Goal: Information Seeking & Learning: Learn about a topic

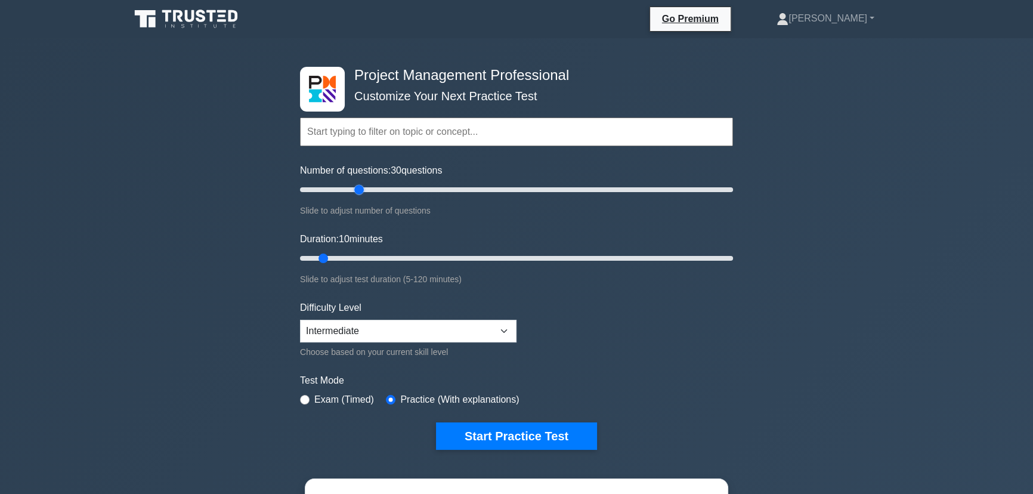
drag, startPoint x: 313, startPoint y: 189, endPoint x: 359, endPoint y: 203, distance: 47.4
type input "30"
click at [360, 196] on input "Number of questions: 30 questions" at bounding box center [516, 190] width 433 height 14
drag, startPoint x: 326, startPoint y: 258, endPoint x: 395, endPoint y: 258, distance: 69.2
type input "30"
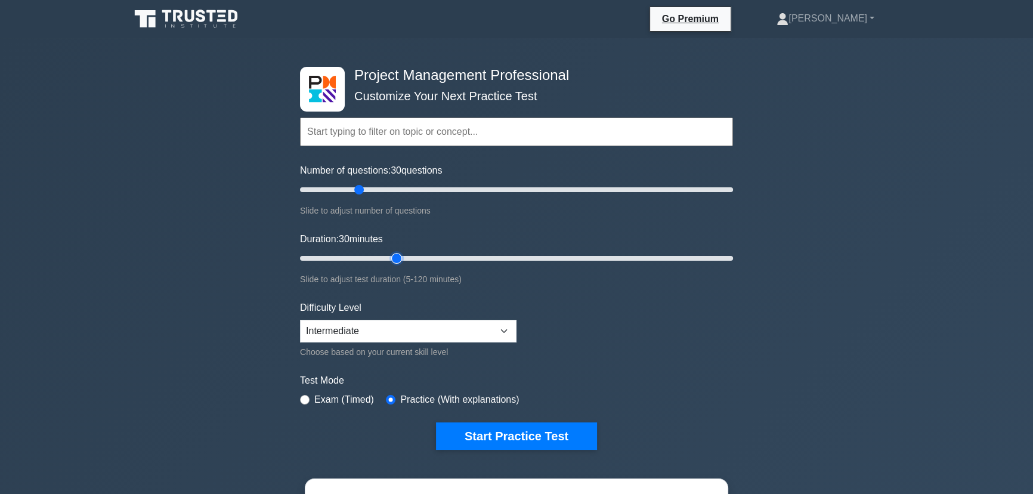
click at [395, 258] on input "Duration: 30 minutes" at bounding box center [516, 258] width 433 height 14
click at [542, 418] on form "Topics Scope Management Time Management Cost Management Quality Management Risk…" at bounding box center [516, 265] width 433 height 369
click at [544, 435] on button "Start Practice Test" at bounding box center [516, 435] width 161 height 27
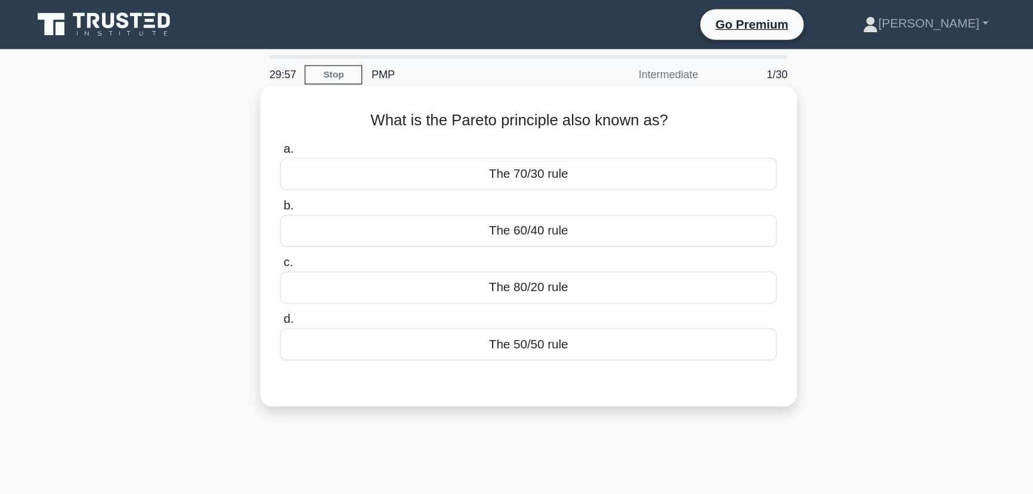
click at [560, 226] on div "The 80/20 rule" at bounding box center [516, 223] width 387 height 25
click at [323, 208] on input "c. The 80/20 rule" at bounding box center [323, 204] width 0 height 8
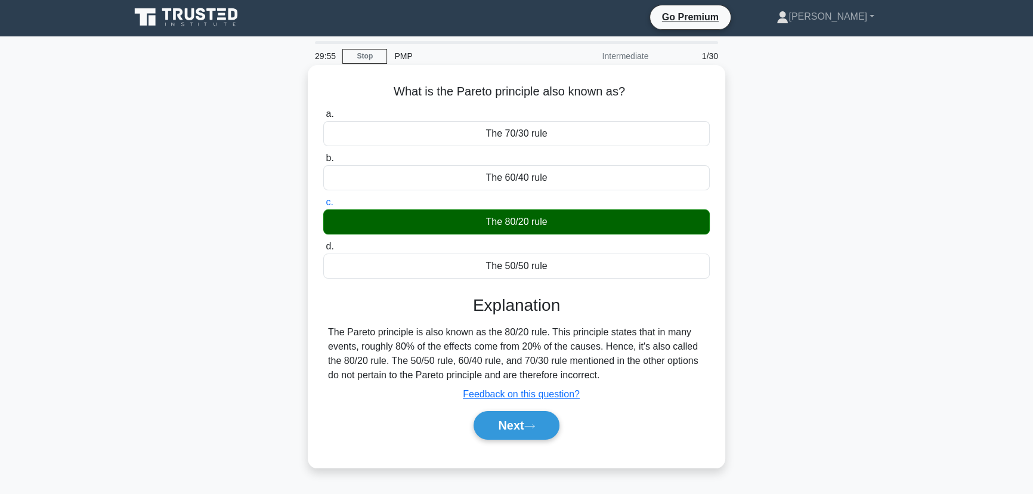
scroll to position [2, 0]
click at [520, 423] on button "Next" at bounding box center [516, 425] width 85 height 29
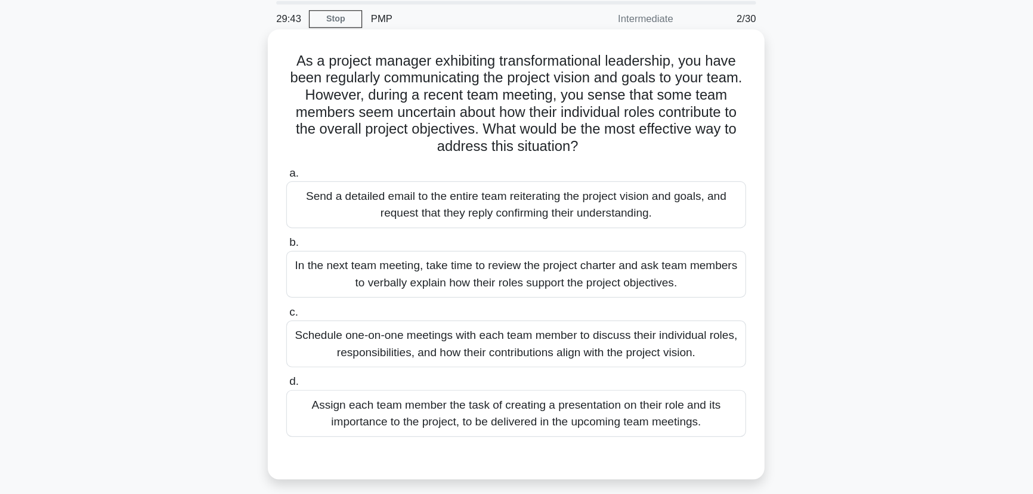
scroll to position [0, 0]
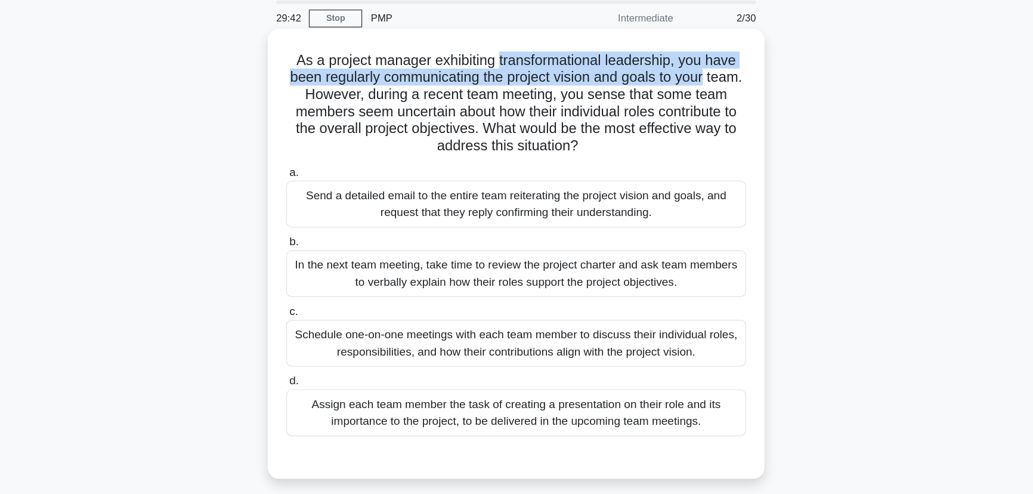
drag, startPoint x: 502, startPoint y: 95, endPoint x: 701, endPoint y: 104, distance: 199.5
click at [701, 104] on h5 "As a project manager exhibiting transformational leadership, you have been regu…" at bounding box center [516, 129] width 389 height 87
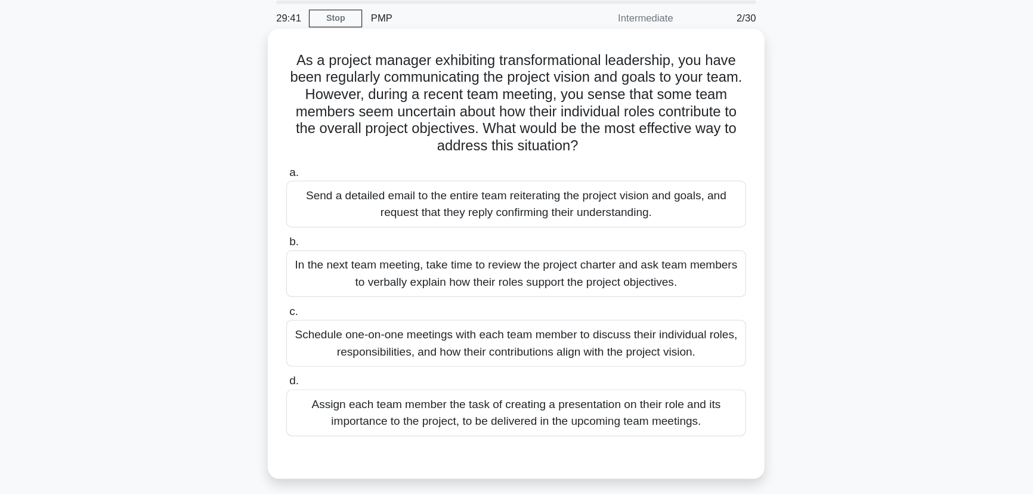
click at [486, 100] on h5 "As a project manager exhibiting transformational leadership, you have been regu…" at bounding box center [516, 129] width 389 height 87
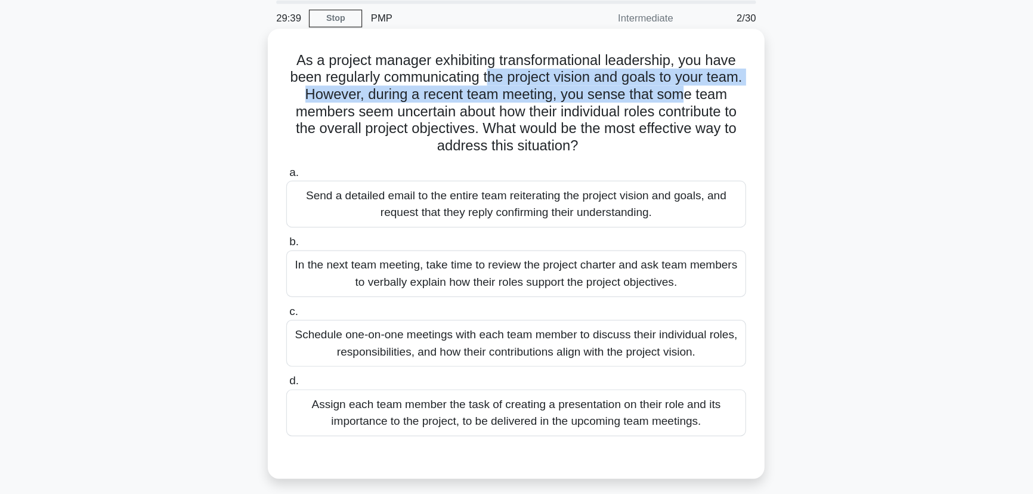
drag, startPoint x: 508, startPoint y: 103, endPoint x: 359, endPoint y: 118, distance: 149.8
click at [688, 122] on h5 "As a project manager exhibiting transformational leadership, you have been regu…" at bounding box center [516, 129] width 389 height 87
click at [353, 121] on h5 "As a project manager exhibiting transformational leadership, you have been regu…" at bounding box center [516, 129] width 389 height 87
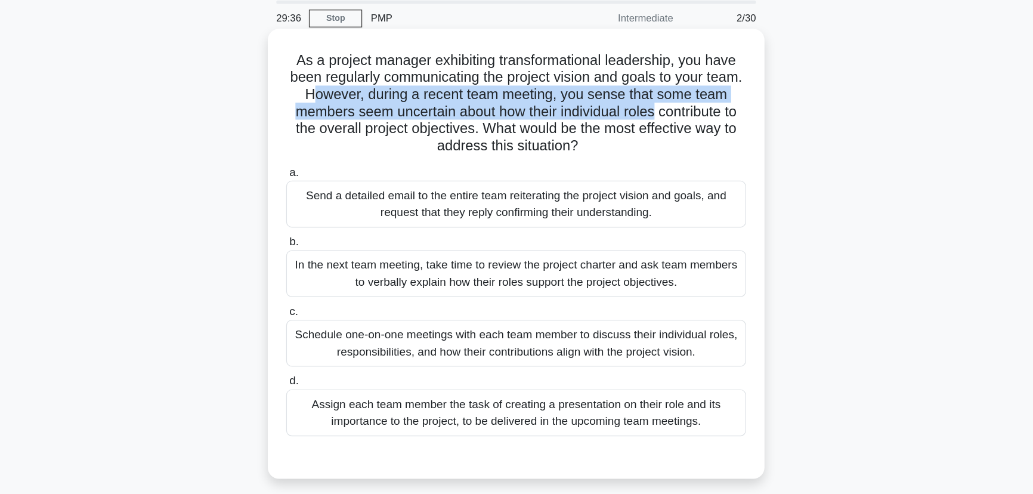
drag, startPoint x: 373, startPoint y: 121, endPoint x: 697, endPoint y: 137, distance: 324.3
click at [697, 137] on h5 "As a project manager exhibiting transformational leadership, you have been regu…" at bounding box center [516, 129] width 389 height 87
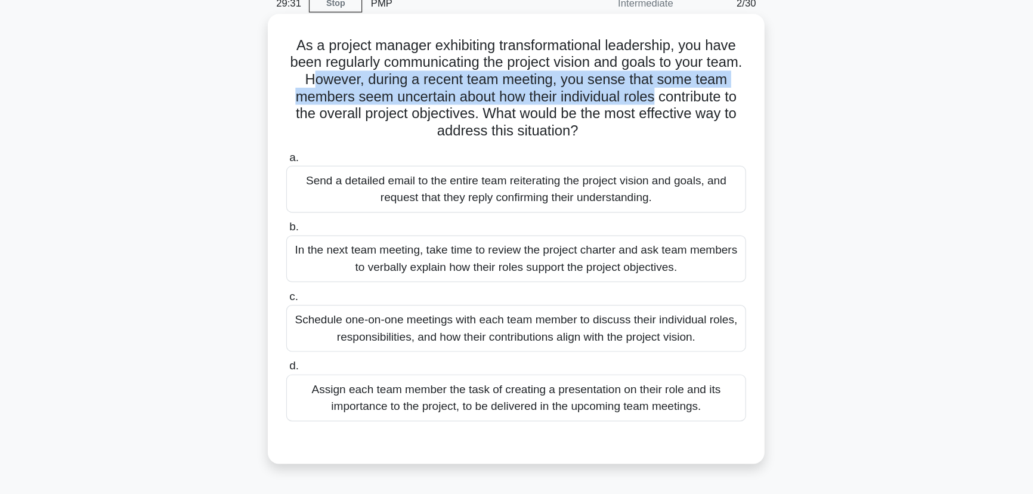
drag, startPoint x: 342, startPoint y: 146, endPoint x: 712, endPoint y: 165, distance: 370.4
click at [712, 166] on div "As a project manager exhibiting transformational leadership, you have been regu…" at bounding box center [517, 256] width 408 height 369
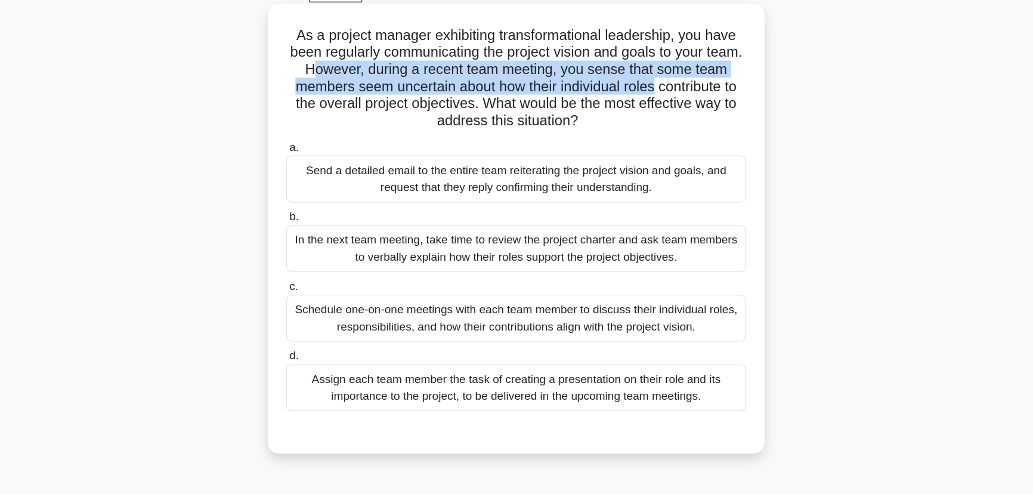
click at [597, 163] on h5 "As a project manager exhibiting transformational leadership, you have been regu…" at bounding box center [516, 129] width 389 height 87
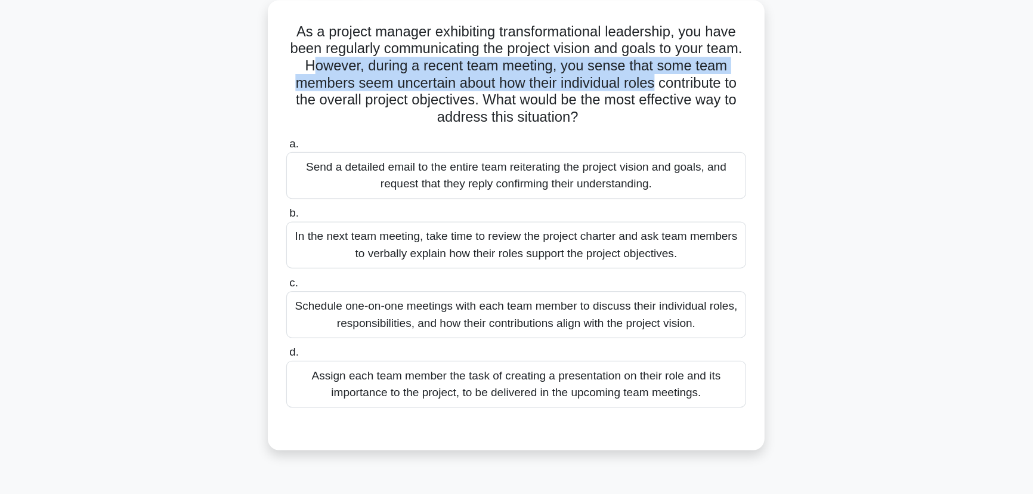
click at [595, 165] on h5 "As a project manager exhibiting transformational leadership, you have been regu…" at bounding box center [516, 129] width 389 height 87
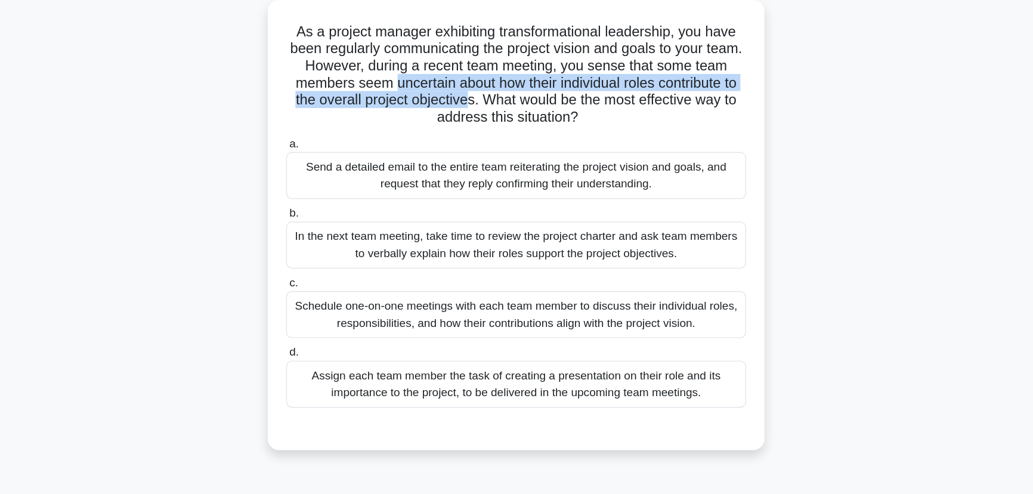
drag, startPoint x: 485, startPoint y: 138, endPoint x: 557, endPoint y: 147, distance: 72.7
click at [557, 147] on h5 "As a project manager exhibiting transformational leadership, you have been regu…" at bounding box center [516, 129] width 389 height 87
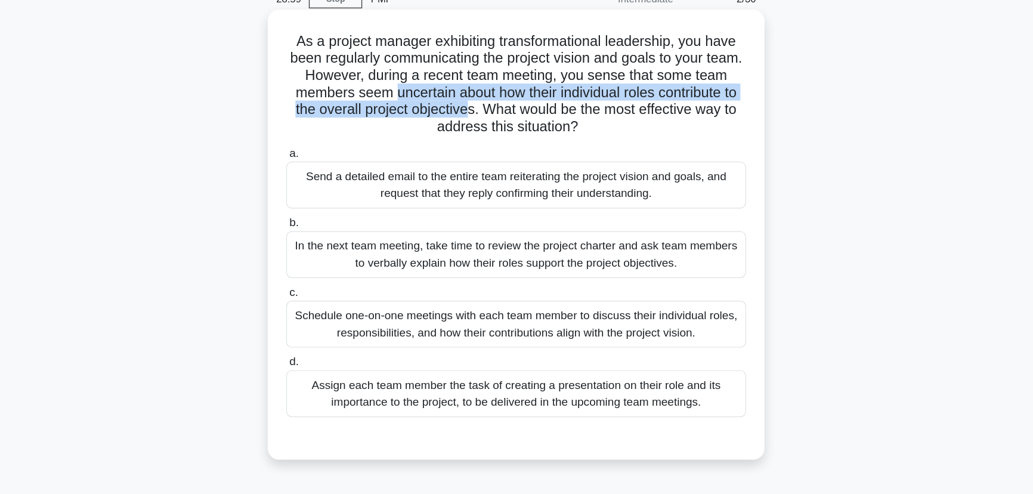
scroll to position [1, 0]
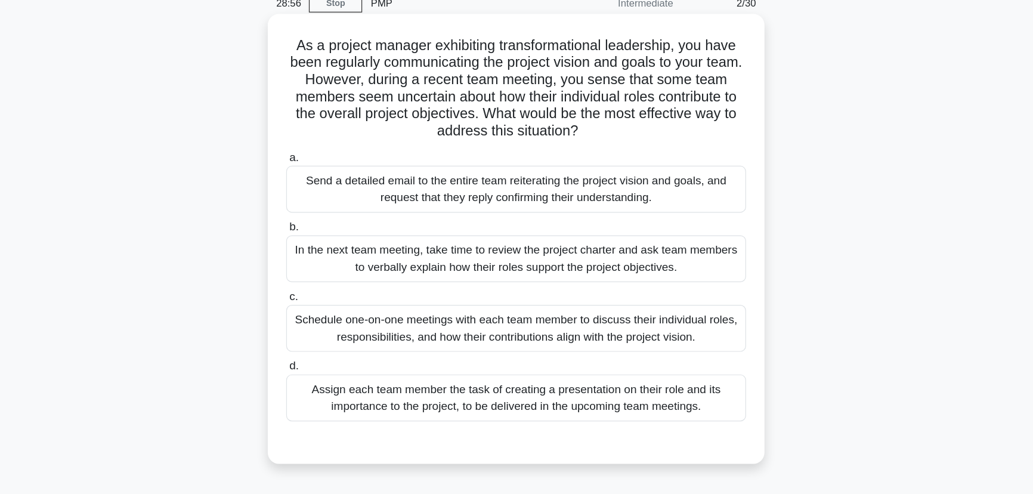
click at [557, 258] on div "In the next team meeting, take time to review the project charter and ask team …" at bounding box center [516, 271] width 387 height 39
click at [323, 249] on input "b. In the next team meeting, take time to review the project charter and ask te…" at bounding box center [323, 246] width 0 height 8
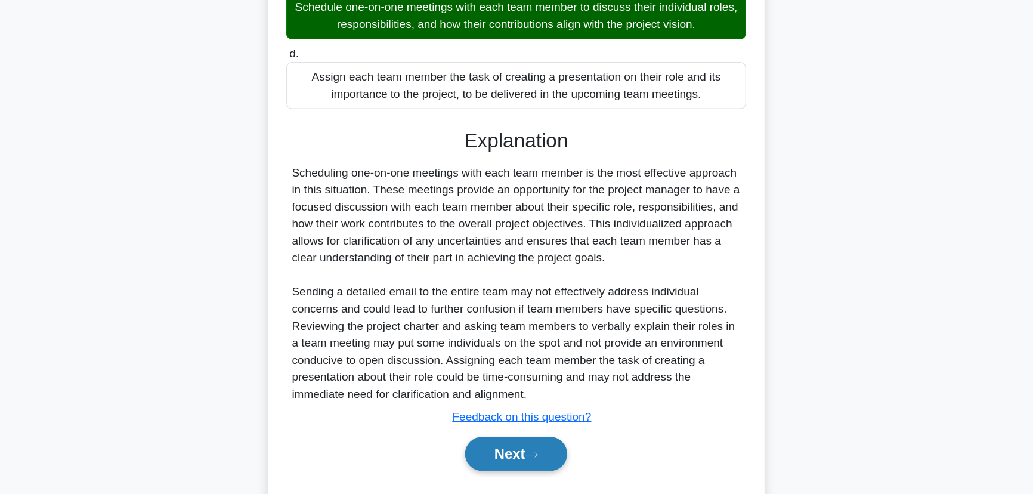
click at [515, 461] on button "Next" at bounding box center [516, 460] width 85 height 29
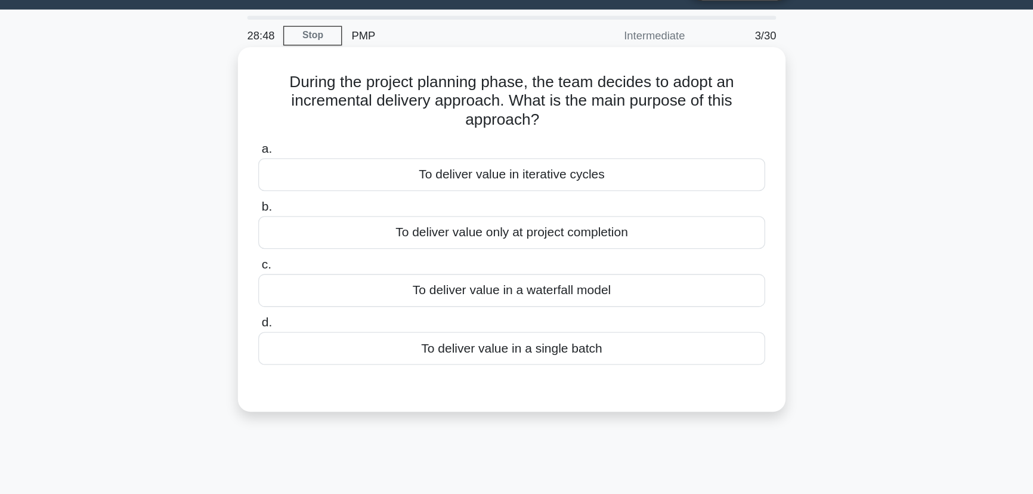
scroll to position [31, 0]
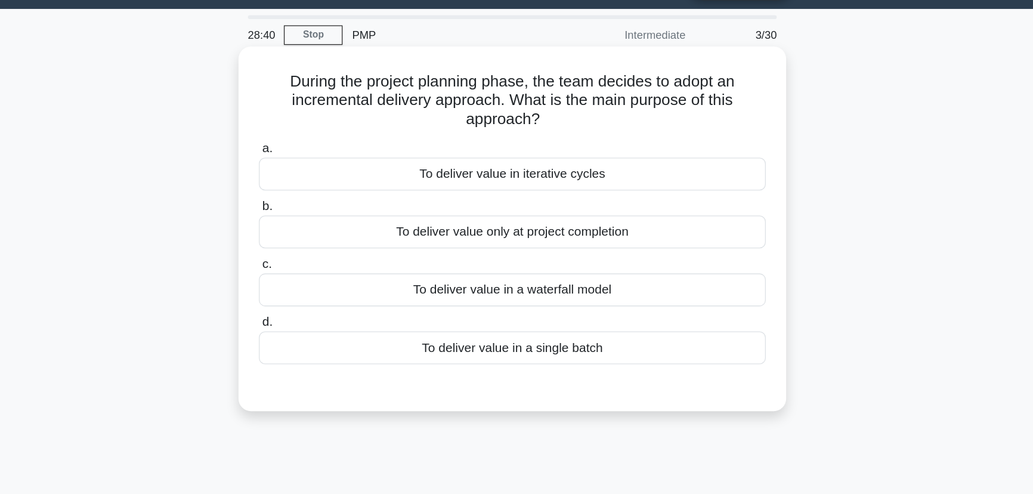
drag, startPoint x: 344, startPoint y: 79, endPoint x: 547, endPoint y: 89, distance: 203.1
click at [547, 89] on h5 "During the project planning phase, the team decides to adopt an incremental del…" at bounding box center [516, 77] width 389 height 44
click at [547, 89] on icon ".spinner_0XTQ{transform-origin:center;animation:spinner_y6GP .75s linear infini…" at bounding box center [544, 92] width 14 height 14
click at [532, 132] on div "To deliver value in iterative cycles" at bounding box center [516, 132] width 387 height 25
click at [323, 118] on input "a. To deliver value in iterative cycles" at bounding box center [323, 114] width 0 height 8
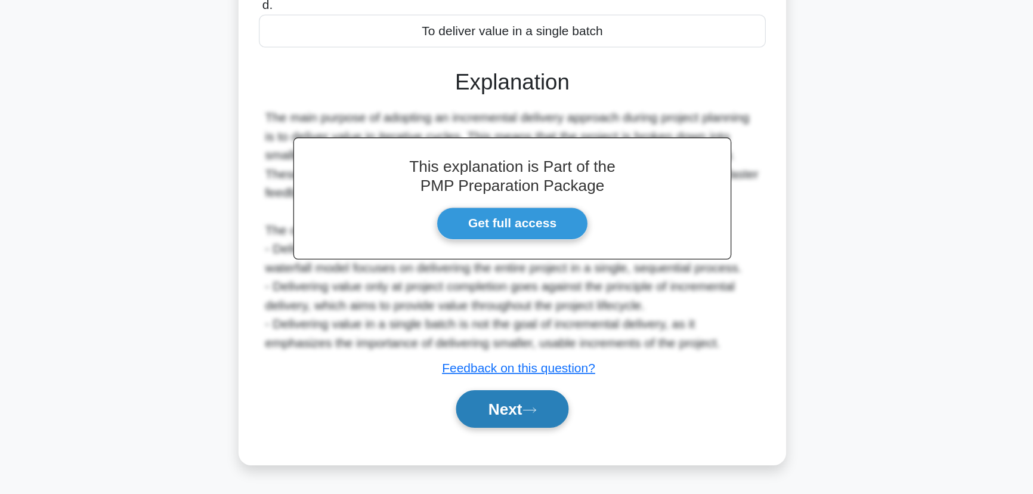
drag, startPoint x: 523, startPoint y: 432, endPoint x: 524, endPoint y: 424, distance: 7.8
click at [523, 432] on button "Next" at bounding box center [516, 429] width 85 height 29
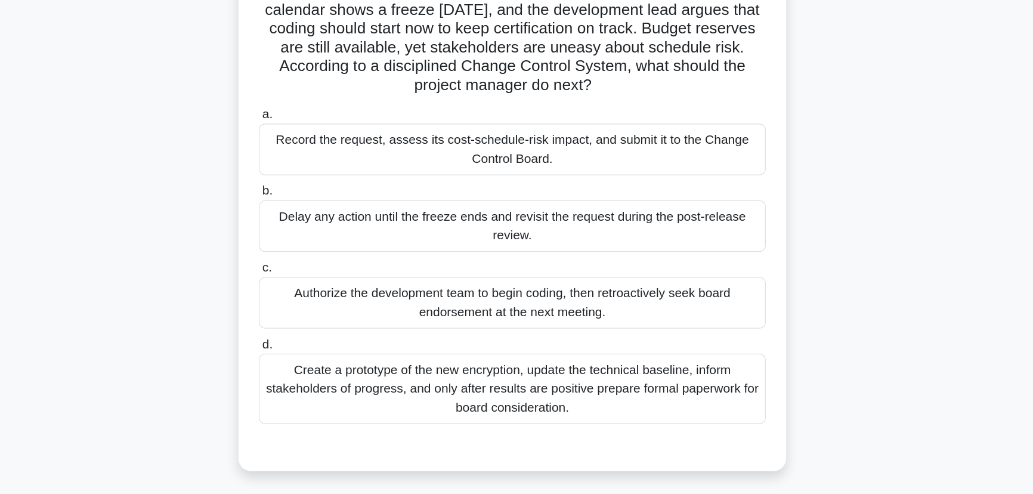
scroll to position [66, 0]
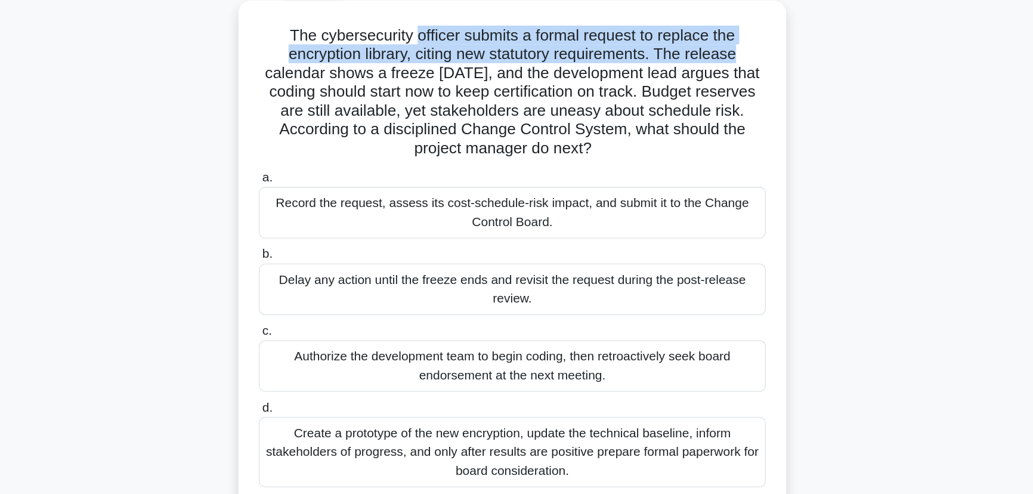
drag, startPoint x: 439, startPoint y: 31, endPoint x: 702, endPoint y: 38, distance: 263.2
click at [702, 38] on h5 "The cybersecurity officer submits a formal request to replace the encryption li…" at bounding box center [516, 70] width 389 height 101
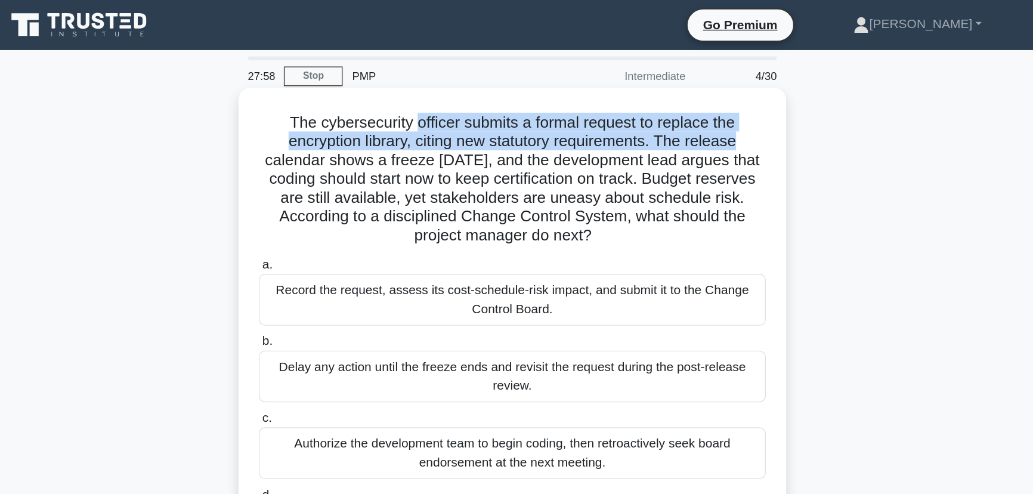
scroll to position [0, 0]
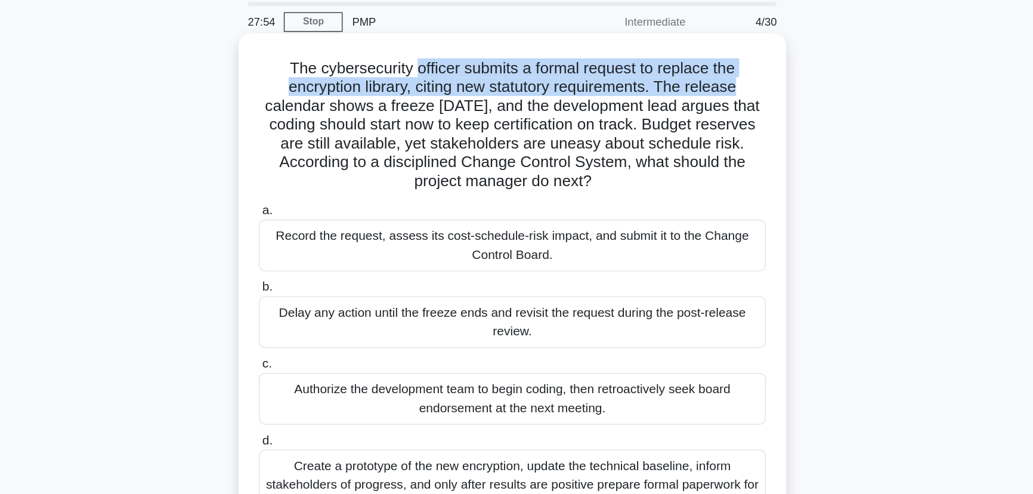
click at [453, 86] on h5 "The cybersecurity officer submits a formal request to replace the encryption li…" at bounding box center [516, 136] width 389 height 101
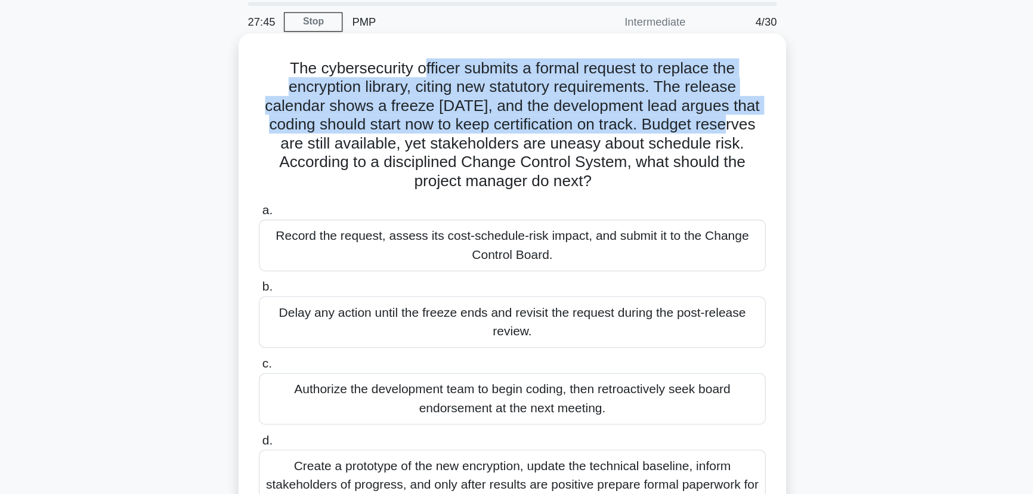
drag, startPoint x: 445, startPoint y: 95, endPoint x: 708, endPoint y: 133, distance: 265.8
click at [708, 133] on h5 "The cybersecurity officer submits a formal request to replace the encryption li…" at bounding box center [516, 136] width 389 height 101
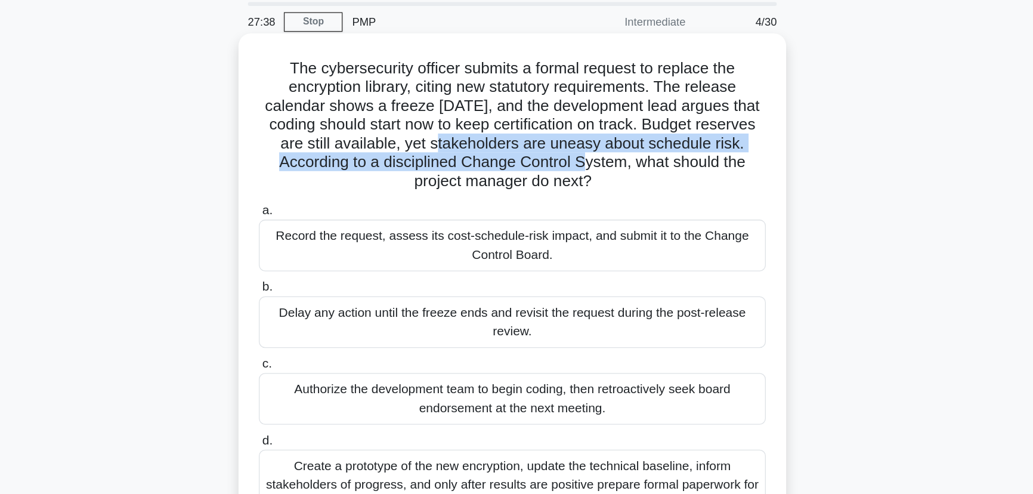
drag, startPoint x: 473, startPoint y: 155, endPoint x: 571, endPoint y: 162, distance: 98.7
click at [571, 162] on h5 "The cybersecurity officer submits a formal request to replace the encryption li…" at bounding box center [516, 136] width 389 height 101
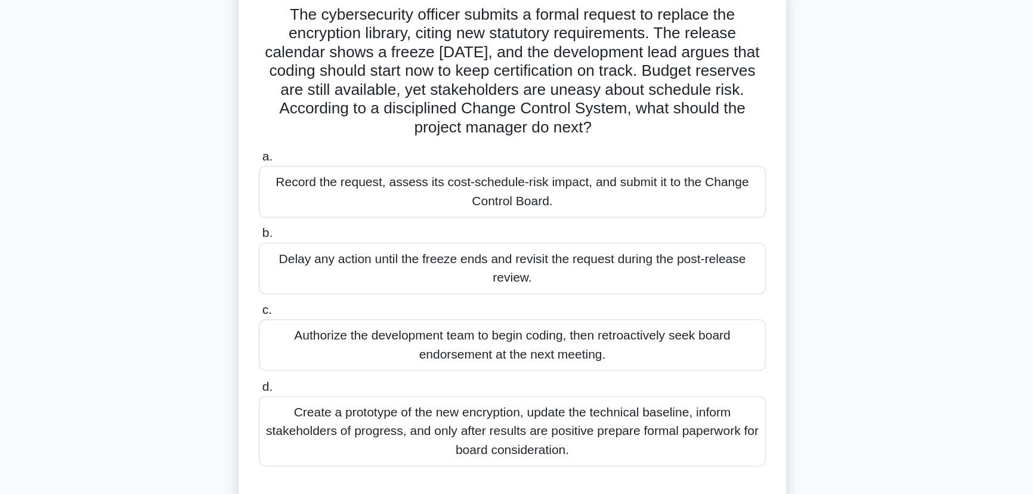
click at [551, 229] on div "Record the request, assess its cost-schedule-risk impact, and submit it to the …" at bounding box center [516, 228] width 387 height 39
click at [323, 206] on input "a. Record the request, assess its cost-schedule-risk impact, and submit it to t…" at bounding box center [323, 202] width 0 height 8
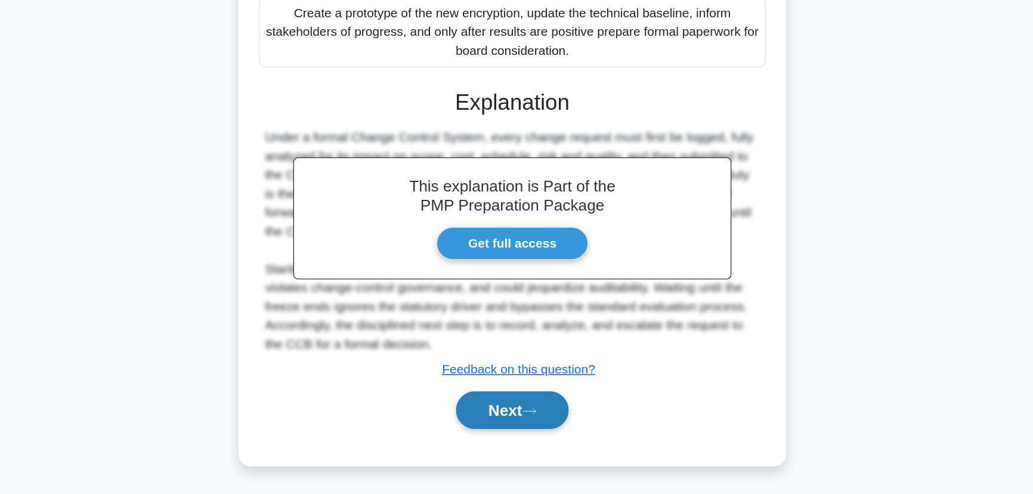
drag, startPoint x: 523, startPoint y: 421, endPoint x: 527, endPoint y: 416, distance: 6.5
click at [523, 422] on button "Next" at bounding box center [516, 429] width 85 height 29
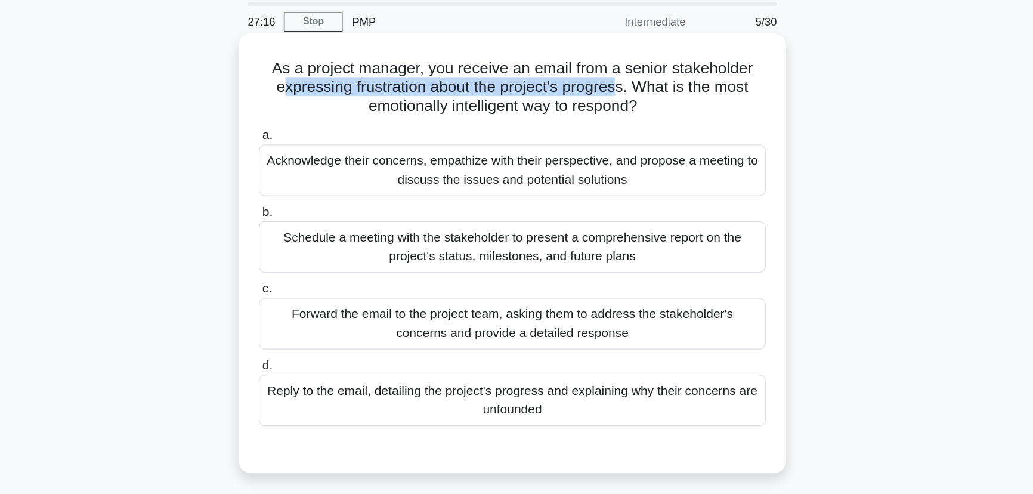
drag, startPoint x: 378, startPoint y: 105, endPoint x: 601, endPoint y: 109, distance: 223.1
click at [598, 109] on h5 "As a project manager, you receive an email from a senior stakeholder expressing…" at bounding box center [516, 108] width 389 height 44
drag, startPoint x: 609, startPoint y: 109, endPoint x: 618, endPoint y: 120, distance: 14.4
click at [618, 120] on h5 "As a project manager, you receive an email from a senior stakeholder expressing…" at bounding box center [516, 108] width 389 height 44
click at [484, 165] on div "Acknowledge their concerns, empathize with their perspective, and propose a mee…" at bounding box center [516, 171] width 387 height 39
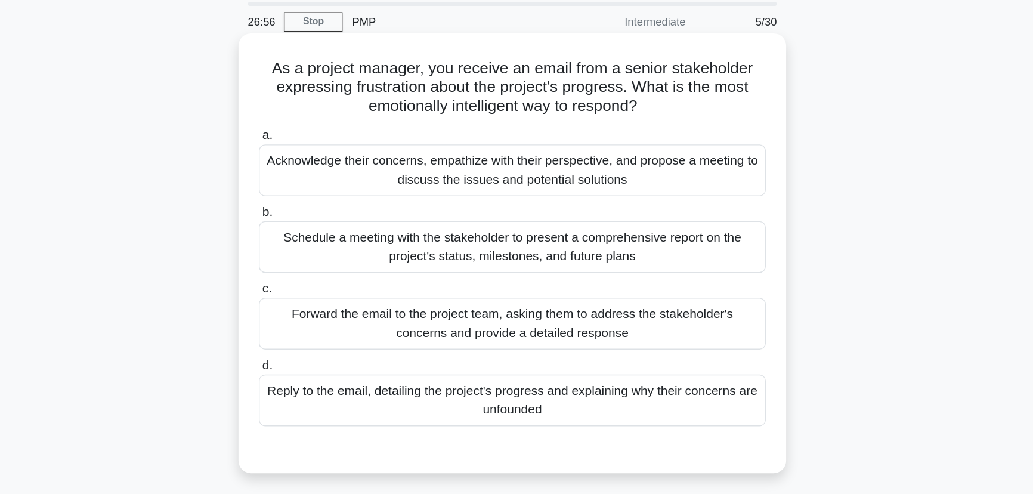
click at [323, 149] on input "a. Acknowledge their concerns, empathize with their perspective, and propose a …" at bounding box center [323, 145] width 0 height 8
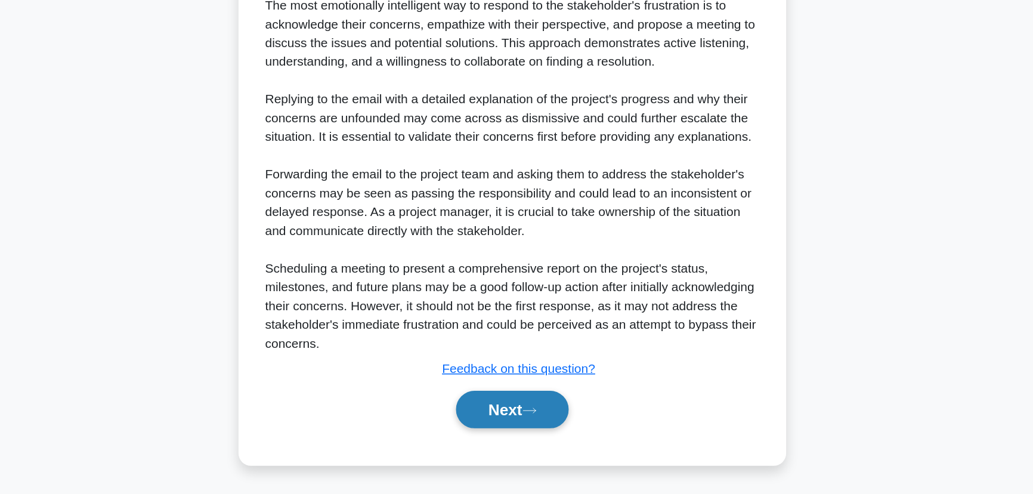
click at [508, 440] on button "Next" at bounding box center [516, 429] width 85 height 29
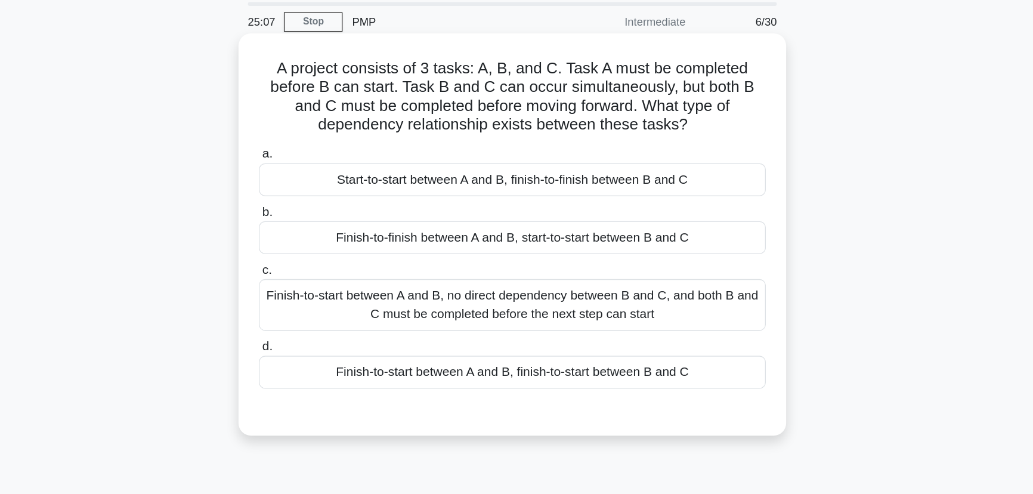
click at [607, 281] on div "Finish-to-start between A and B, no direct dependency between B and C, and both…" at bounding box center [516, 273] width 387 height 39
click at [323, 251] on input "c. Finish-to-start between A and B, no direct dependency between B and C, and b…" at bounding box center [323, 247] width 0 height 8
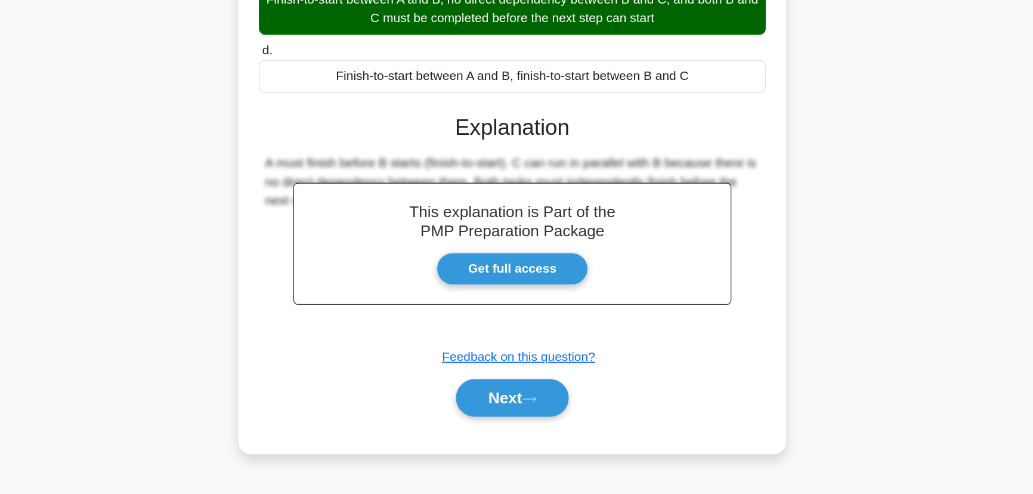
scroll to position [150, 0]
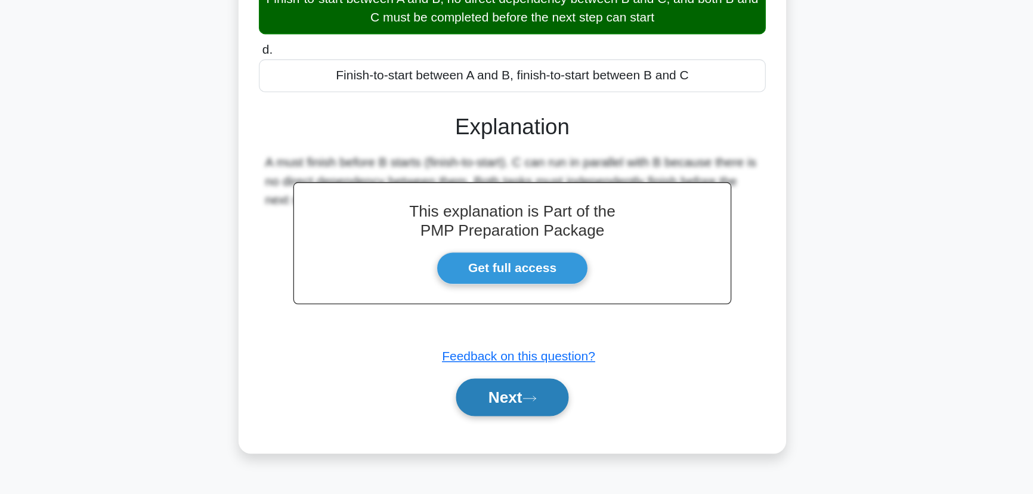
click at [528, 431] on button "Next" at bounding box center [516, 420] width 85 height 29
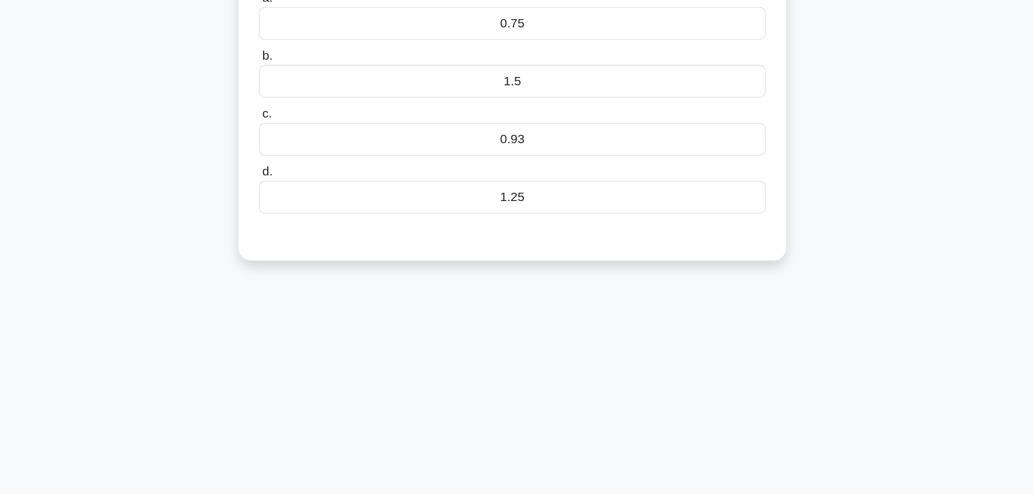
scroll to position [0, 0]
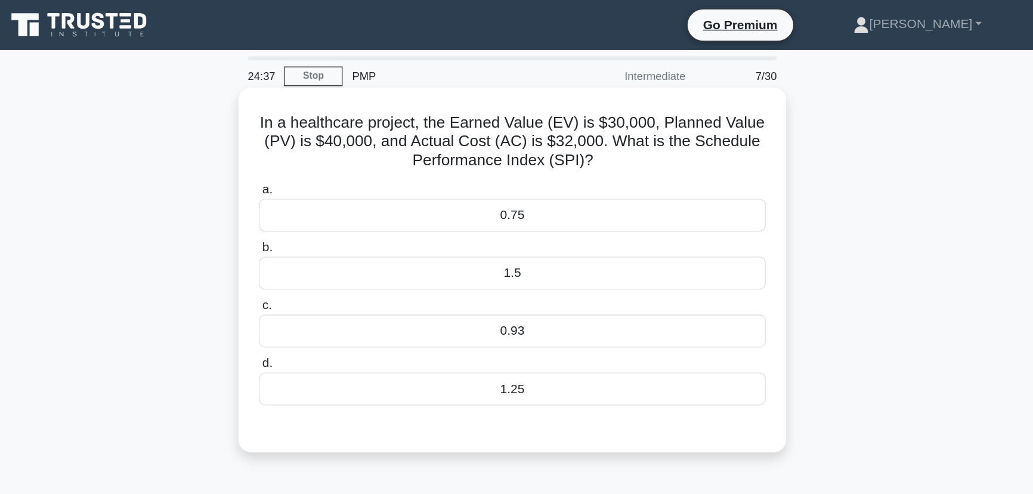
click at [578, 164] on div "0.75" at bounding box center [516, 164] width 387 height 25
click at [323, 149] on input "a. 0.75" at bounding box center [323, 145] width 0 height 8
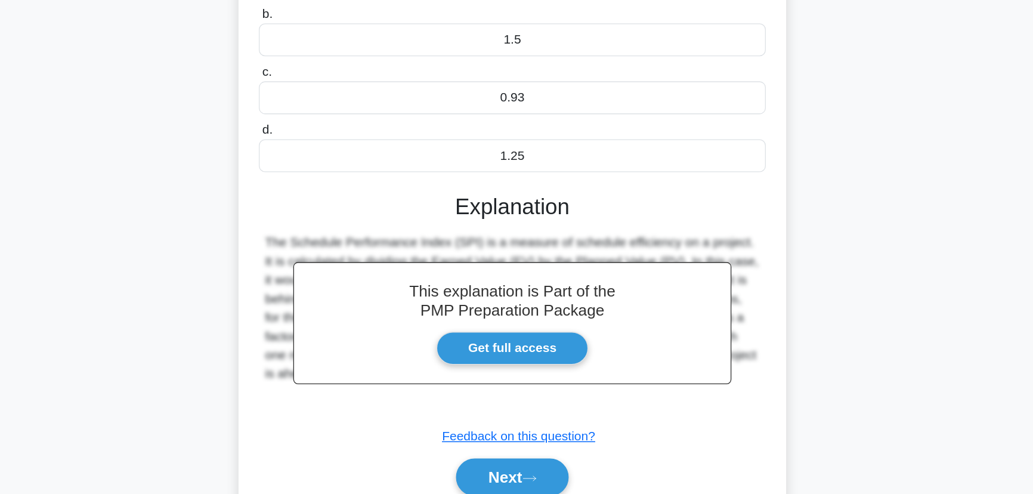
scroll to position [150, 0]
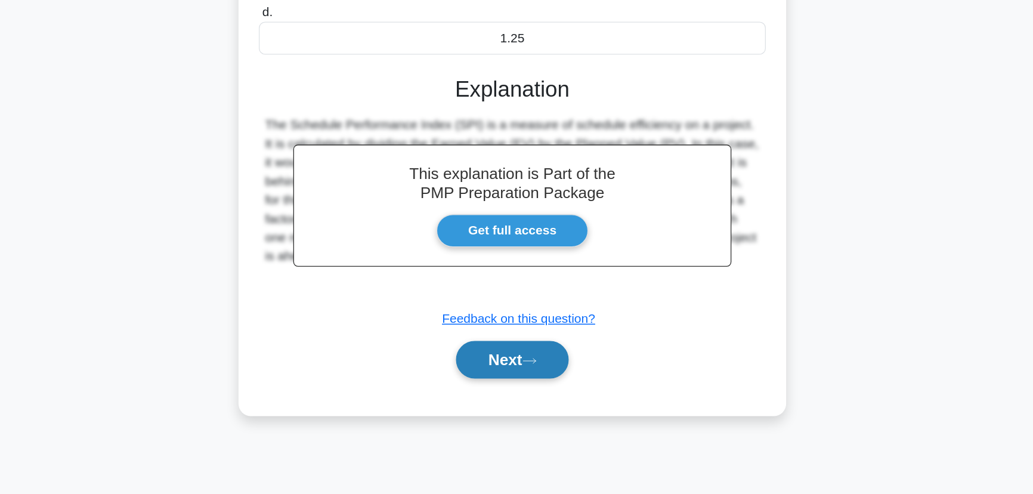
click at [524, 397] on button "Next" at bounding box center [516, 391] width 85 height 29
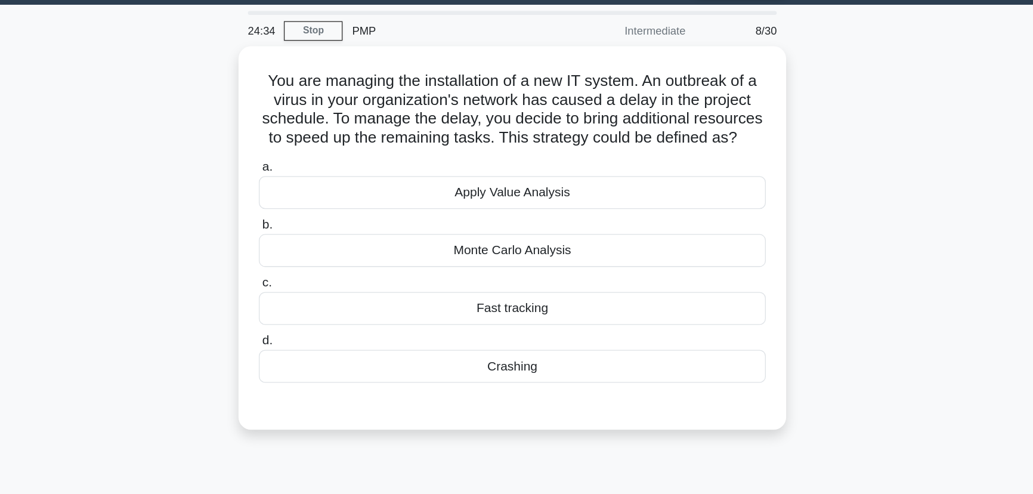
scroll to position [0, 0]
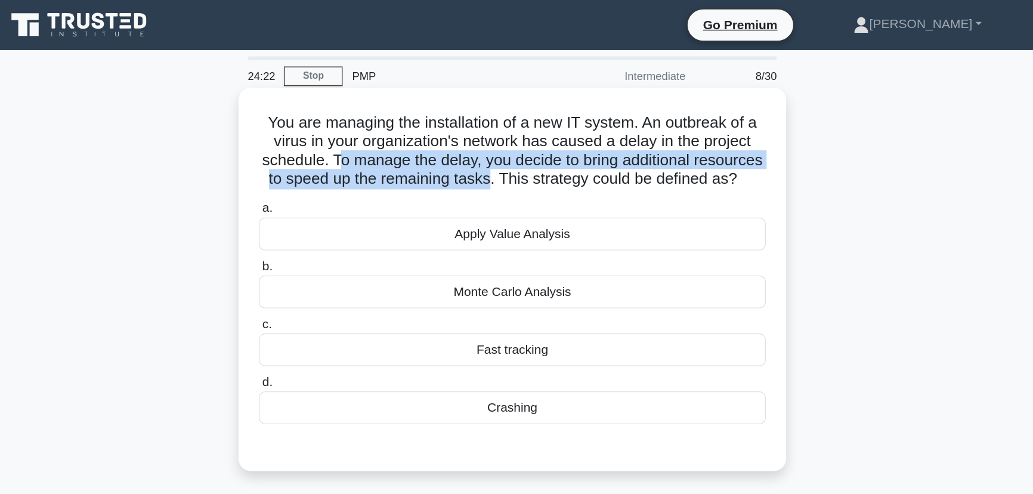
drag, startPoint x: 408, startPoint y: 122, endPoint x: 565, endPoint y: 140, distance: 158.4
click at [565, 140] on h5 "You are managing the installation of a new IT system. An outbreak of a virus in…" at bounding box center [516, 115] width 389 height 58
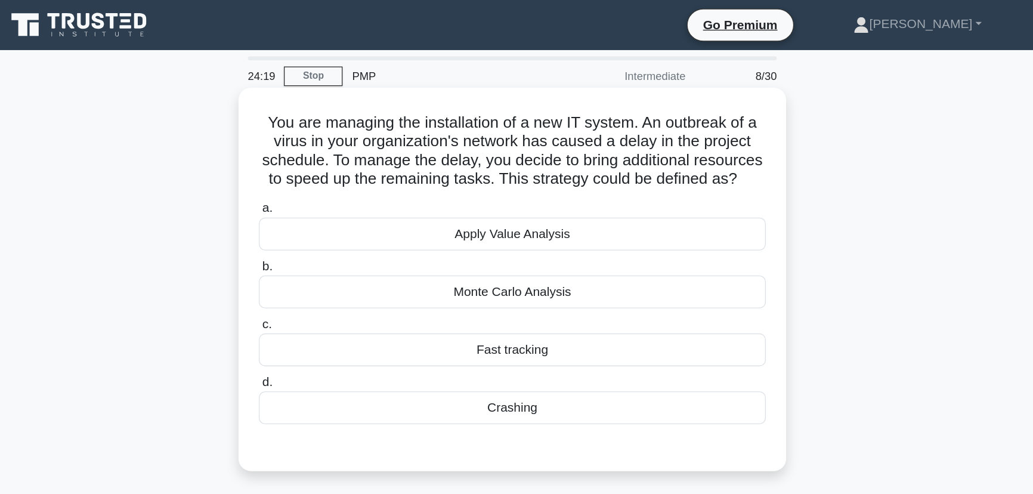
click at [509, 323] on div "Crashing" at bounding box center [516, 310] width 387 height 25
click at [323, 295] on input "d. Crashing" at bounding box center [323, 292] width 0 height 8
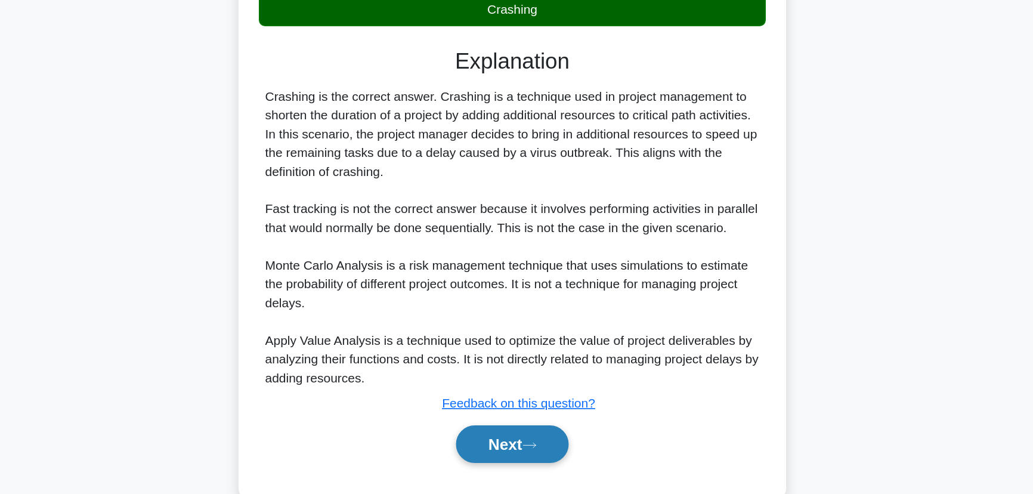
click at [511, 461] on button "Next" at bounding box center [516, 455] width 85 height 29
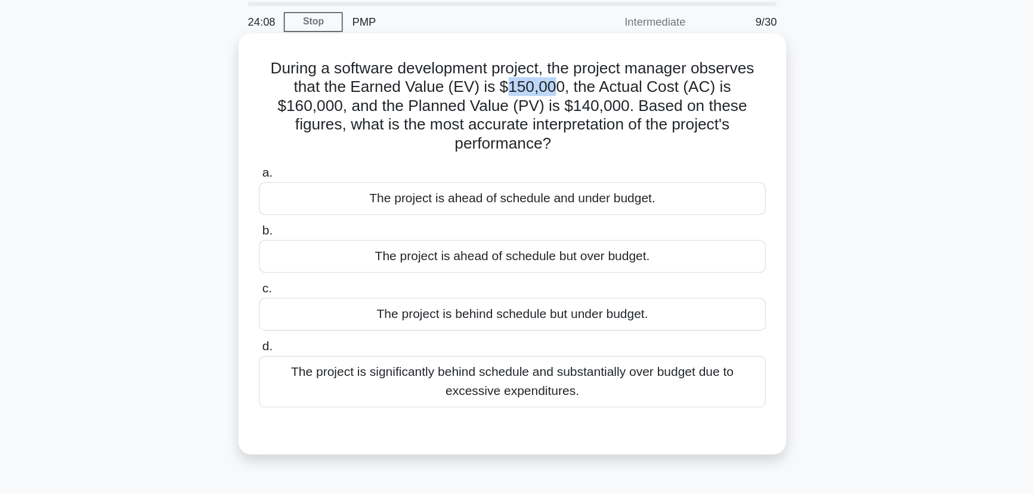
drag, startPoint x: 489, startPoint y: 109, endPoint x: 523, endPoint y: 107, distance: 34.0
click at [523, 107] on h5 "During a software development project, the project manager observes that the Ea…" at bounding box center [516, 122] width 389 height 73
click at [629, 336] on div "The project is significantly behind schedule and substantially over budget due …" at bounding box center [516, 332] width 387 height 39
click at [323, 310] on input "d. The project is significantly behind schedule and substantially over budget d…" at bounding box center [323, 306] width 0 height 8
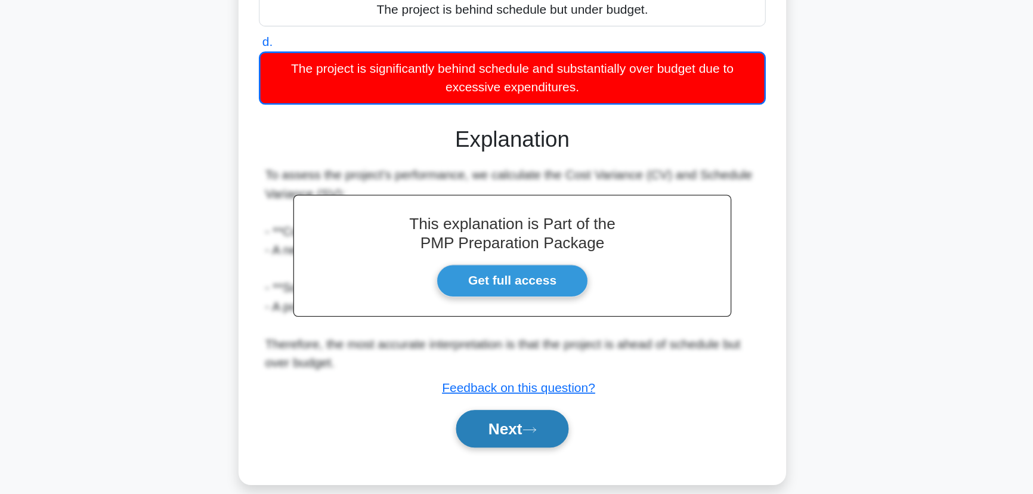
click at [516, 436] on button "Next" at bounding box center [516, 443] width 85 height 29
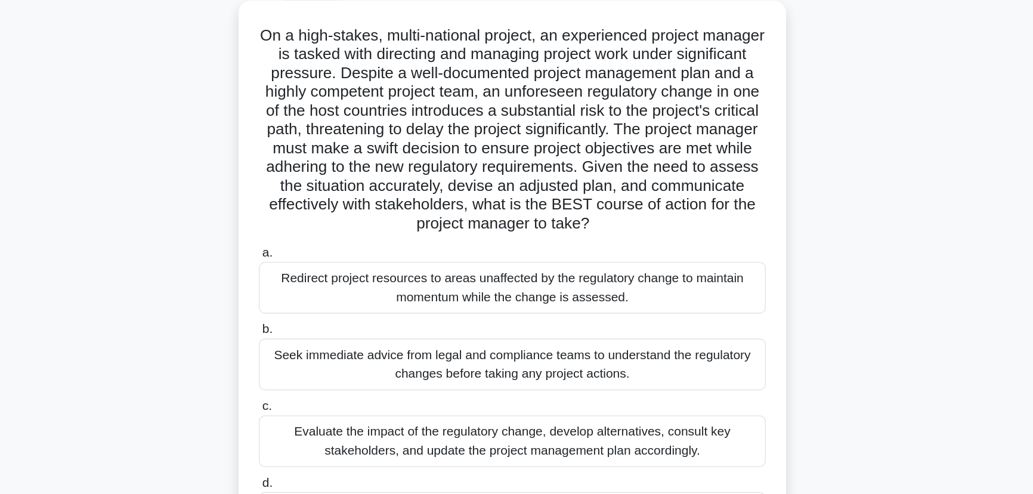
scroll to position [66, 0]
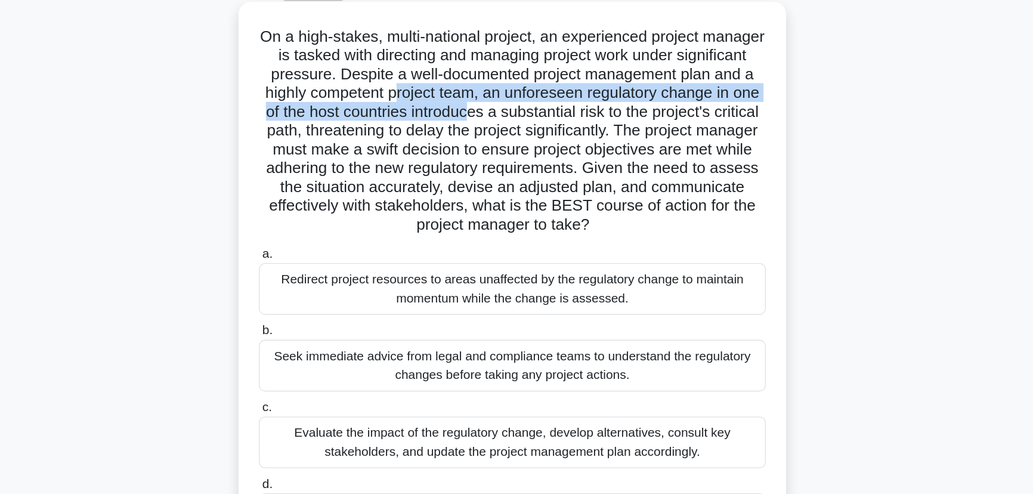
drag, startPoint x: 494, startPoint y: 72, endPoint x: 570, endPoint y: 82, distance: 76.4
click at [570, 82] on h5 "On a high-stakes, multi-national project, an experienced project manager is tas…" at bounding box center [516, 99] width 389 height 159
click at [568, 82] on h5 "On a high-stakes, multi-national project, an experienced project manager is tas…" at bounding box center [516, 99] width 389 height 159
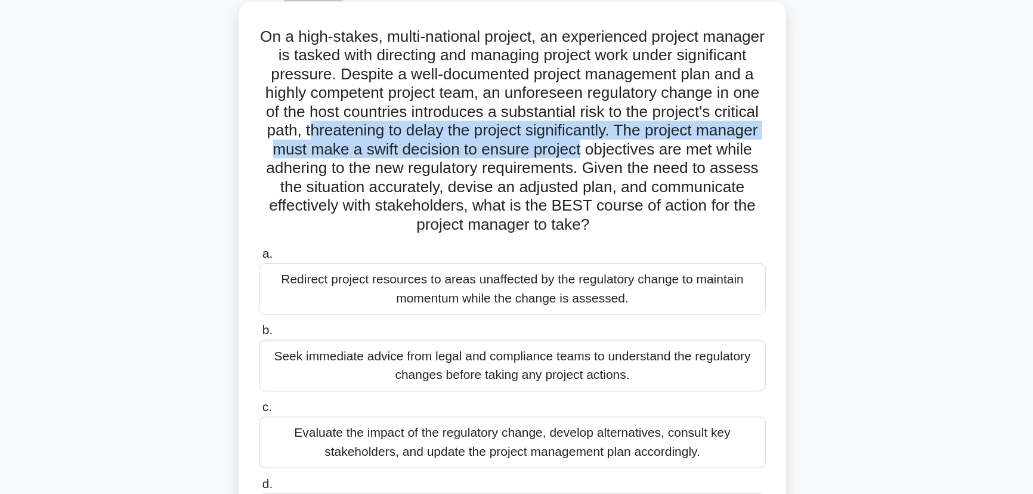
drag, startPoint x: 445, startPoint y: 100, endPoint x: 700, endPoint y: 112, distance: 255.0
click at [700, 112] on h5 "On a high-stakes, multi-national project, an experienced project manager is tas…" at bounding box center [516, 99] width 389 height 159
click at [489, 112] on h5 "On a high-stakes, multi-national project, an experienced project manager is tas…" at bounding box center [516, 99] width 389 height 159
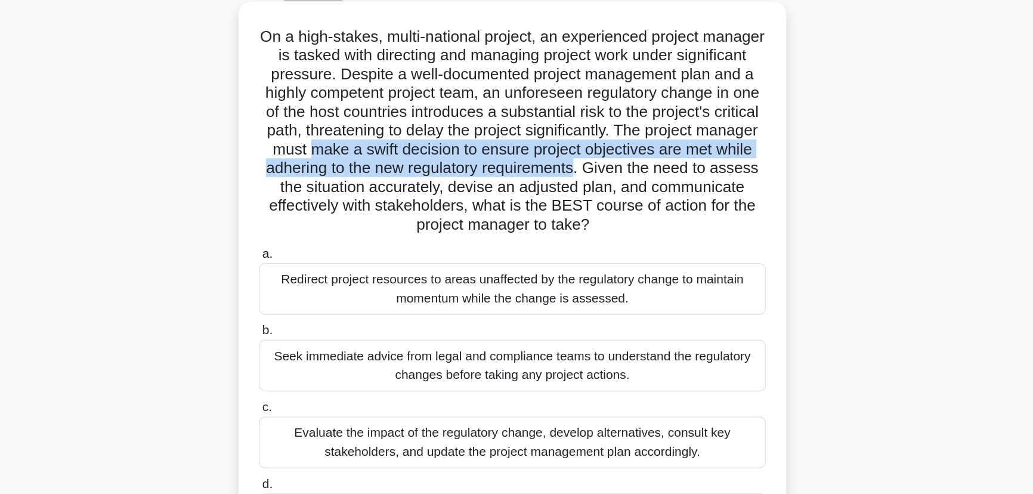
drag, startPoint x: 489, startPoint y: 112, endPoint x: 667, endPoint y: 125, distance: 179.4
click at [667, 125] on h5 "On a high-stakes, multi-national project, an experienced project manager is tas…" at bounding box center [516, 99] width 389 height 159
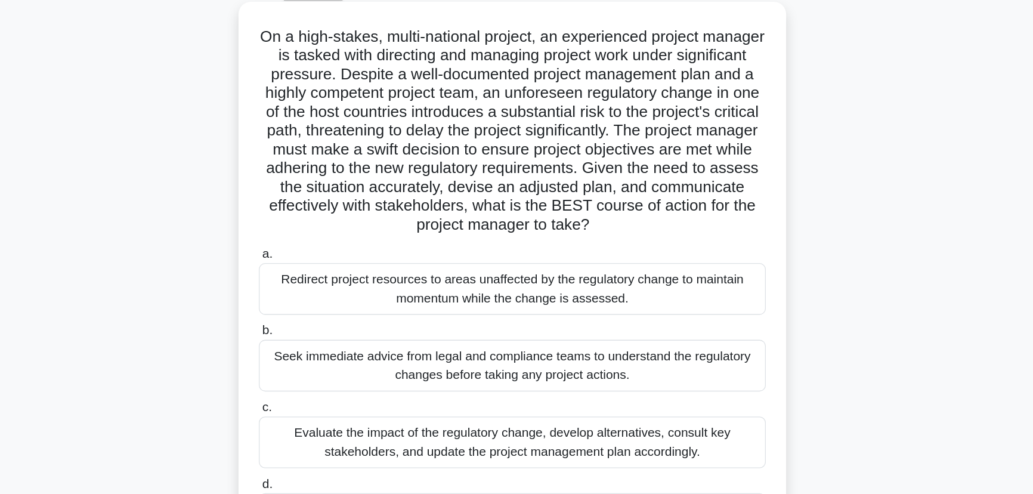
drag, startPoint x: 391, startPoint y: 137, endPoint x: 383, endPoint y: 136, distance: 8.4
click at [391, 137] on h5 "On a high-stakes, multi-national project, an experienced project manager is tas…" at bounding box center [516, 99] width 389 height 159
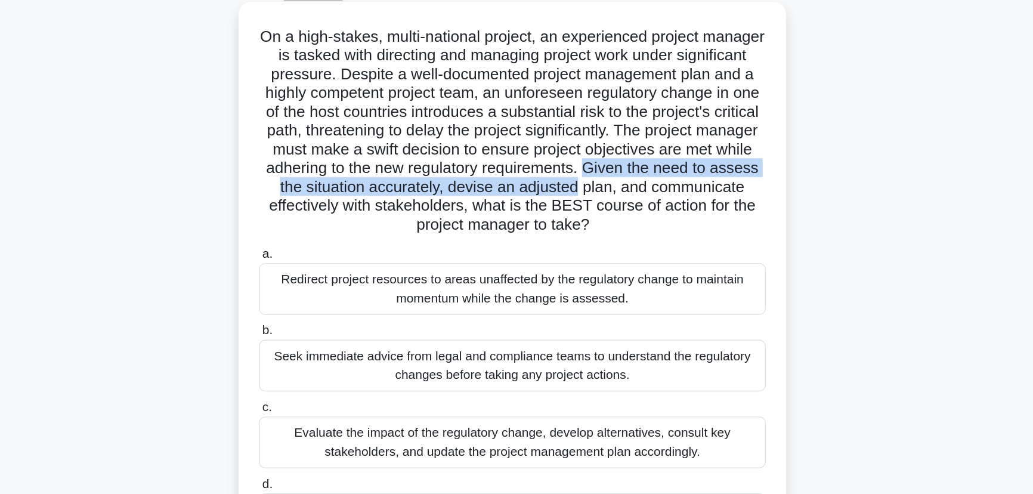
drag, startPoint x: 321, startPoint y: 141, endPoint x: 701, endPoint y: 146, distance: 380.0
click at [701, 146] on div "On a high-stakes, multi-national project, an experienced project manager is tas…" at bounding box center [517, 226] width 408 height 440
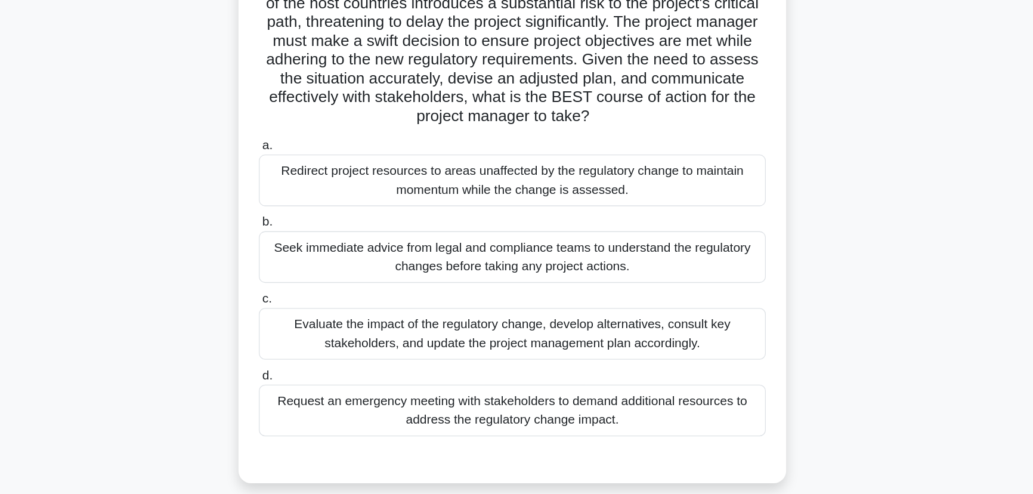
click at [624, 154] on h5 "On a high-stakes, multi-national project, an experienced project manager is tas…" at bounding box center [516, 99] width 389 height 159
click at [441, 341] on div "Evaluate the impact of the regulatory change, develop alternatives, consult key…" at bounding box center [516, 336] width 387 height 39
click at [323, 314] on input "c. Evaluate the impact of the regulatory change, develop alternatives, consult …" at bounding box center [323, 311] width 0 height 8
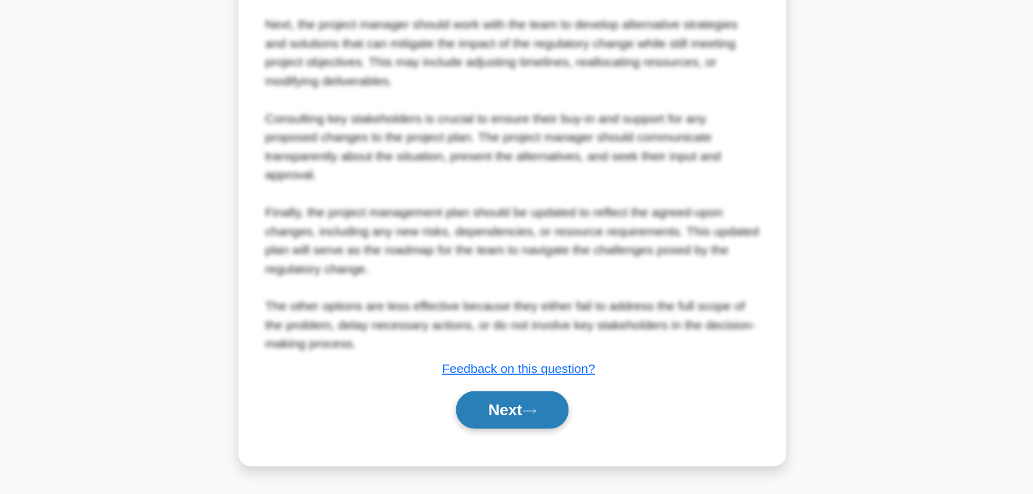
click at [523, 434] on button "Next" at bounding box center [516, 429] width 85 height 29
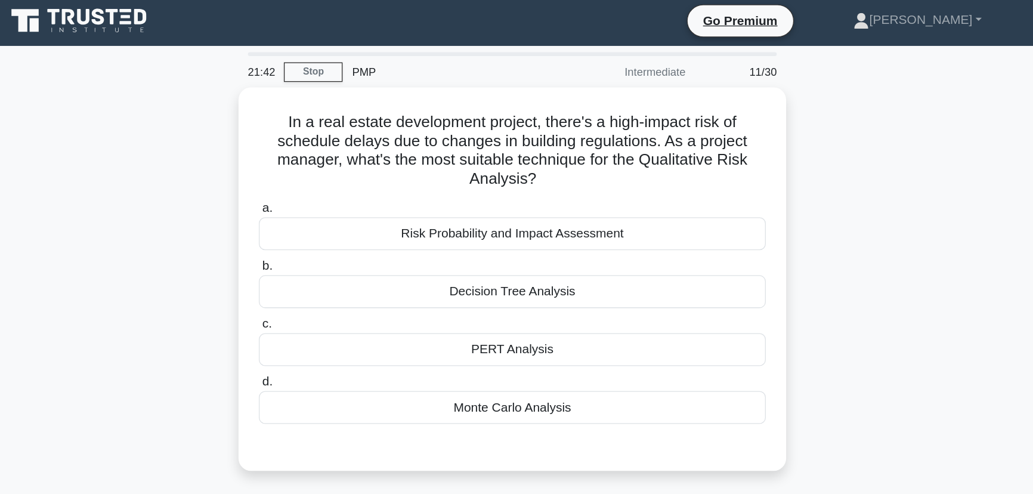
scroll to position [0, 0]
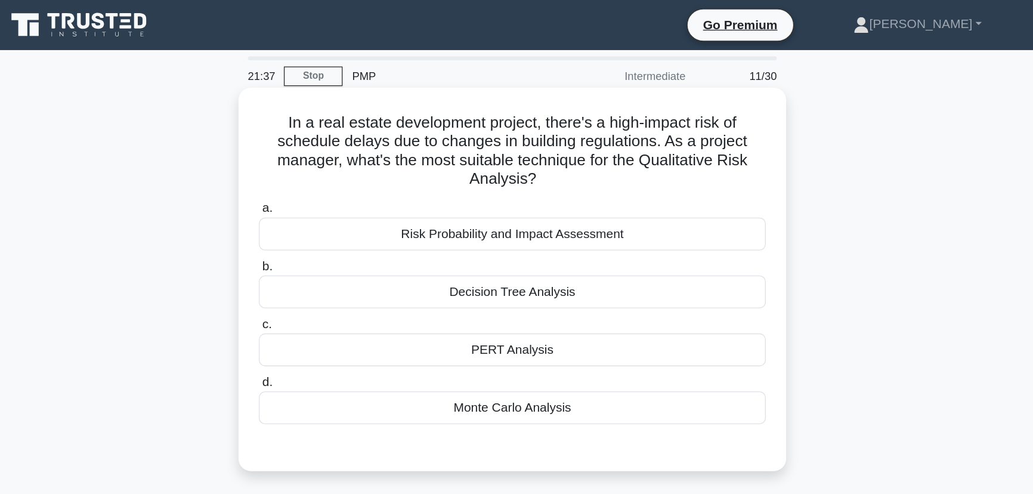
drag, startPoint x: 336, startPoint y: 112, endPoint x: 626, endPoint y: 106, distance: 290.0
click at [600, 106] on h5 "In a real estate development project, there's a high-impact risk of schedule de…" at bounding box center [516, 115] width 389 height 58
click at [626, 107] on h5 "In a real estate development project, there's a high-impact risk of schedule de…" at bounding box center [516, 115] width 389 height 58
drag, startPoint x: 632, startPoint y: 107, endPoint x: 713, endPoint y: 140, distance: 87.3
click at [713, 140] on div "In a real estate development project, there's a high-impact risk of schedule de…" at bounding box center [517, 213] width 408 height 283
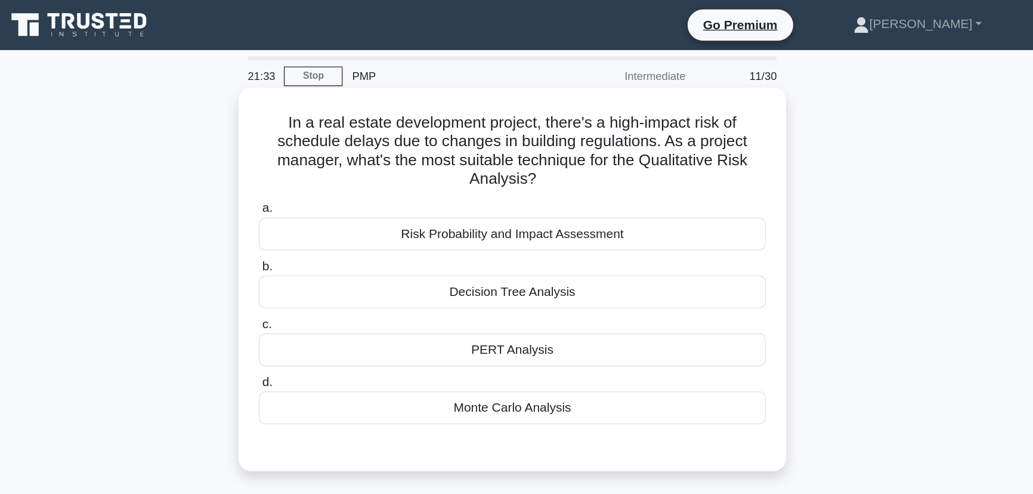
click at [622, 125] on h5 "In a real estate development project, there's a high-impact risk of schedule de…" at bounding box center [516, 115] width 389 height 58
drag, startPoint x: 617, startPoint y: 122, endPoint x: 712, endPoint y: 138, distance: 95.5
click at [712, 138] on div "In a real estate development project, there's a high-impact risk of schedule de…" at bounding box center [517, 213] width 408 height 283
click at [481, 178] on div "Risk Probability and Impact Assessment" at bounding box center [516, 178] width 387 height 25
click at [323, 163] on input "a. Risk Probability and Impact Assessment" at bounding box center [323, 159] width 0 height 8
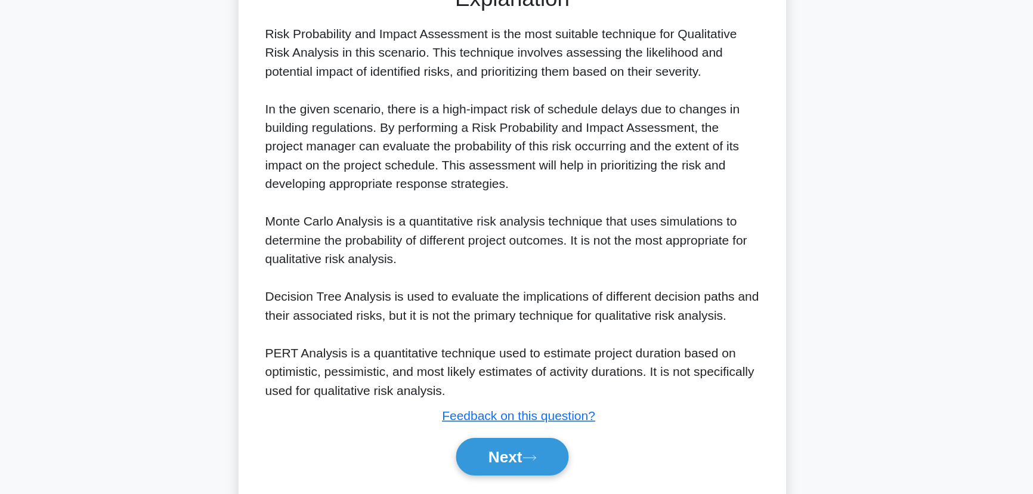
scroll to position [248, 0]
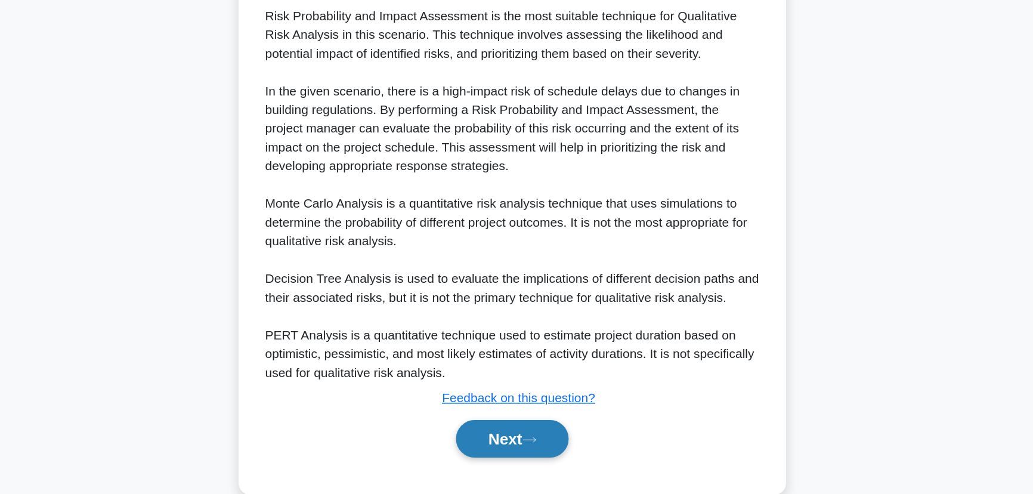
click at [511, 450] on button "Next" at bounding box center [516, 451] width 85 height 29
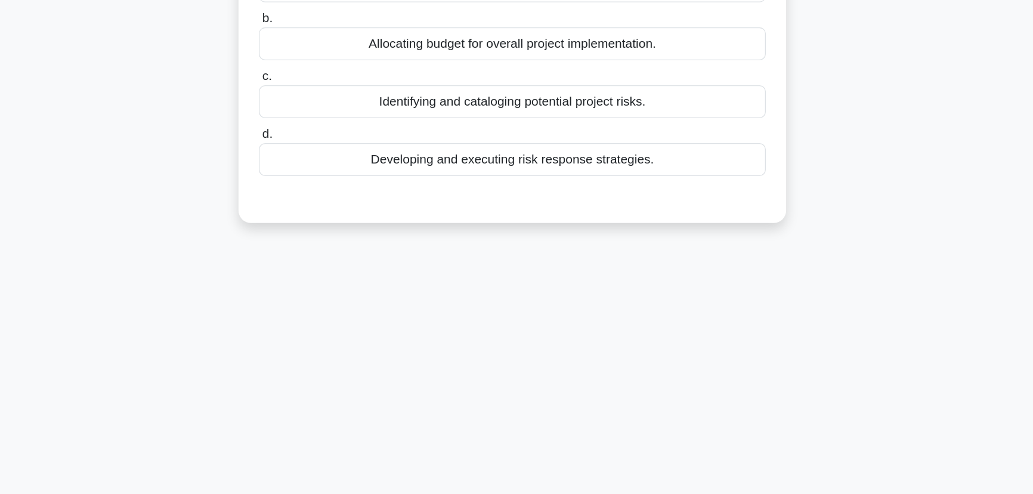
scroll to position [0, 0]
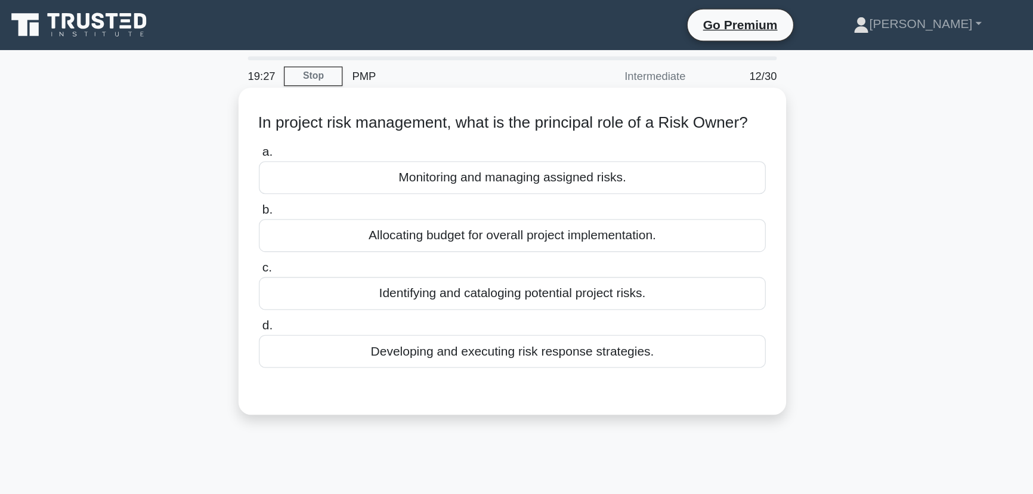
click at [575, 280] on div "Developing and executing risk response strategies." at bounding box center [516, 267] width 387 height 25
click at [323, 252] on input "d. Developing and executing risk response strategies." at bounding box center [323, 249] width 0 height 8
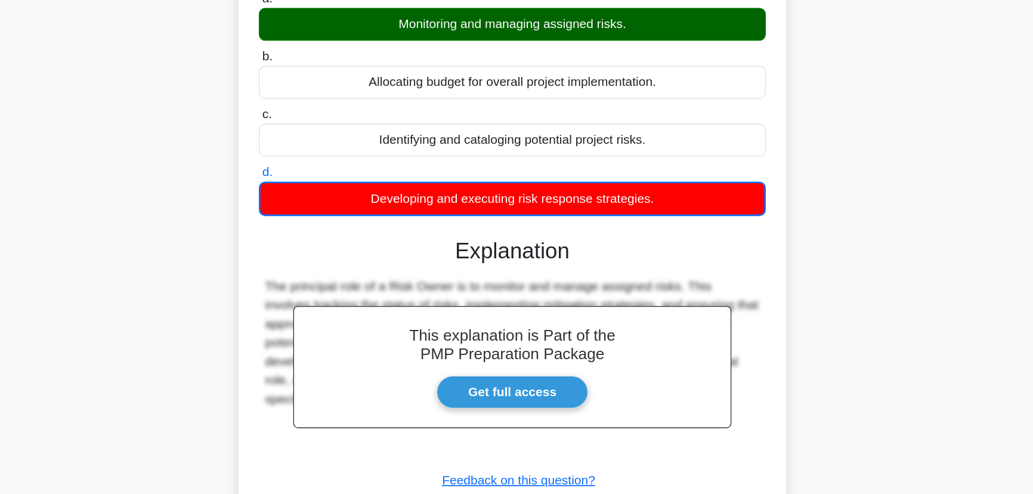
scroll to position [150, 0]
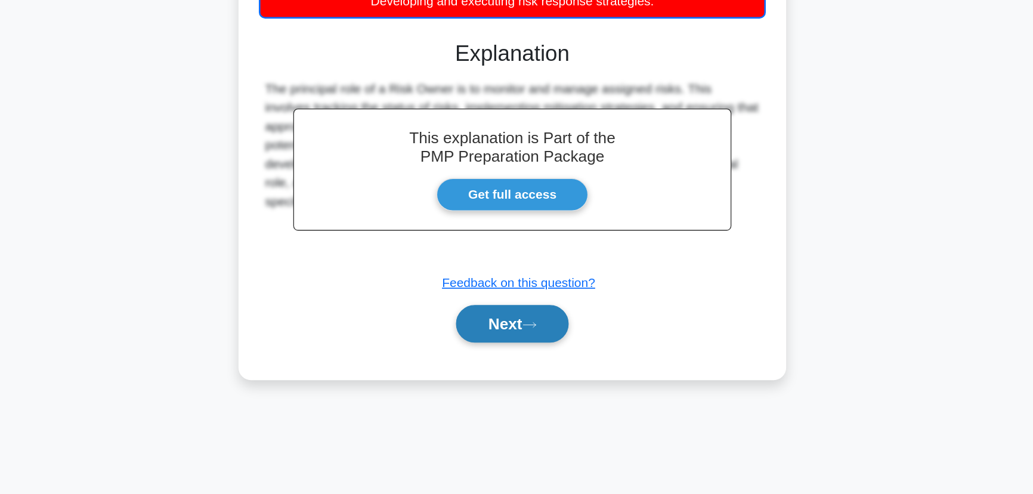
click at [546, 377] on button "Next" at bounding box center [516, 364] width 85 height 29
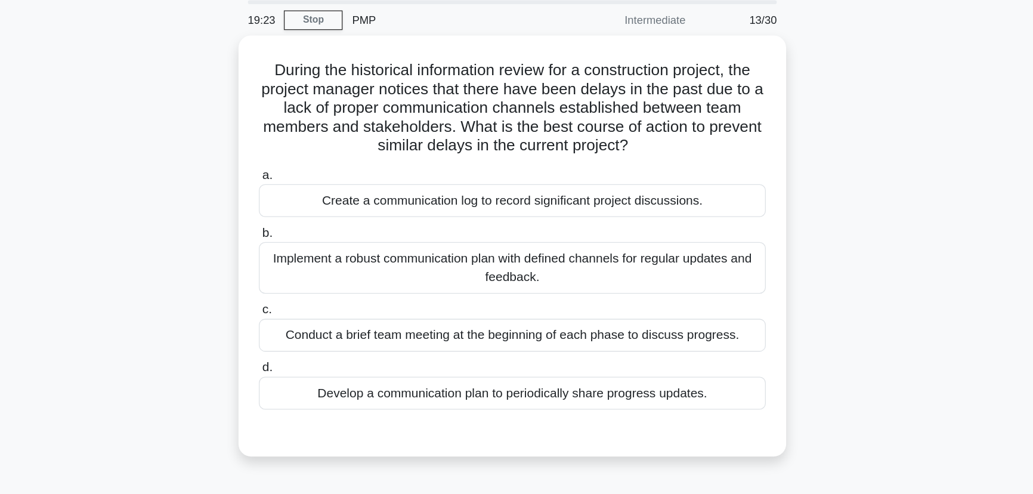
scroll to position [24, 0]
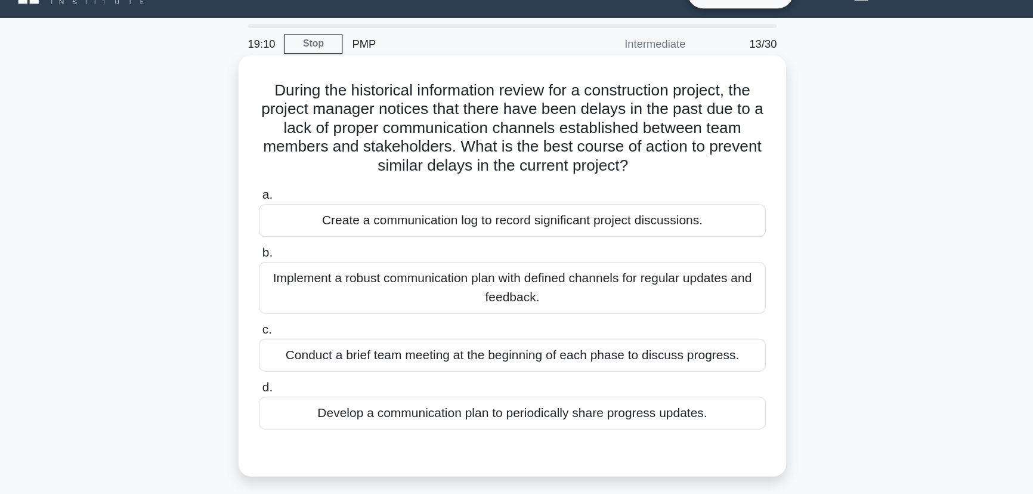
drag, startPoint x: 482, startPoint y: 113, endPoint x: 712, endPoint y: 126, distance: 230.1
click at [712, 126] on div "During the historical information review for a construction project, the projec…" at bounding box center [517, 202] width 408 height 311
click at [577, 128] on h5 "During the historical information review for a construction project, the projec…" at bounding box center [516, 97] width 389 height 73
click at [597, 221] on div "Implement a robust communication plan with defined channels for regular updates…" at bounding box center [516, 219] width 387 height 39
click at [323, 197] on input "b. Implement a robust communication plan with defined channels for regular upda…" at bounding box center [323, 193] width 0 height 8
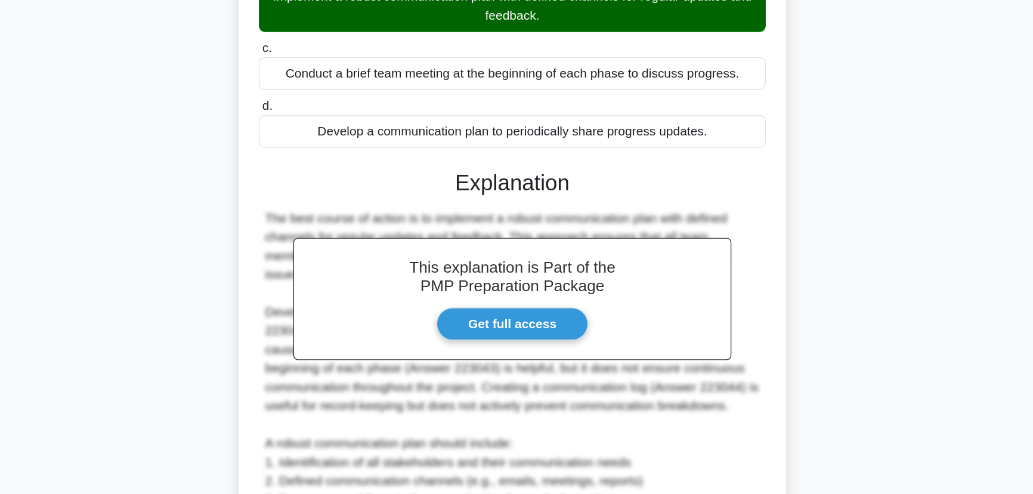
scroll to position [273, 0]
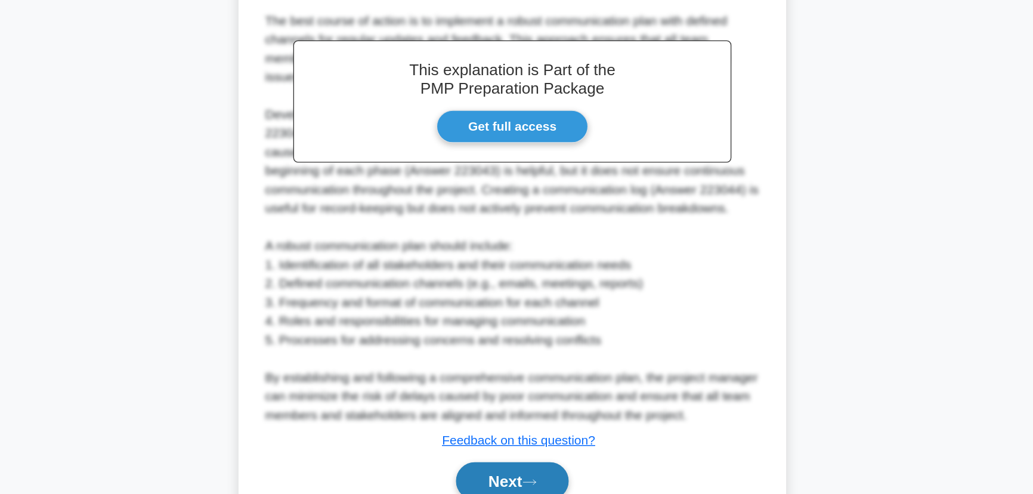
click at [522, 472] on div "Next" at bounding box center [516, 484] width 387 height 38
click at [521, 474] on button "Next" at bounding box center [516, 483] width 85 height 29
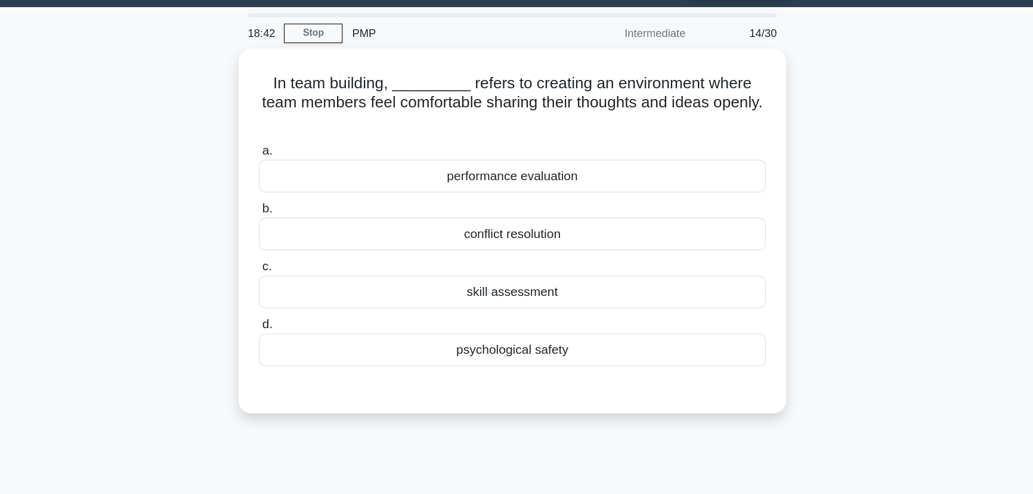
scroll to position [24, 0]
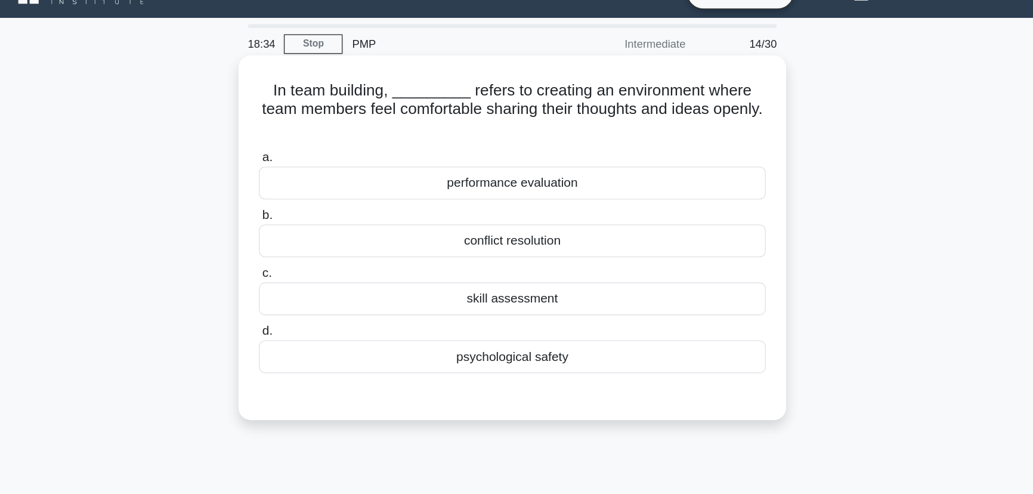
drag, startPoint x: 482, startPoint y: 67, endPoint x: 689, endPoint y: 92, distance: 208.6
click at [689, 92] on h5 "In team building, _________ refers to creating an environment where team member…" at bounding box center [516, 83] width 389 height 44
click at [688, 91] on h5 "In team building, _________ refers to creating an environment where team member…" at bounding box center [516, 83] width 389 height 44
click at [552, 279] on div "psychological safety" at bounding box center [516, 271] width 387 height 25
click at [323, 256] on input "d. psychological safety" at bounding box center [323, 253] width 0 height 8
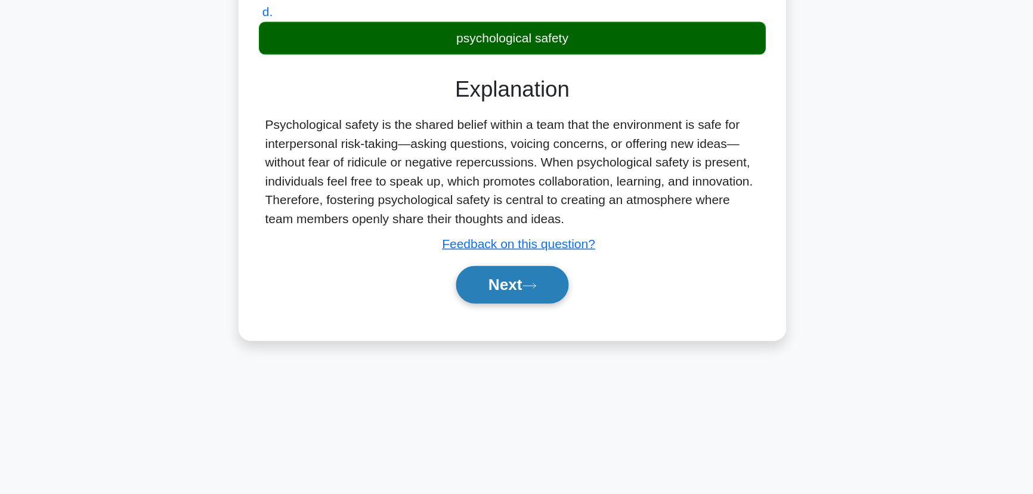
click at [540, 333] on button "Next" at bounding box center [516, 334] width 85 height 29
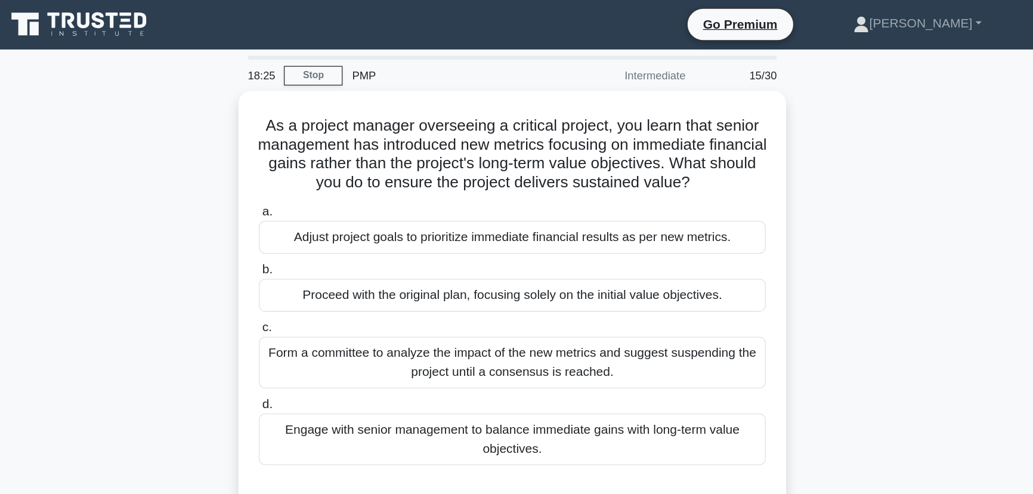
scroll to position [0, 0]
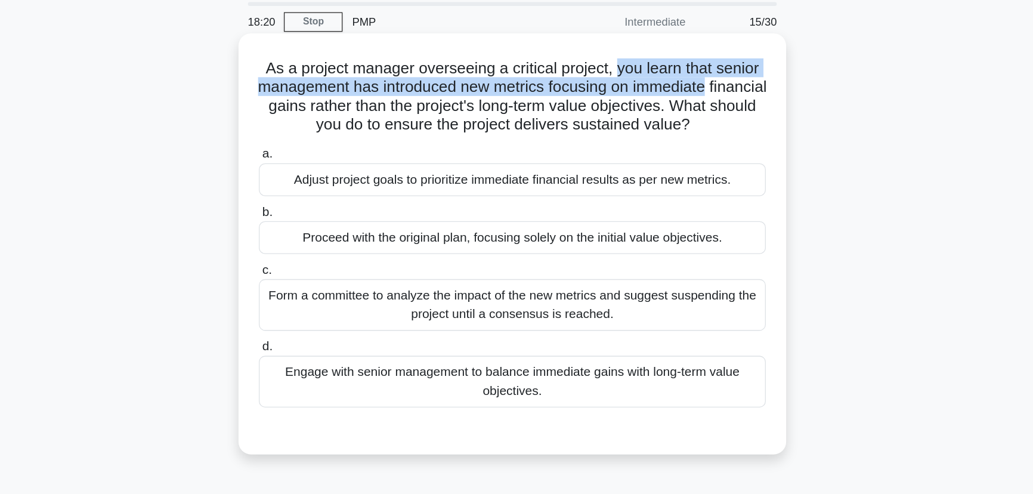
drag, startPoint x: 598, startPoint y: 95, endPoint x: 704, endPoint y: 109, distance: 107.7
click at [704, 109] on h5 "As a project manager overseeing a critical project, you learn that senior manag…" at bounding box center [516, 115] width 389 height 58
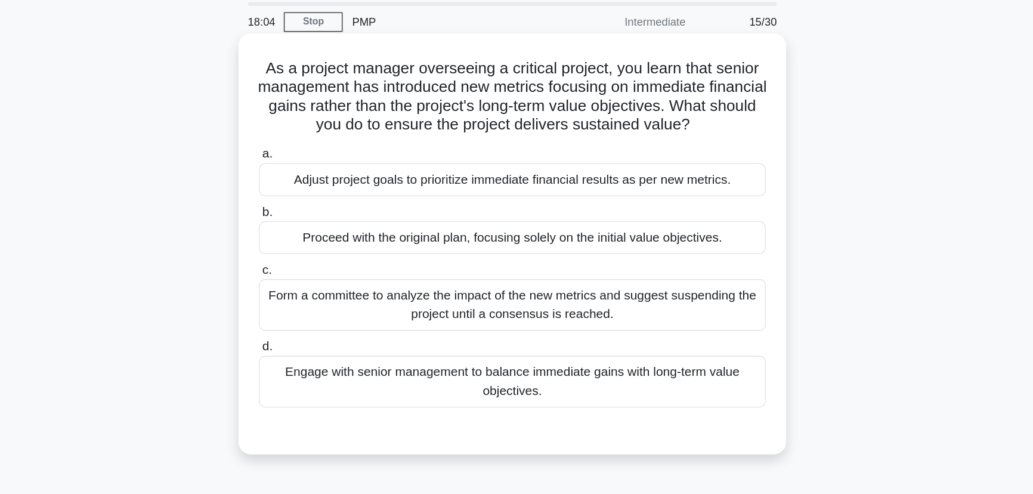
click at [468, 323] on div "Engage with senior management to balance immediate gains with long-term value o…" at bounding box center [516, 332] width 387 height 39
click at [323, 310] on input "d. Engage with senior management to balance immediate gains with long-term valu…" at bounding box center [323, 306] width 0 height 8
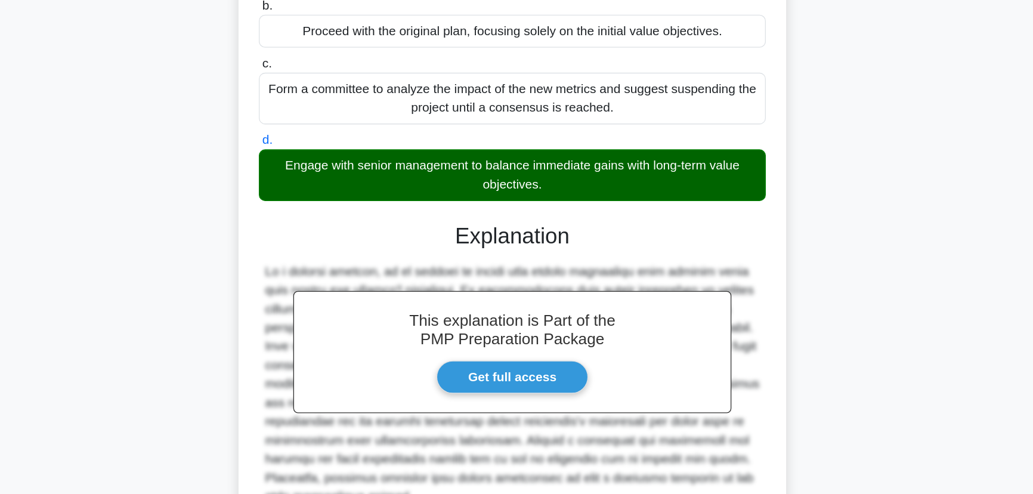
scroll to position [165, 0]
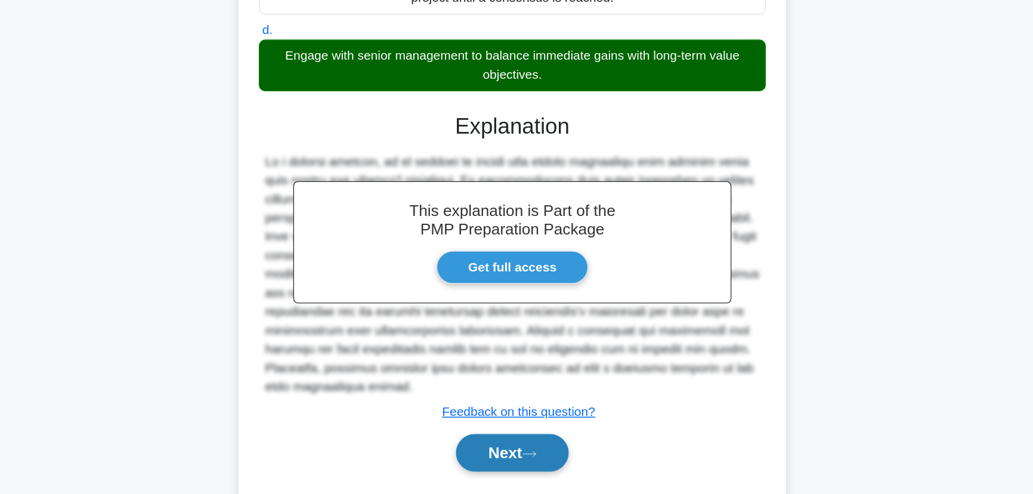
click at [509, 451] on button "Next" at bounding box center [516, 462] width 85 height 29
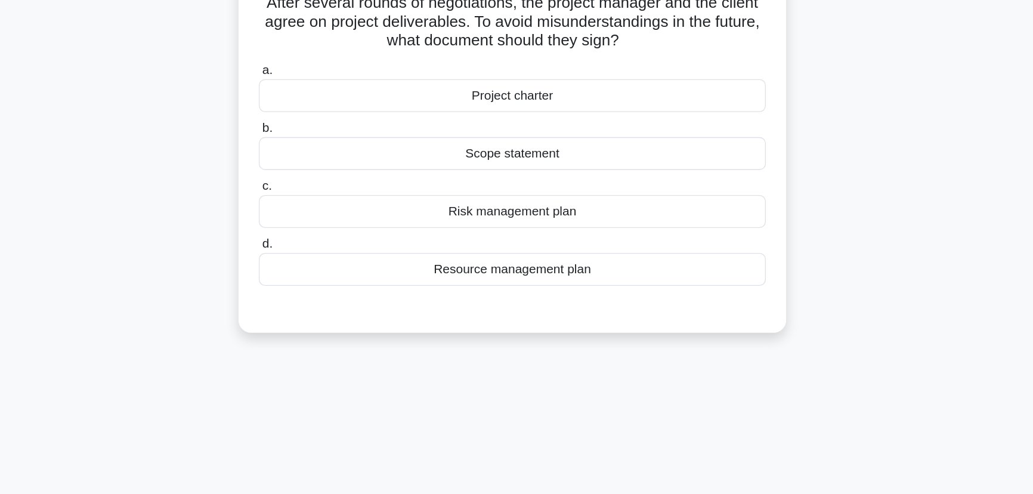
scroll to position [24, 0]
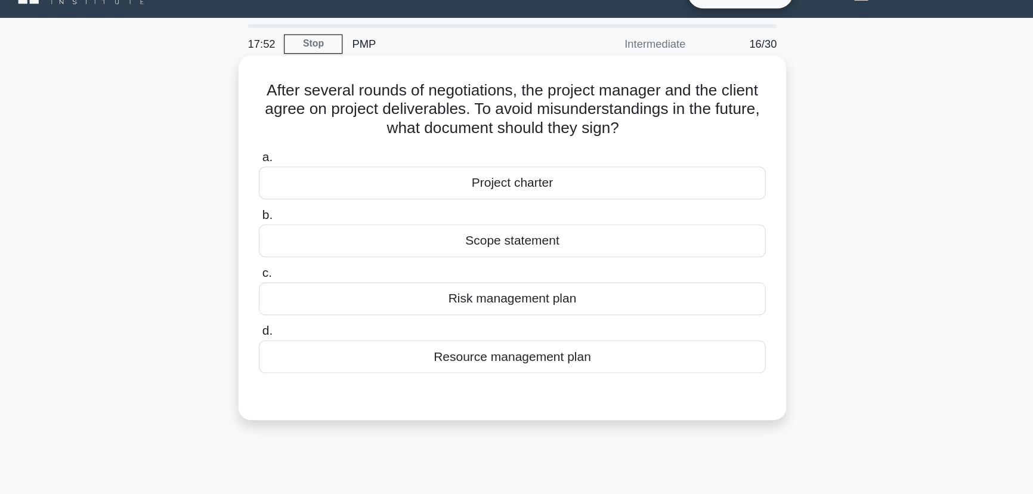
drag, startPoint x: 489, startPoint y: 87, endPoint x: 641, endPoint y: 98, distance: 152.5
click at [641, 98] on h5 "After several rounds of negotiations, the project manager and the client agree …" at bounding box center [516, 83] width 389 height 44
click at [555, 138] on div "Project charter" at bounding box center [516, 139] width 387 height 25
click at [323, 124] on input "a. Project charter" at bounding box center [323, 120] width 0 height 8
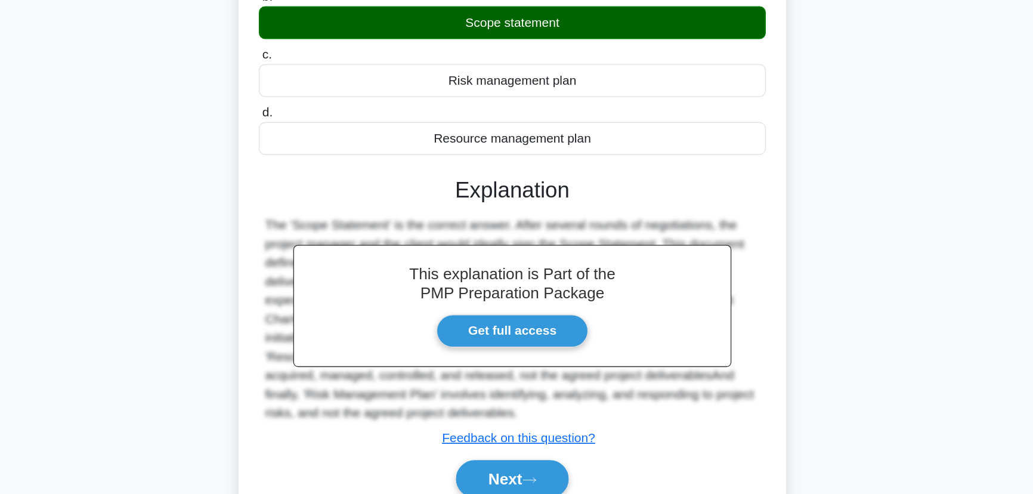
scroll to position [150, 0]
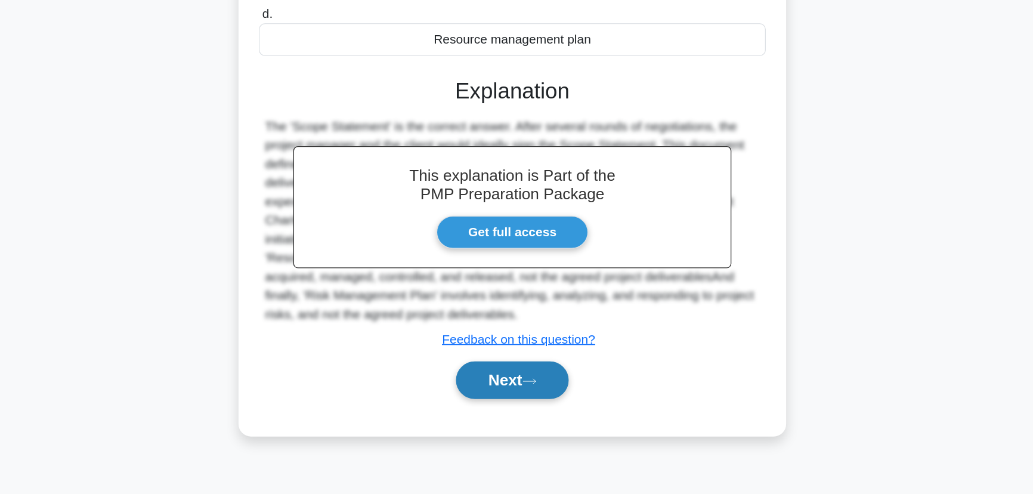
click at [521, 411] on button "Next" at bounding box center [516, 407] width 85 height 29
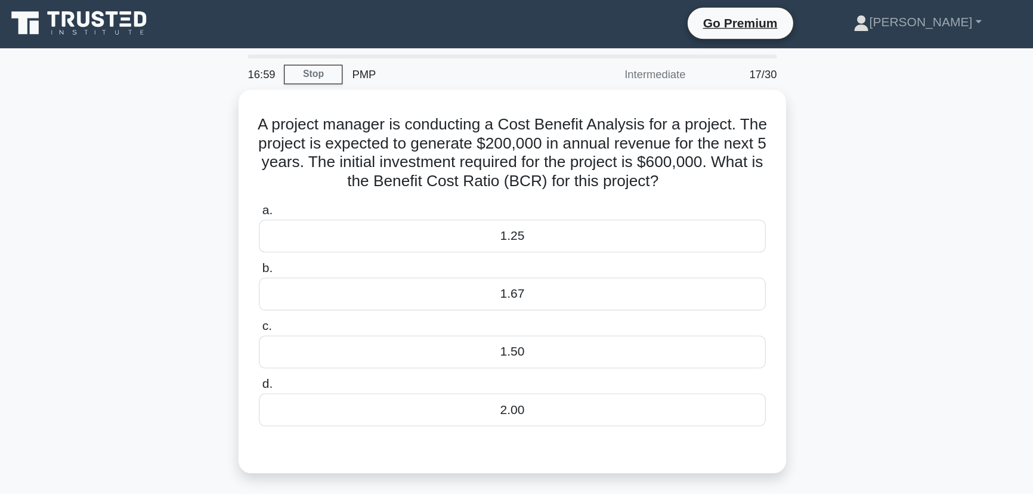
scroll to position [0, 0]
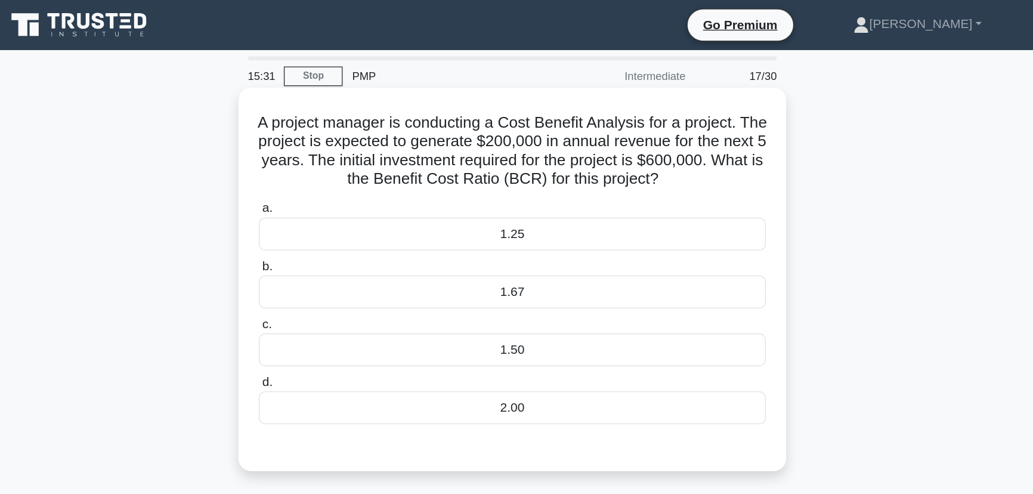
click at [558, 221] on div "1.67" at bounding box center [516, 222] width 387 height 25
click at [323, 207] on input "b. 1.67" at bounding box center [323, 203] width 0 height 8
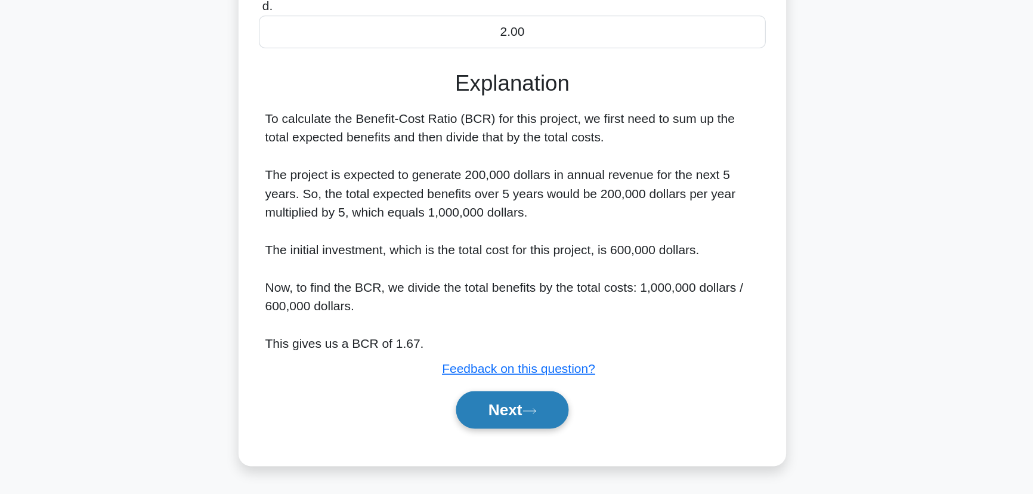
click at [529, 417] on button "Next" at bounding box center [516, 429] width 85 height 29
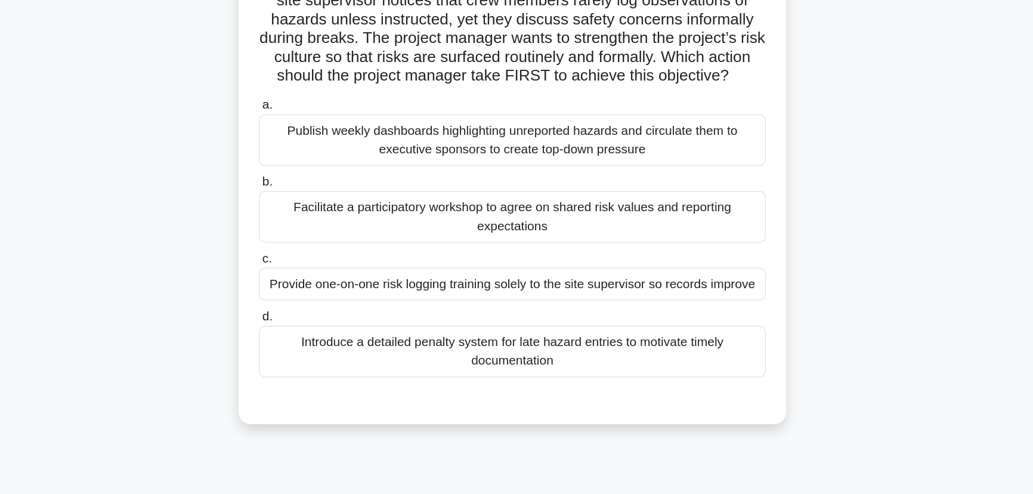
scroll to position [24, 0]
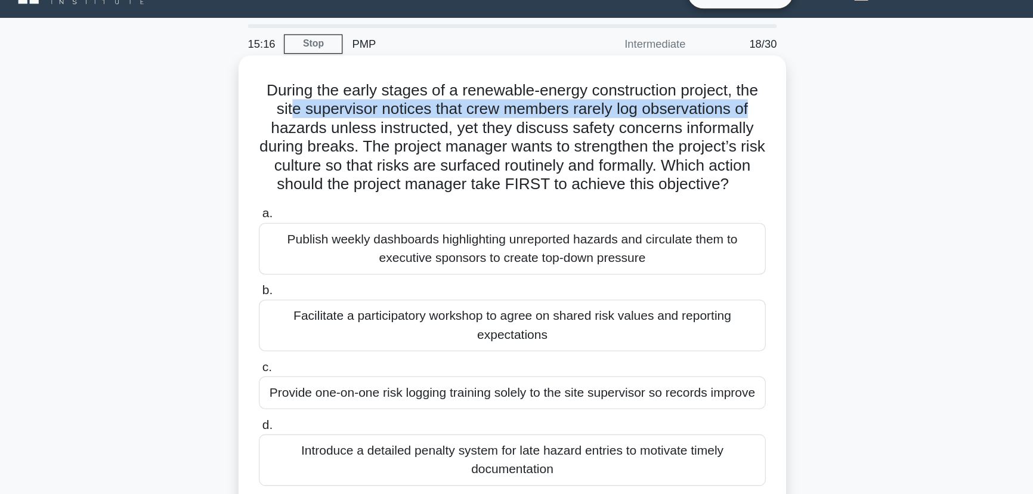
drag, startPoint x: 343, startPoint y: 85, endPoint x: 702, endPoint y: 87, distance: 359.1
click at [702, 87] on h5 "During the early stages of a renewable-energy construction project, the site su…" at bounding box center [516, 104] width 389 height 87
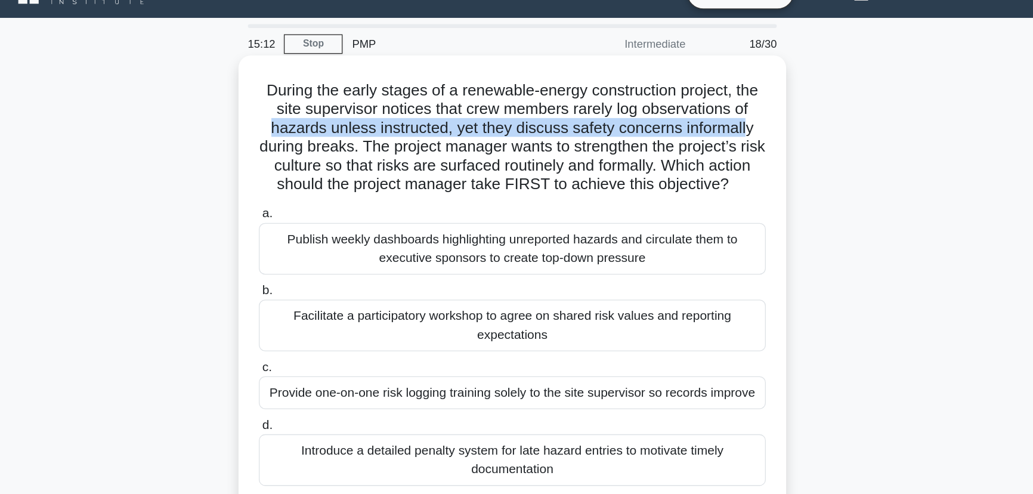
drag, startPoint x: 323, startPoint y: 95, endPoint x: 700, endPoint y: 103, distance: 377.1
click at [700, 103] on div "During the early stages of a renewable-energy construction project, the site su…" at bounding box center [517, 224] width 408 height 354
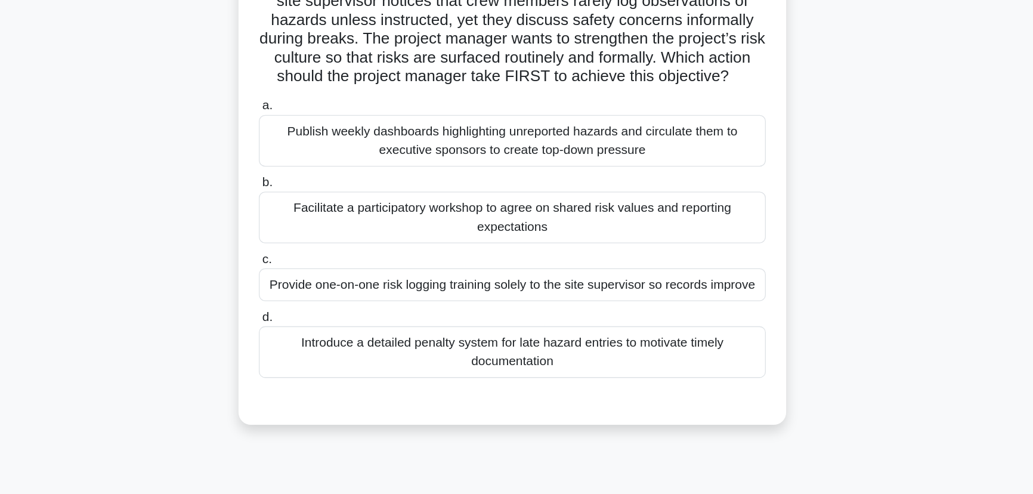
click at [484, 261] on div "Facilitate a participatory workshop to agree on shared risk values and reportin…" at bounding box center [516, 247] width 387 height 39
click at [323, 225] on input "b. Facilitate a participatory workshop to agree on shared risk values and repor…" at bounding box center [323, 222] width 0 height 8
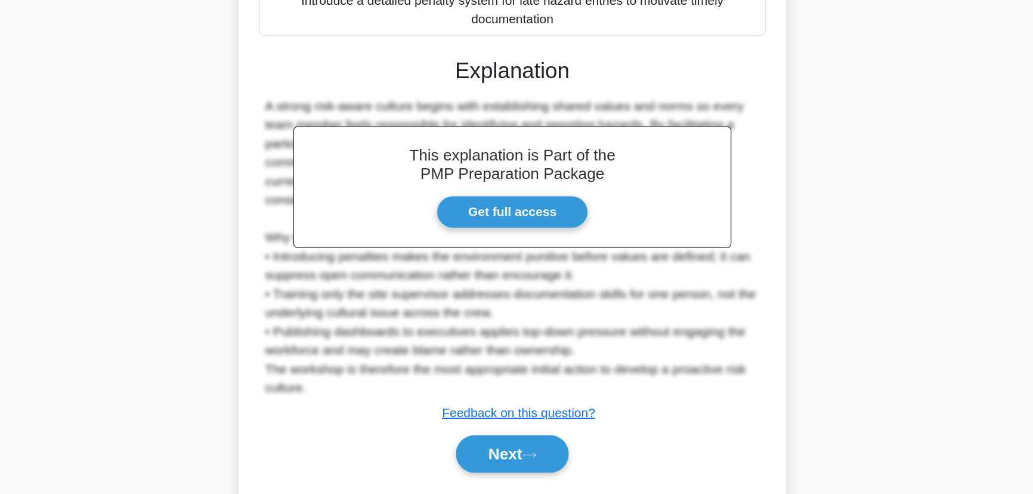
scroll to position [239, 0]
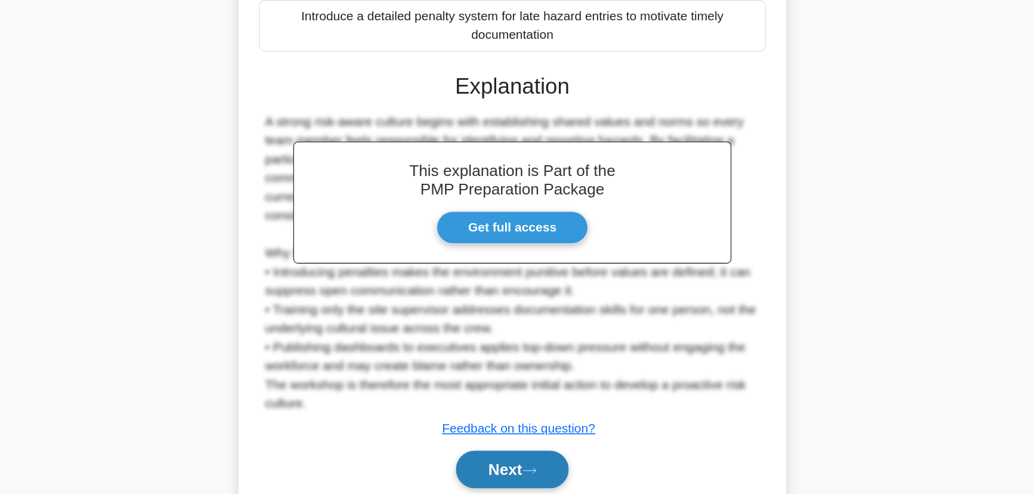
click at [506, 482] on button "Next" at bounding box center [516, 475] width 85 height 29
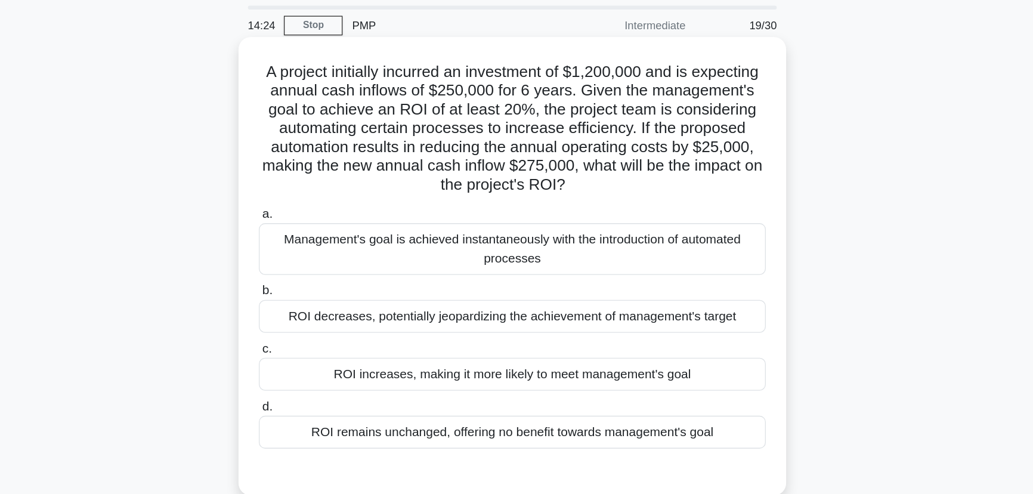
scroll to position [24, 0]
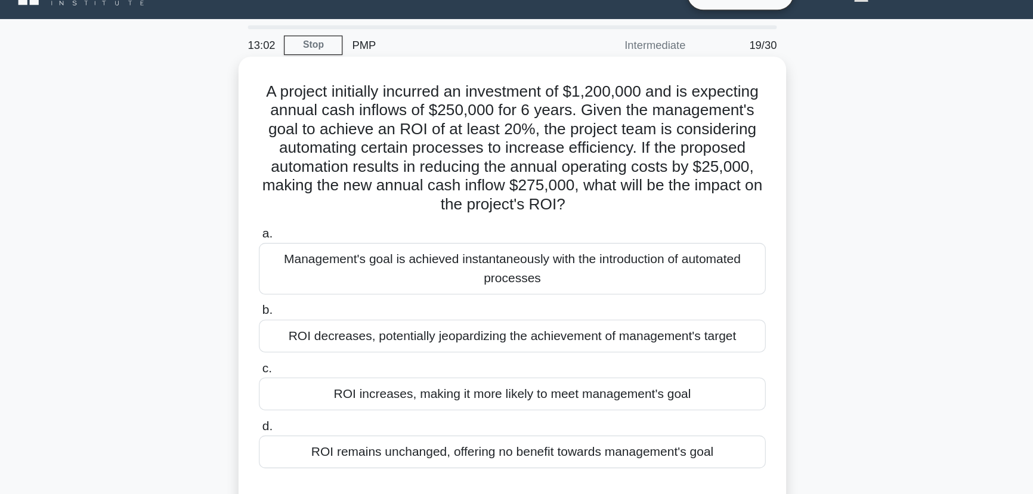
click at [537, 302] on div "ROI increases, making it more likely to meet management's goal" at bounding box center [516, 300] width 387 height 25
click at [323, 285] on input "c. ROI increases, making it more likely to meet management's goal" at bounding box center [323, 281] width 0 height 8
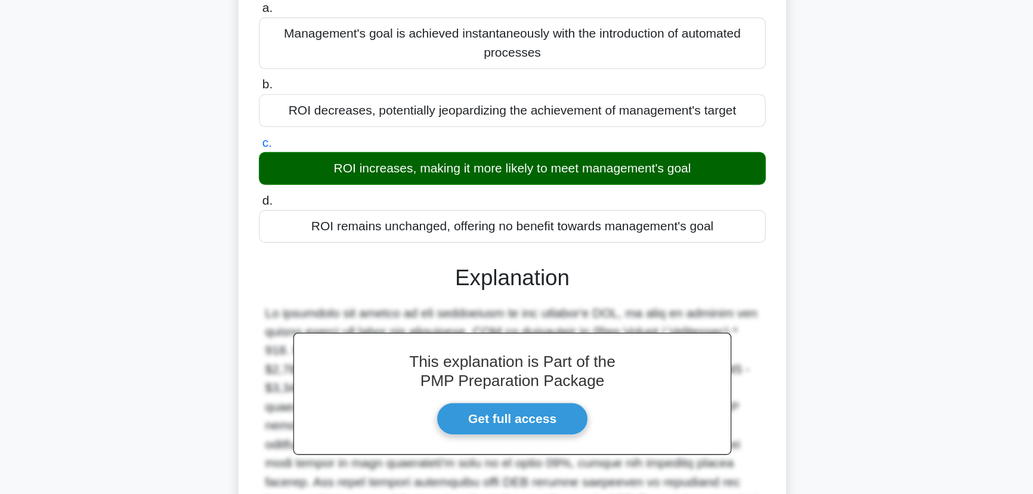
scroll to position [227, 0]
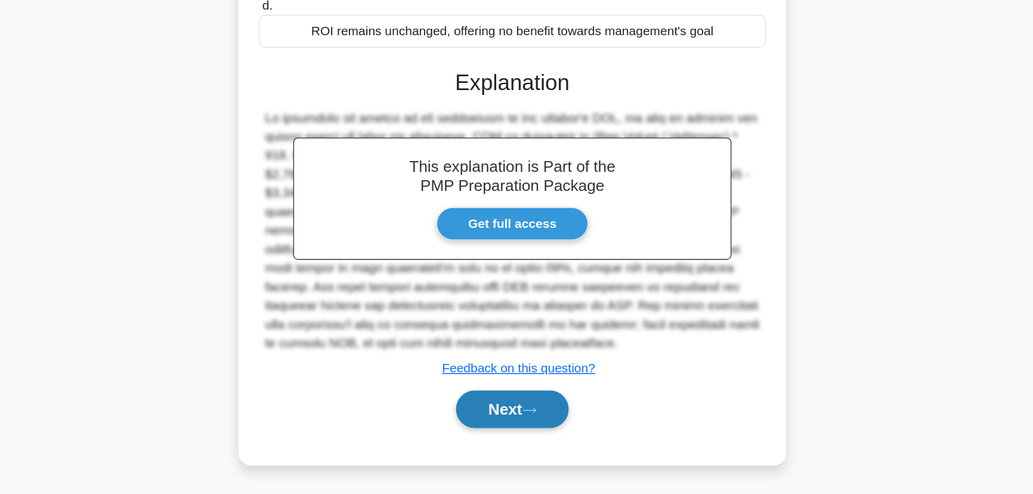
click at [533, 427] on icon at bounding box center [529, 430] width 11 height 7
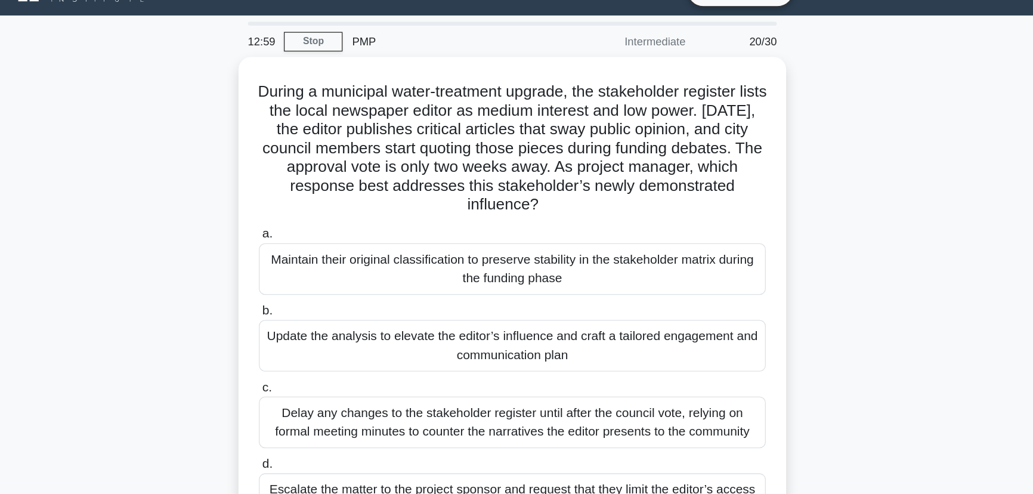
scroll to position [24, 0]
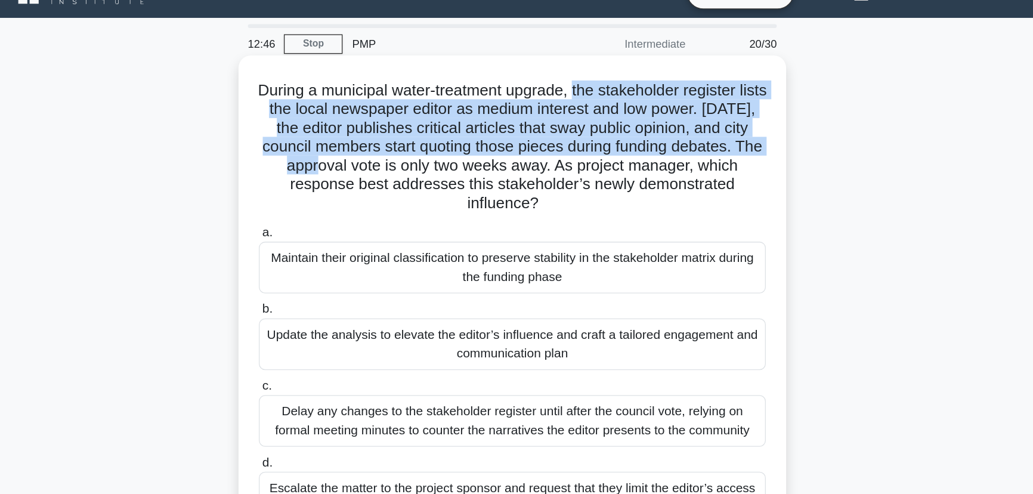
drag, startPoint x: 588, startPoint y: 72, endPoint x: 413, endPoint y: 129, distance: 183.4
click at [413, 129] on h5 "During a municipal water-treatment upgrade, the stakeholder register lists the …" at bounding box center [516, 111] width 389 height 101
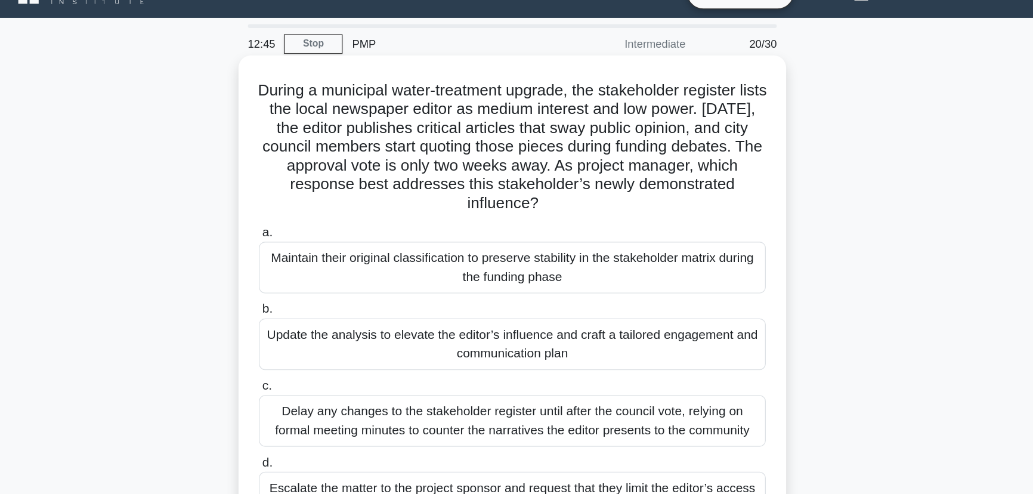
click at [425, 126] on h5 "During a municipal water-treatment upgrade, the stakeholder register lists the …" at bounding box center [516, 111] width 389 height 101
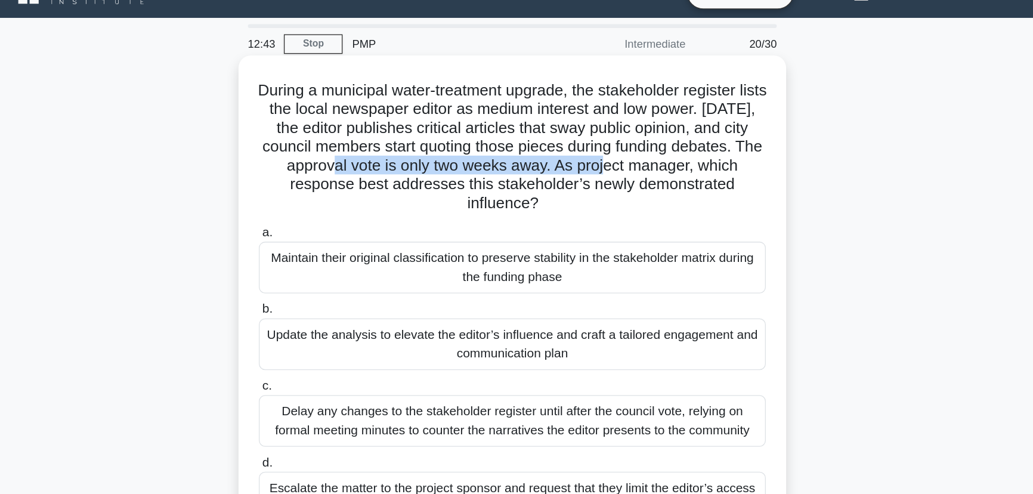
drag, startPoint x: 422, startPoint y: 126, endPoint x: 642, endPoint y: 126, distance: 220.7
click at [642, 126] on h5 "During a municipal water-treatment upgrade, the stakeholder register lists the …" at bounding box center [516, 111] width 389 height 101
click at [636, 131] on h5 "During a municipal water-treatment upgrade, the stakeholder register lists the …" at bounding box center [516, 111] width 389 height 101
drag, startPoint x: 421, startPoint y: 127, endPoint x: 658, endPoint y: 122, distance: 237.5
click at [647, 131] on h5 "During a municipal water-treatment upgrade, the stakeholder register lists the …" at bounding box center [516, 111] width 389 height 101
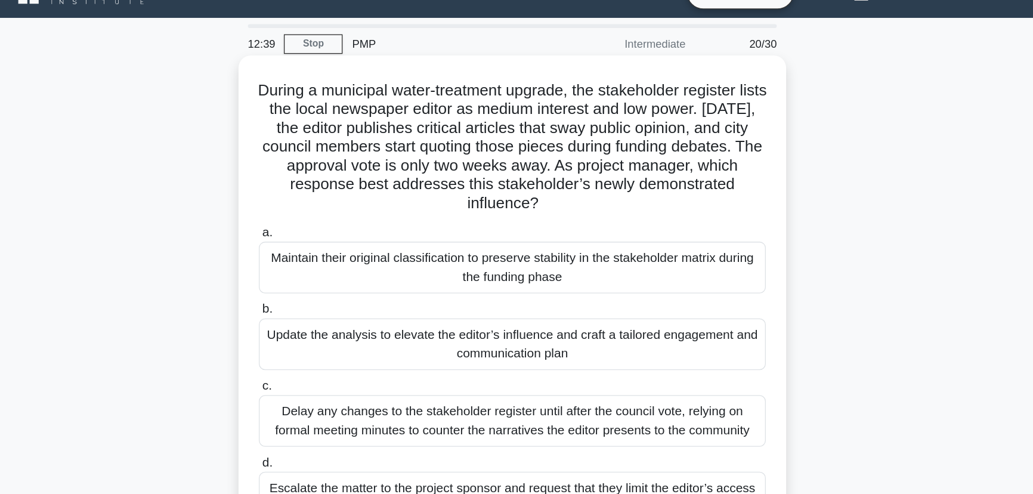
drag, startPoint x: 656, startPoint y: 123, endPoint x: 704, endPoint y: 128, distance: 48.6
click at [714, 126] on div "During a municipal water-treatment upgrade, the stakeholder register lists the …" at bounding box center [517, 238] width 408 height 383
drag, startPoint x: 653, startPoint y: 124, endPoint x: 692, endPoint y: 149, distance: 46.2
click at [692, 149] on h5 "During a municipal water-treatment upgrade, the stakeholder register lists the …" at bounding box center [516, 111] width 389 height 101
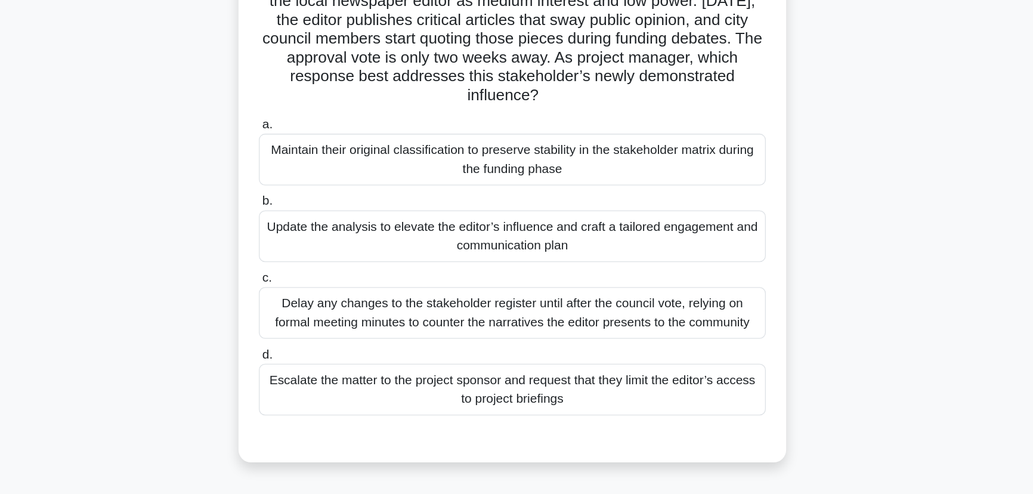
click at [508, 248] on div "Update the analysis to elevate the editor’s influence and craft a tailored enga…" at bounding box center [516, 262] width 387 height 39
click at [323, 240] on input "b. Update the analysis to elevate the editor’s influence and craft a tailored e…" at bounding box center [323, 236] width 0 height 8
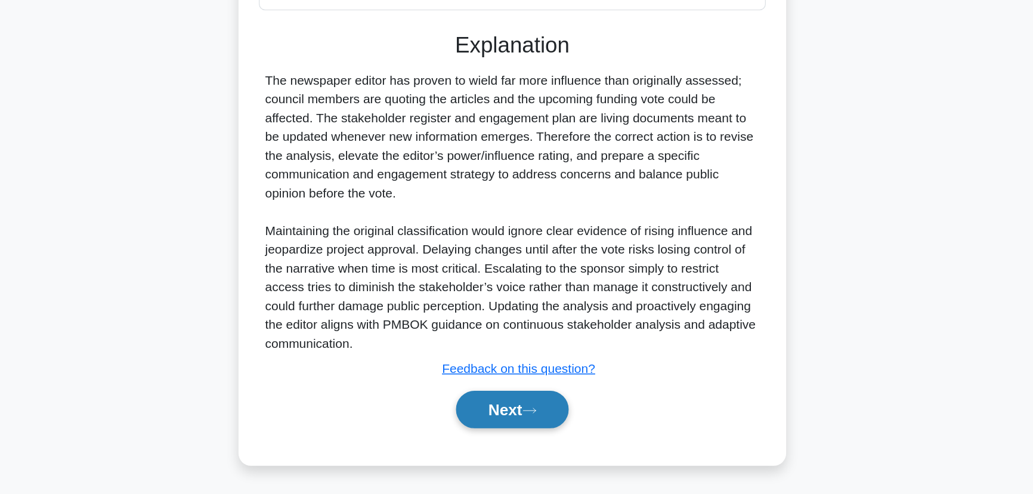
click at [514, 426] on button "Next" at bounding box center [516, 429] width 85 height 29
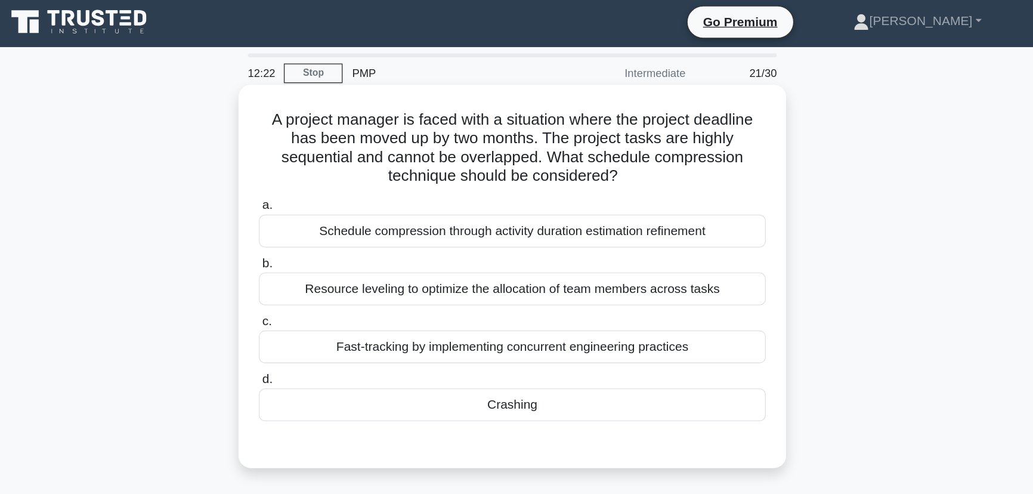
scroll to position [0, 0]
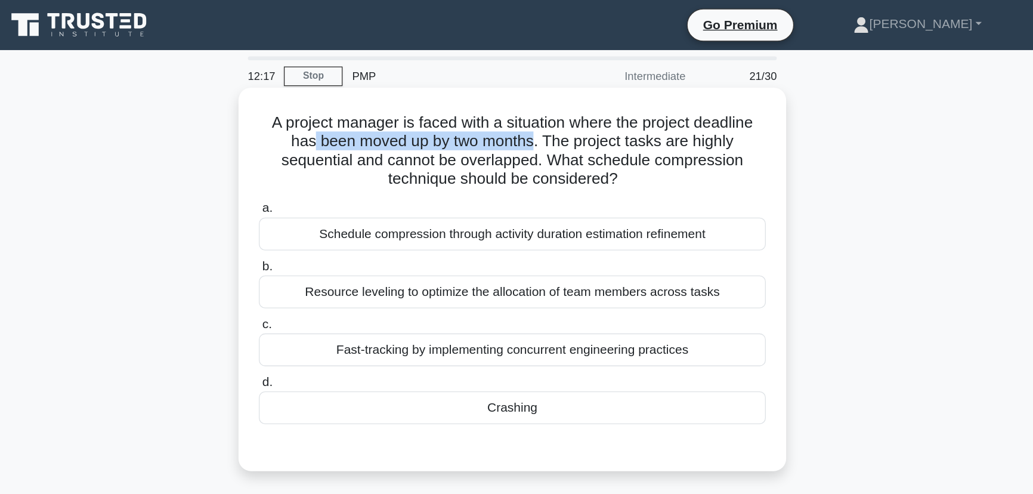
drag, startPoint x: 361, startPoint y: 112, endPoint x: 536, endPoint y: 104, distance: 174.9
click at [536, 104] on h5 "A project manager is faced with a situation where the project deadline has been…" at bounding box center [516, 115] width 389 height 58
drag, startPoint x: 540, startPoint y: 105, endPoint x: 680, endPoint y: 131, distance: 142.0
click at [680, 131] on h5 "A project manager is faced with a situation where the project deadline has been…" at bounding box center [516, 115] width 389 height 58
click at [632, 119] on h5 "A project manager is faced with a situation where the project deadline has been…" at bounding box center [516, 115] width 389 height 58
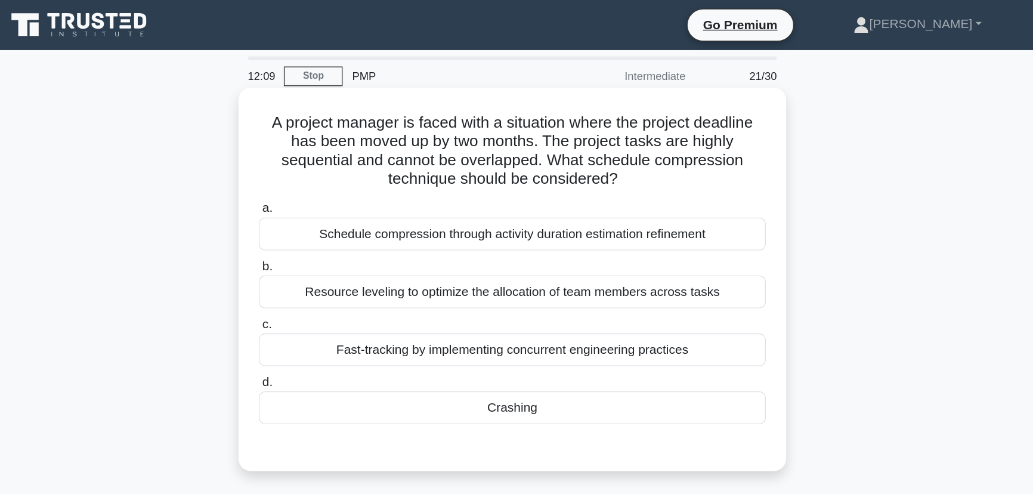
click at [526, 314] on div "Crashing" at bounding box center [516, 310] width 387 height 25
click at [323, 295] on input "d. Crashing" at bounding box center [323, 292] width 0 height 8
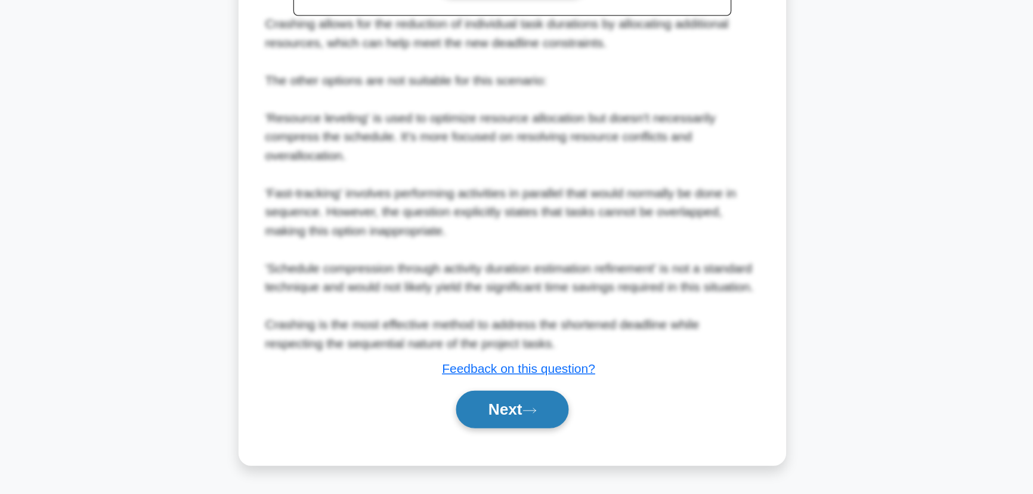
click at [523, 423] on button "Next" at bounding box center [516, 429] width 85 height 29
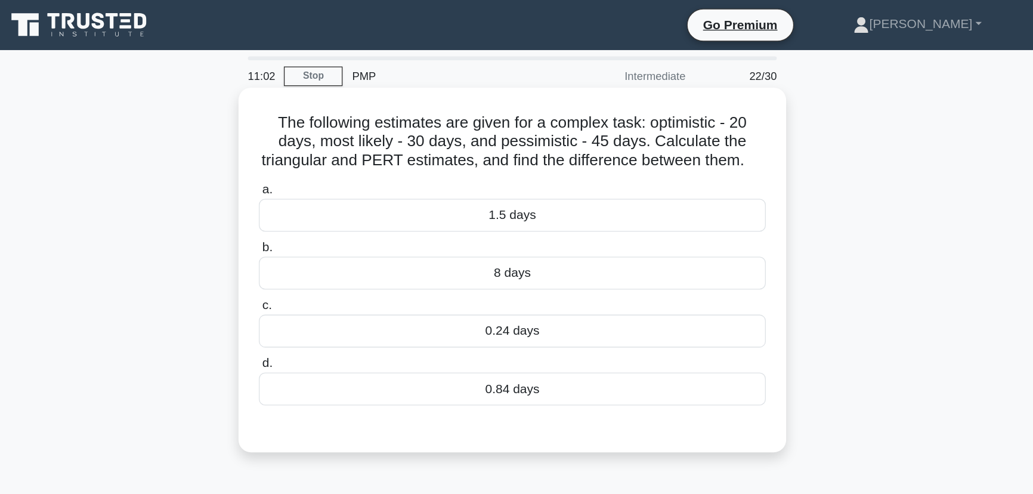
click at [585, 309] on div "0.84 days" at bounding box center [516, 296] width 387 height 25
click at [323, 281] on input "d. 0.84 days" at bounding box center [323, 277] width 0 height 8
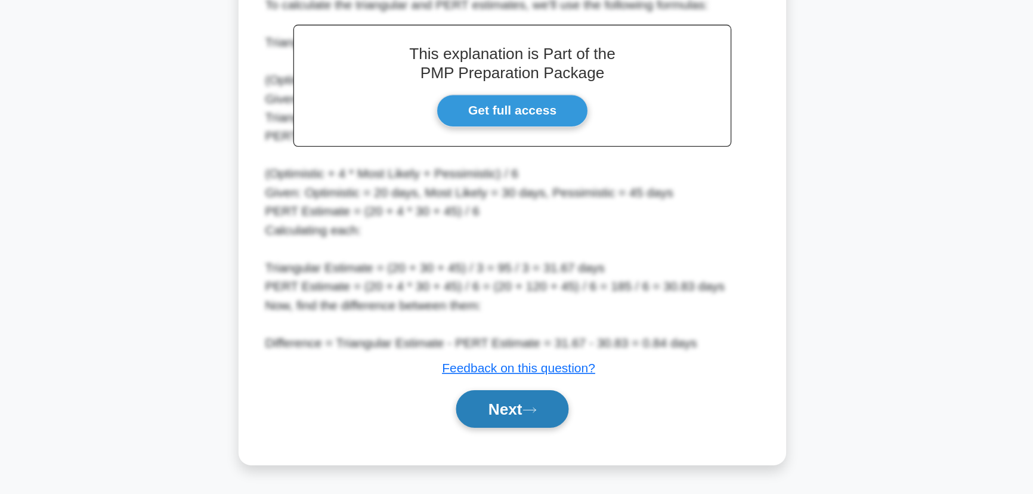
click at [524, 430] on button "Next" at bounding box center [516, 429] width 85 height 29
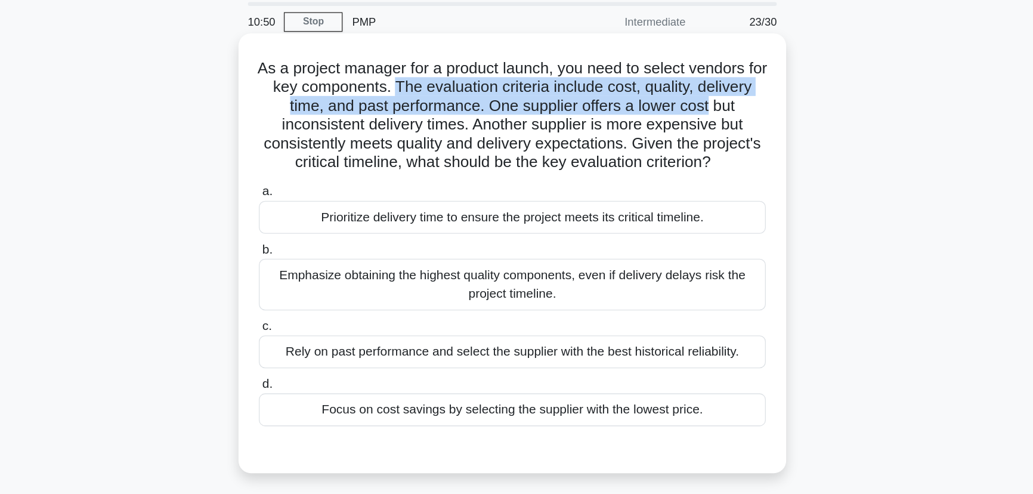
drag, startPoint x: 458, startPoint y: 109, endPoint x: 706, endPoint y: 119, distance: 248.4
click at [706, 119] on h5 "As a project manager for a product launch, you need to select vendors for key c…" at bounding box center [516, 129] width 389 height 87
click at [623, 116] on h5 "As a project manager for a product launch, you need to select vendors for key c…" at bounding box center [516, 129] width 389 height 87
click at [530, 116] on h5 "As a project manager for a product launch, you need to select vendors for key c…" at bounding box center [516, 129] width 389 height 87
click at [530, 121] on h5 "As a project manager for a product launch, you need to select vendors for key c…" at bounding box center [516, 129] width 389 height 87
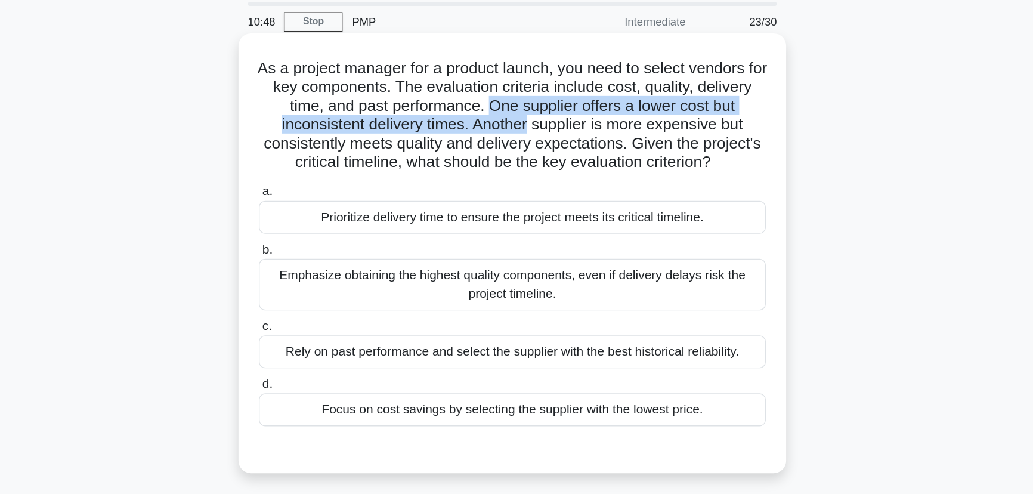
drag, startPoint x: 530, startPoint y: 121, endPoint x: 499, endPoint y: 136, distance: 34.4
click at [499, 136] on h5 "As a project manager for a product launch, you need to select vendors for key c…" at bounding box center [516, 129] width 389 height 87
drag, startPoint x: 530, startPoint y: 135, endPoint x: 565, endPoint y: 135, distance: 35.2
click at [531, 135] on h5 "As a project manager for a product launch, you need to select vendors for key c…" at bounding box center [516, 129] width 389 height 87
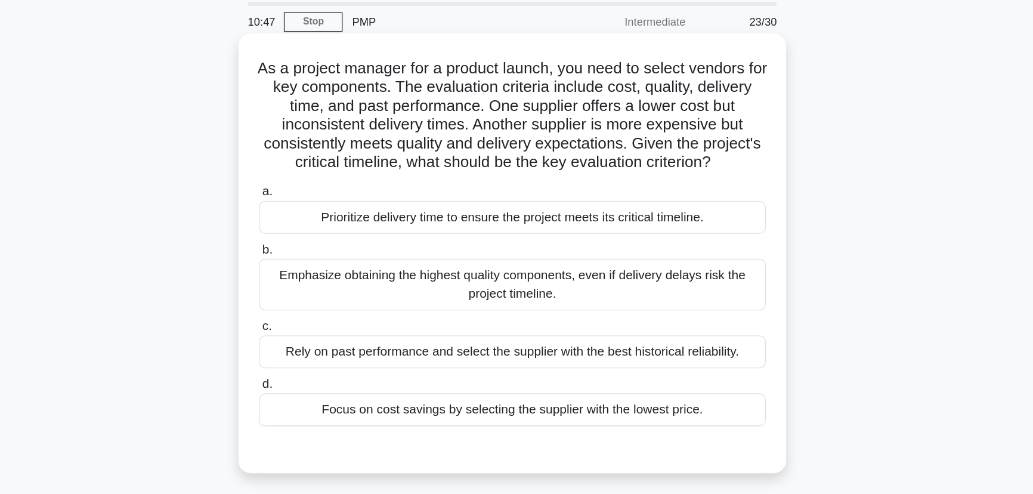
drag, startPoint x: 673, startPoint y: 135, endPoint x: 648, endPoint y: 135, distance: 25.6
click at [672, 135] on h5 "As a project manager for a product launch, you need to select vendors for key c…" at bounding box center [516, 129] width 389 height 87
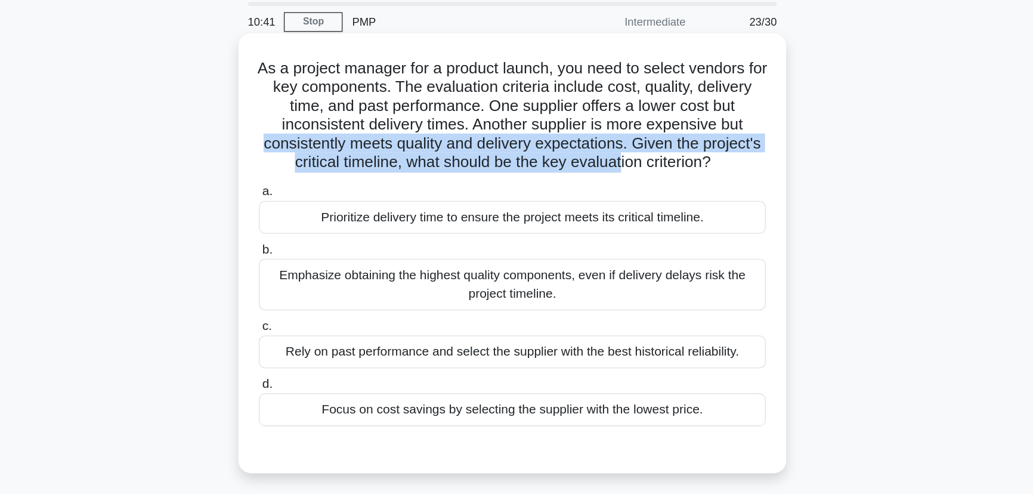
drag, startPoint x: 318, startPoint y: 151, endPoint x: 632, endPoint y: 172, distance: 314.5
click at [632, 172] on div "As a project manager for a product launch, you need to select vendors for key c…" at bounding box center [517, 235] width 408 height 326
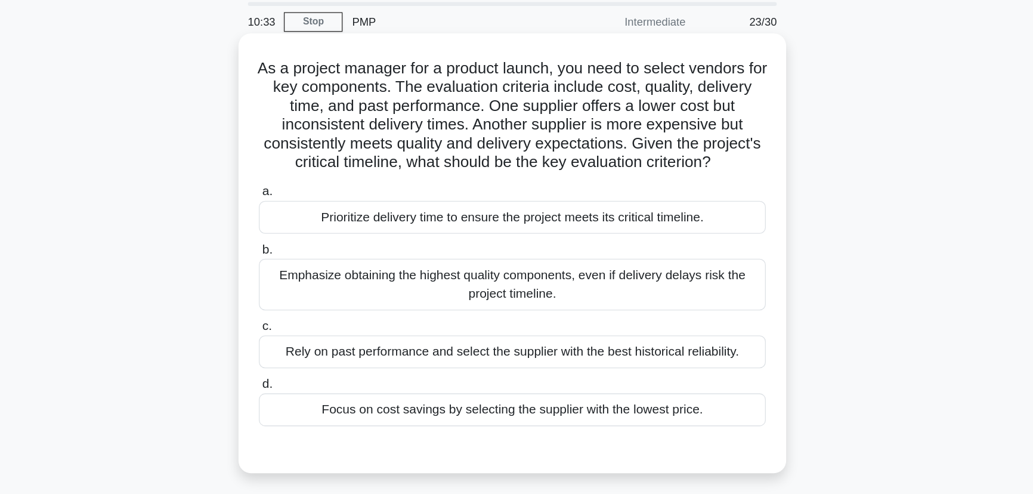
click at [502, 114] on h5 "As a project manager for a product launch, you need to select vendors for key c…" at bounding box center [516, 129] width 389 height 87
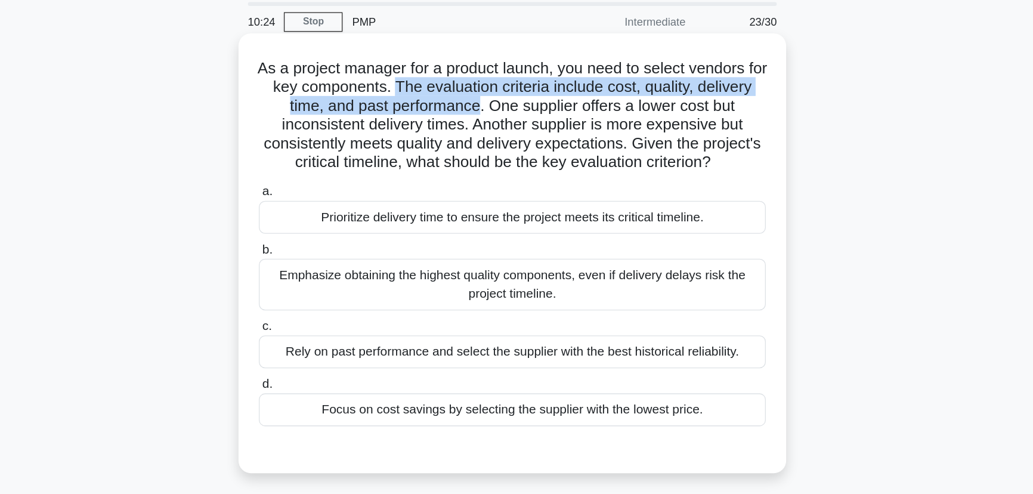
drag, startPoint x: 455, startPoint y: 106, endPoint x: 523, endPoint y: 128, distance: 71.5
click at [523, 128] on h5 "As a project manager for a product launch, you need to select vendors for key c…" at bounding box center [516, 129] width 389 height 87
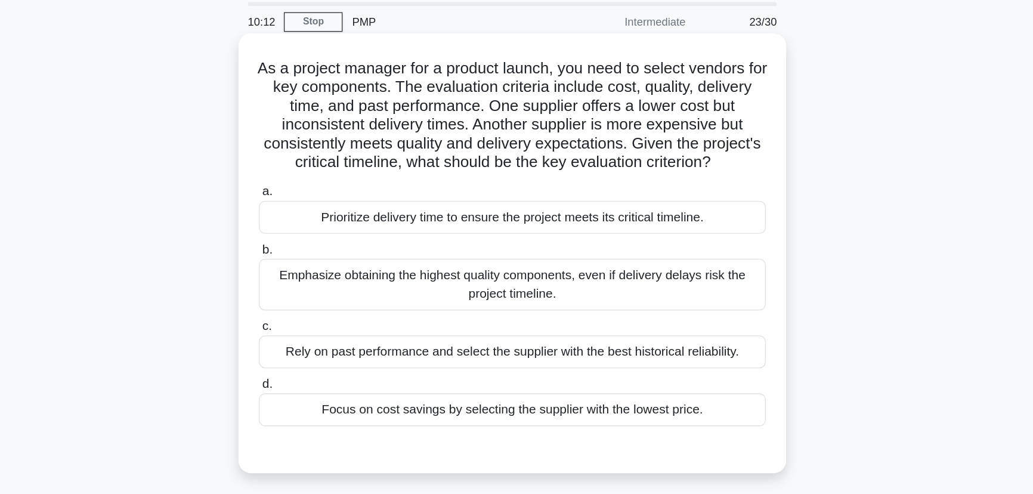
click at [515, 134] on h5 "As a project manager for a product launch, you need to select vendors for key c…" at bounding box center [516, 129] width 389 height 87
click at [516, 220] on div "Prioritize delivery time to ensure the project meets its critical timeline." at bounding box center [516, 206] width 387 height 25
click at [323, 191] on input "a. Prioritize delivery time to ensure the project meets its critical timeline." at bounding box center [323, 188] width 0 height 8
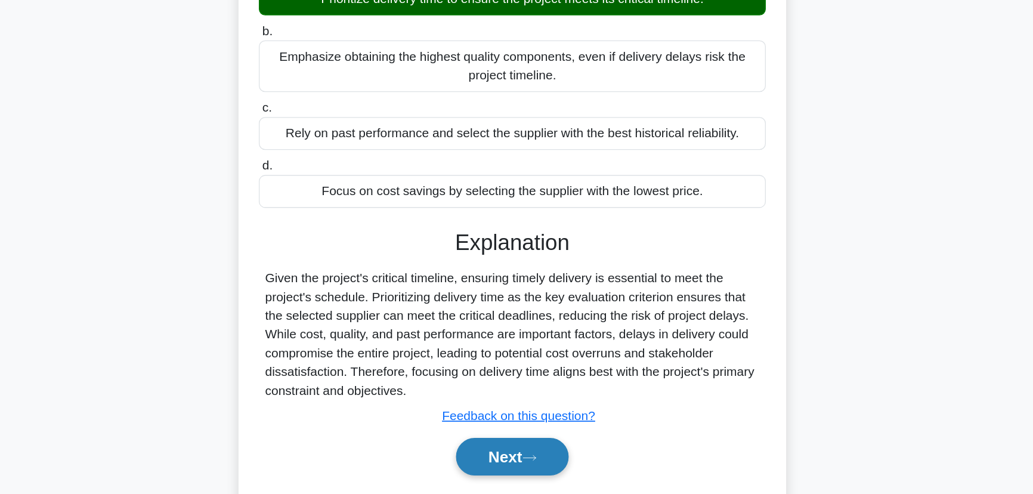
scroll to position [150, 0]
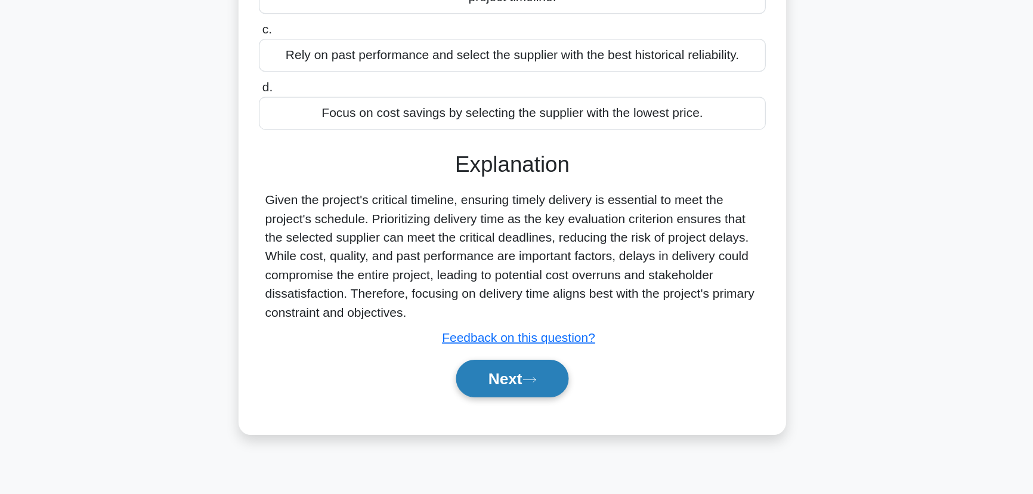
click at [499, 420] on button "Next" at bounding box center [516, 405] width 85 height 29
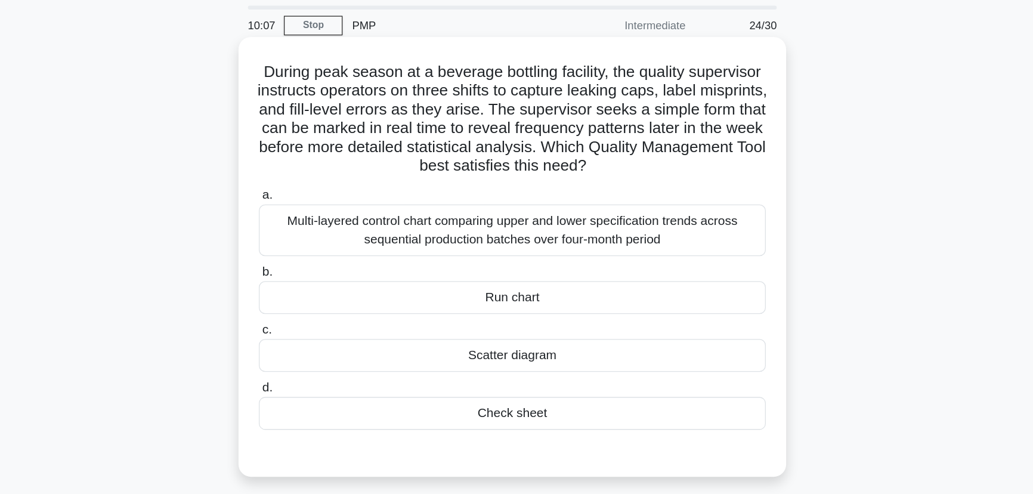
scroll to position [24, 0]
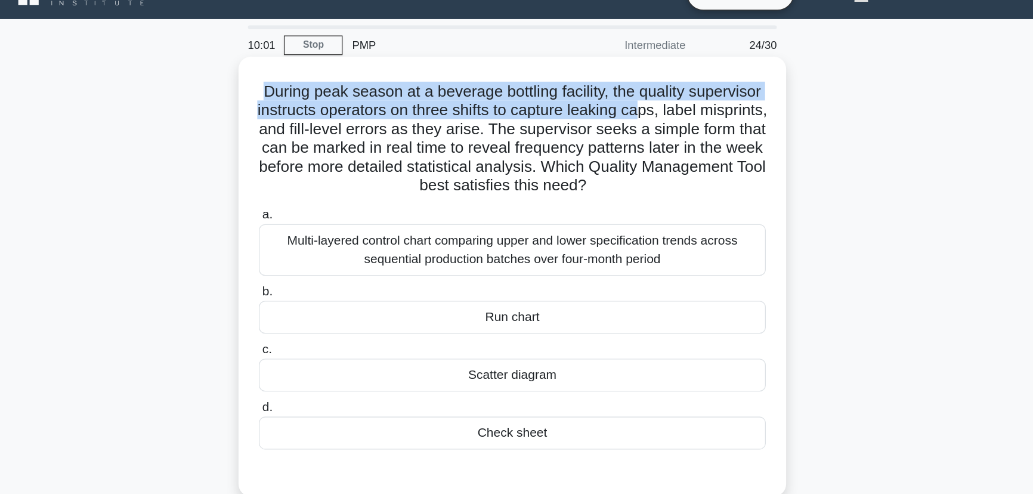
drag, startPoint x: 348, startPoint y: 70, endPoint x: 687, endPoint y: 84, distance: 338.5
click at [687, 84] on h5 "During peak season at a beverage bottling facility, the quality supervisor inst…" at bounding box center [516, 105] width 389 height 87
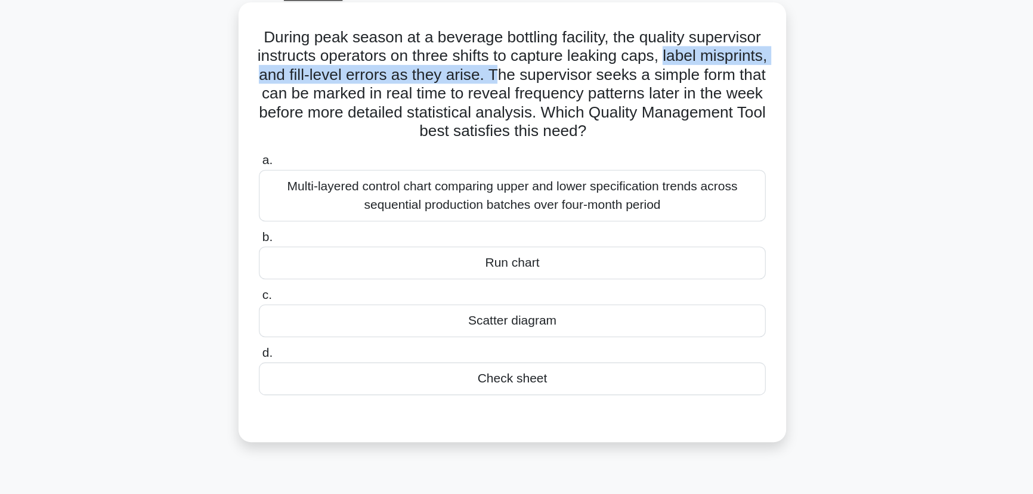
drag, startPoint x: 324, startPoint y: 99, endPoint x: 587, endPoint y: 101, distance: 262.5
click at [592, 101] on h5 "During peak season at a beverage bottling facility, the quality supervisor inst…" at bounding box center [516, 105] width 389 height 87
click at [587, 101] on h5 "During peak season at a beverage bottling facility, the quality supervisor inst…" at bounding box center [516, 105] width 389 height 87
drag, startPoint x: 578, startPoint y: 98, endPoint x: 688, endPoint y: 146, distance: 119.9
click at [688, 146] on h5 "During peak season at a beverage bottling facility, the quality supervisor inst…" at bounding box center [516, 105] width 389 height 87
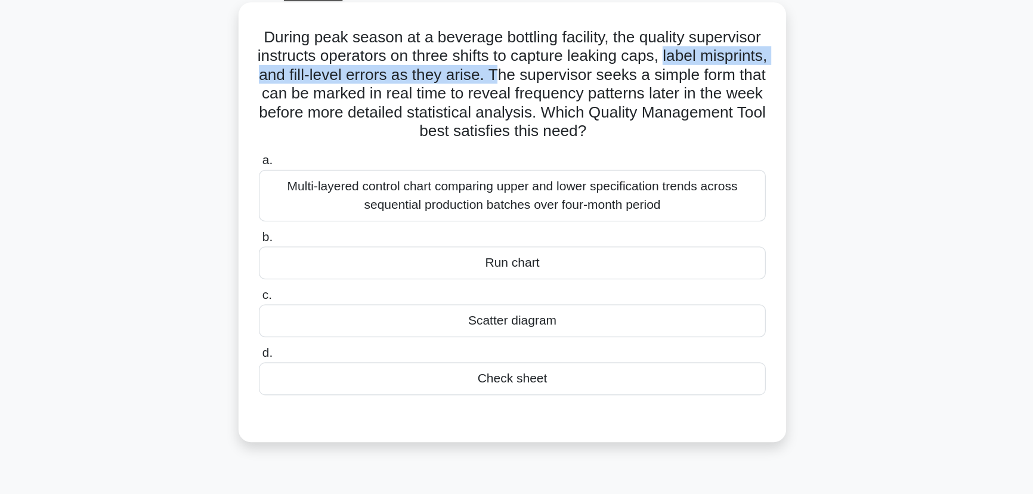
click at [378, 127] on h5 "During peak season at a beverage bottling facility, the quality supervisor inst…" at bounding box center [516, 105] width 389 height 87
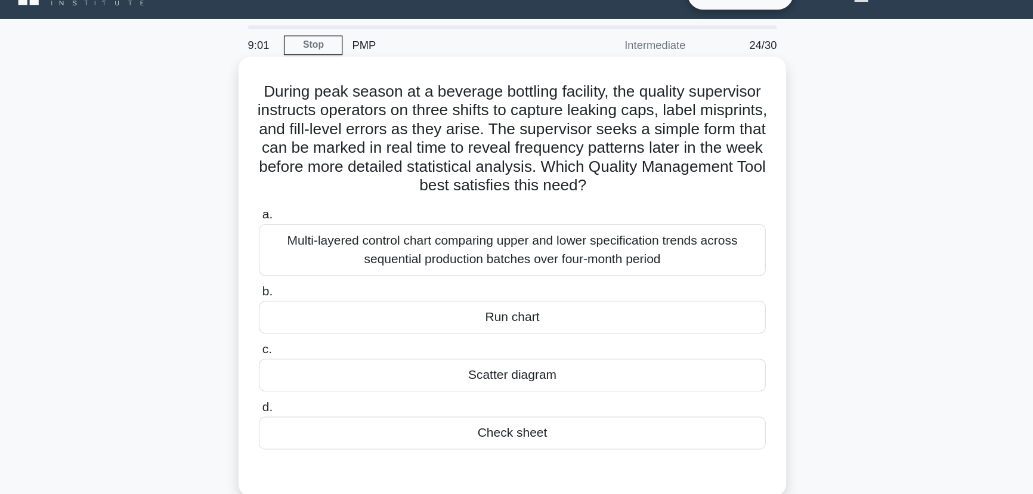
click at [529, 235] on div "Run chart" at bounding box center [516, 241] width 387 height 25
click at [323, 226] on input "b. Run chart" at bounding box center [323, 222] width 0 height 8
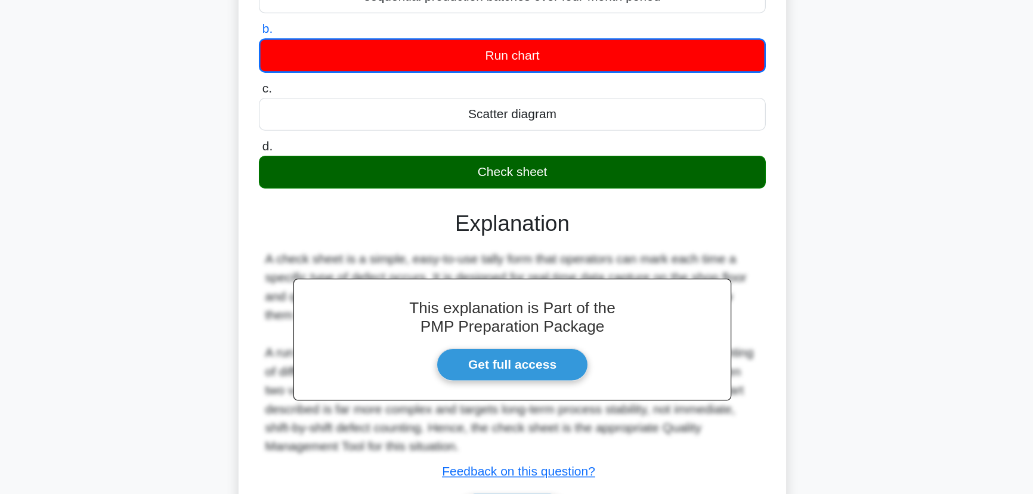
scroll to position [186, 0]
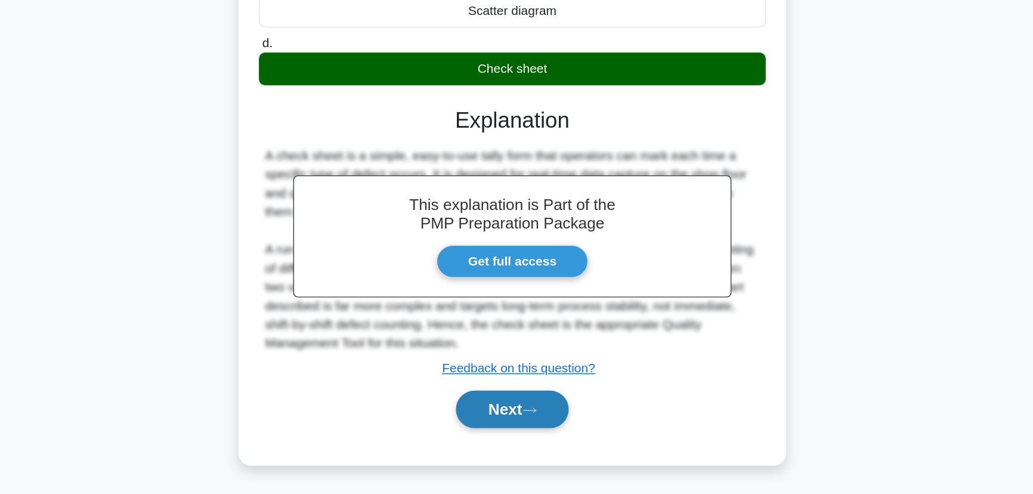
click at [523, 431] on button "Next" at bounding box center [516, 429] width 85 height 29
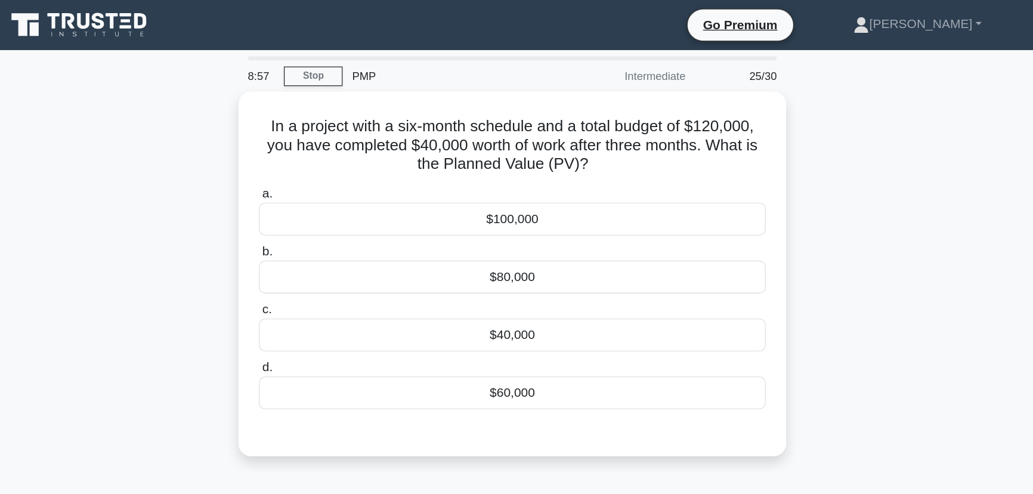
scroll to position [0, 0]
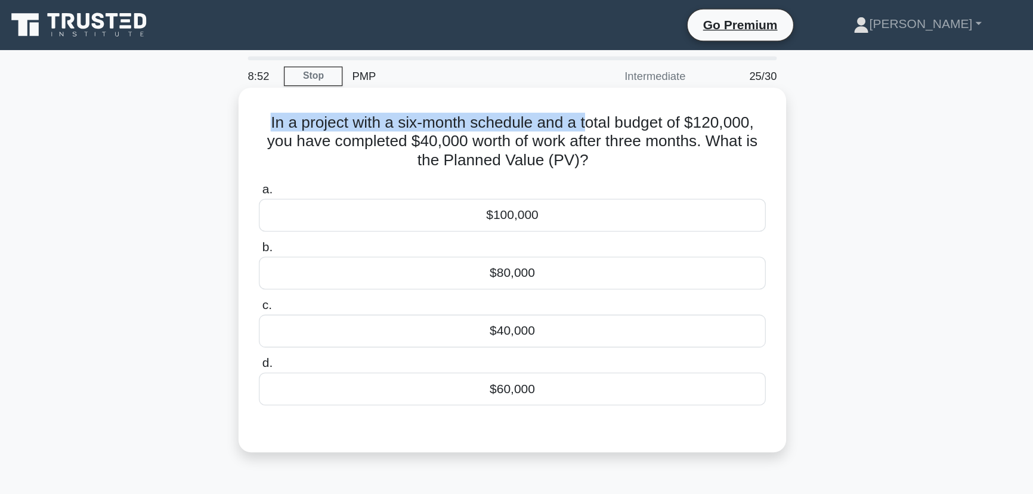
drag, startPoint x: 327, startPoint y: 94, endPoint x: 573, endPoint y: 98, distance: 245.8
click at [573, 98] on h5 "In a project with a six-month schedule and a total budget of $120,000, you have…" at bounding box center [516, 108] width 389 height 44
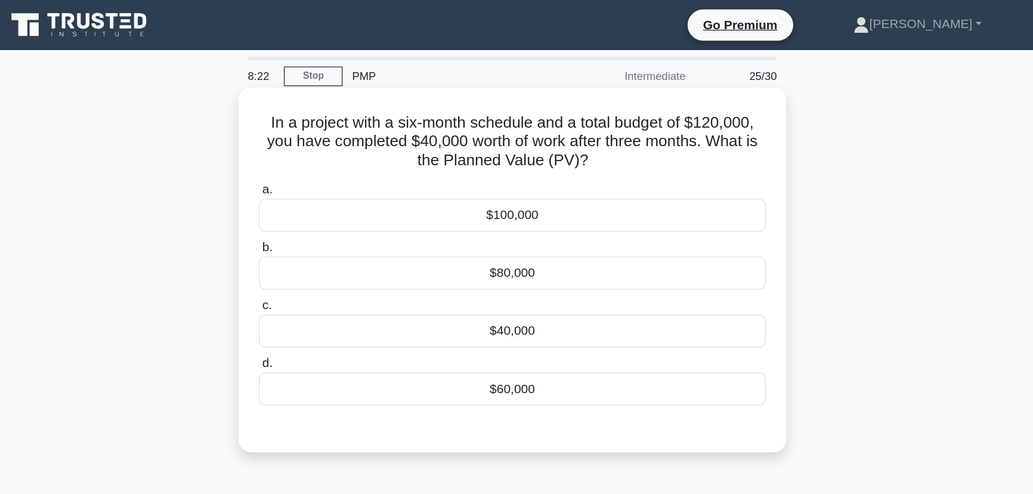
click at [539, 293] on div "$60,000" at bounding box center [516, 296] width 387 height 25
click at [323, 281] on input "d. $60,000" at bounding box center [323, 277] width 0 height 8
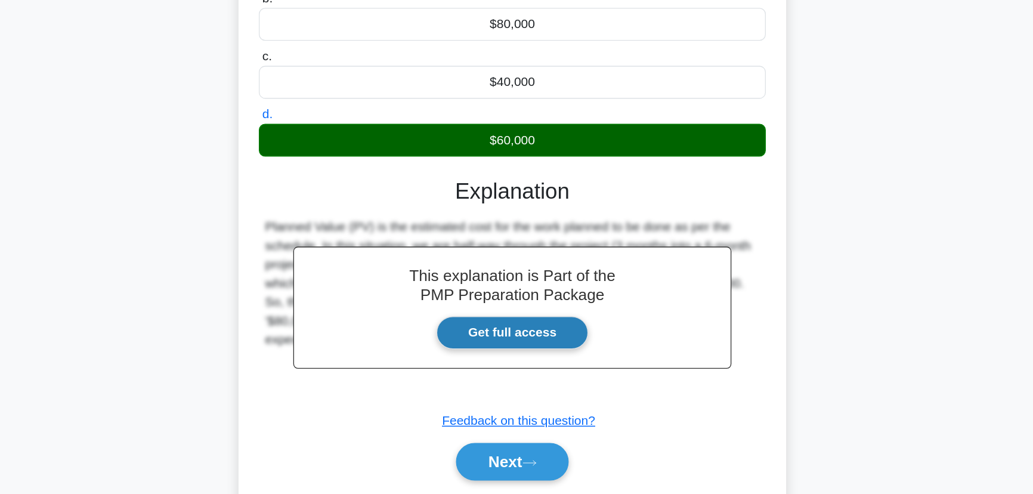
scroll to position [150, 0]
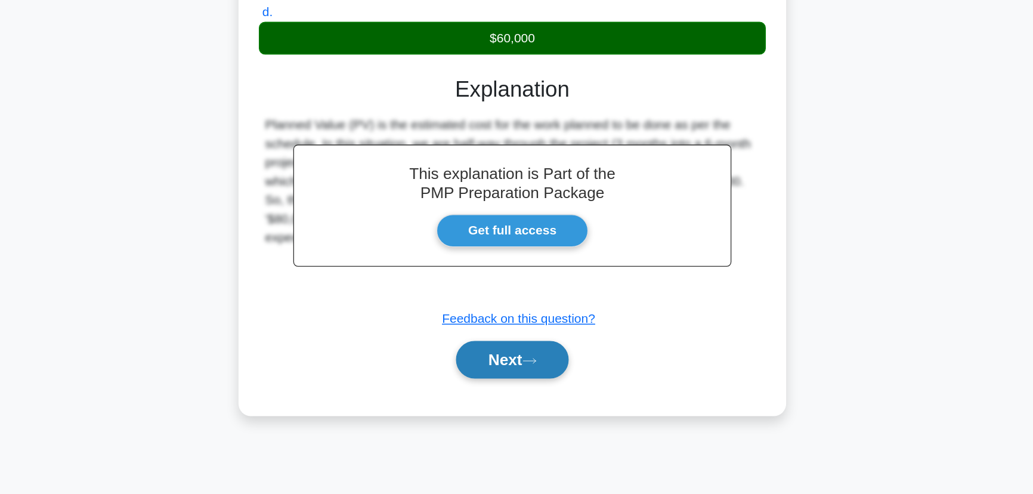
click at [535, 401] on button "Next" at bounding box center [516, 391] width 85 height 29
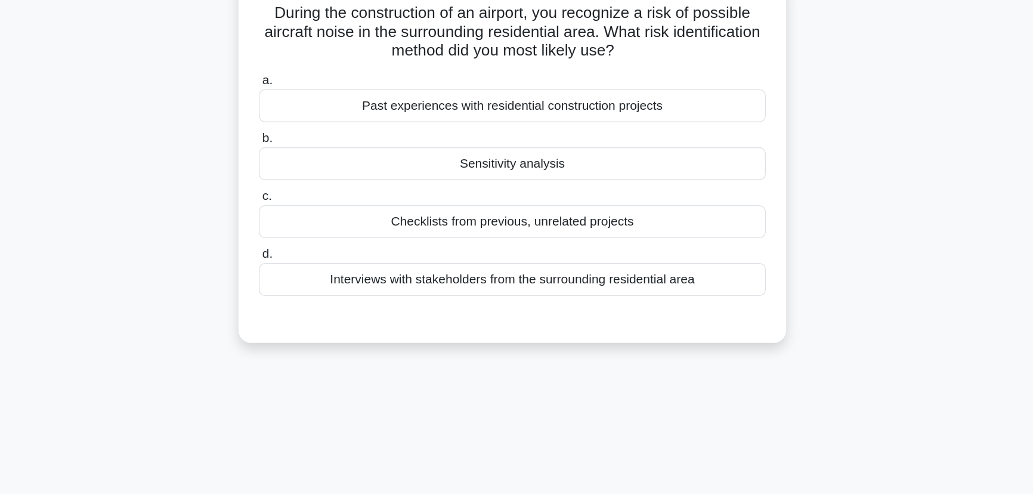
scroll to position [0, 0]
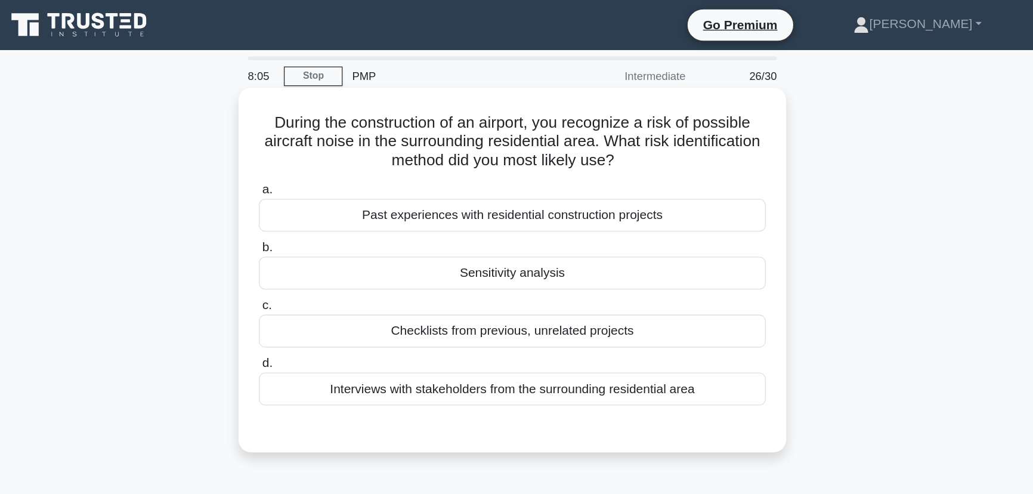
click at [624, 298] on div "Interviews with stakeholders from the surrounding residential area" at bounding box center [516, 296] width 387 height 25
click at [323, 281] on input "d. Interviews with stakeholders from the surrounding residential area" at bounding box center [323, 277] width 0 height 8
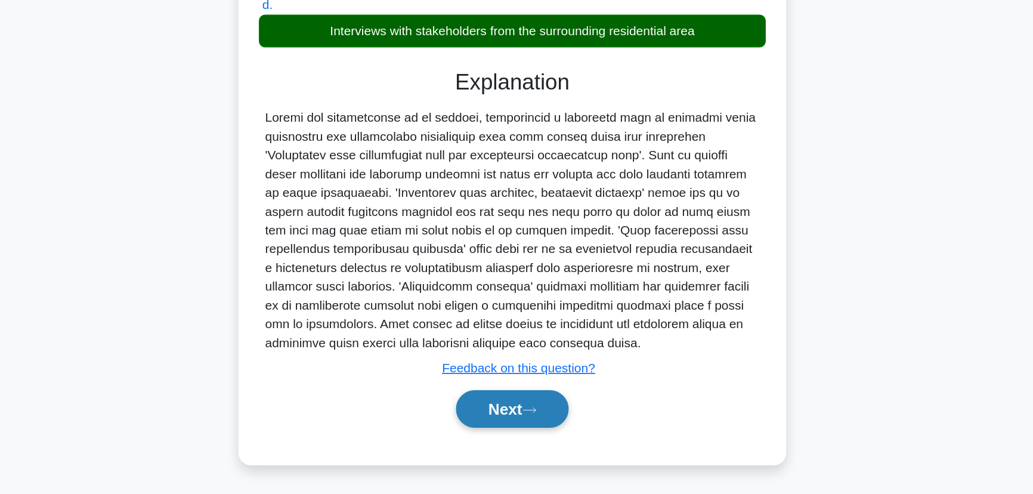
click at [543, 427] on button "Next" at bounding box center [516, 429] width 85 height 29
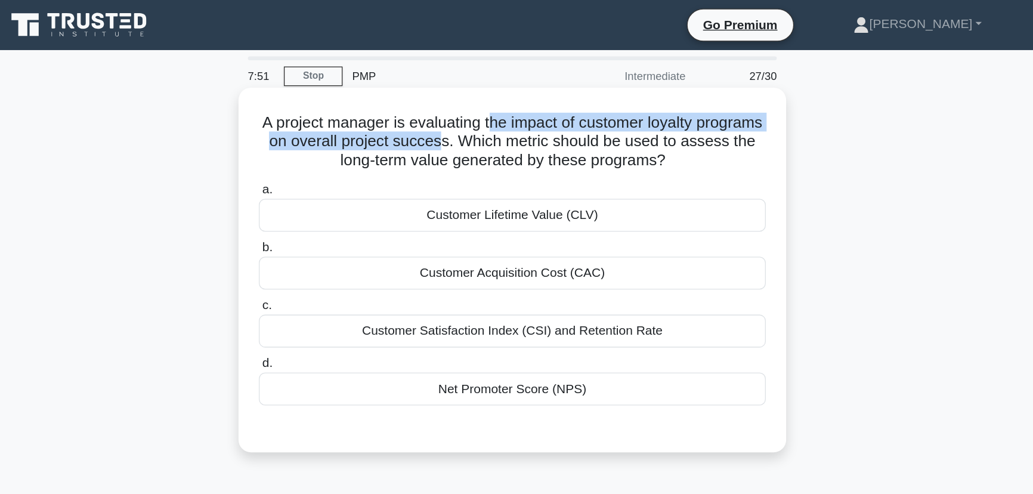
drag, startPoint x: 561, startPoint y: 91, endPoint x: 521, endPoint y: 112, distance: 45.1
click at [521, 112] on h5 "A project manager is evaluating the impact of customer loyalty programs on over…" at bounding box center [516, 108] width 389 height 44
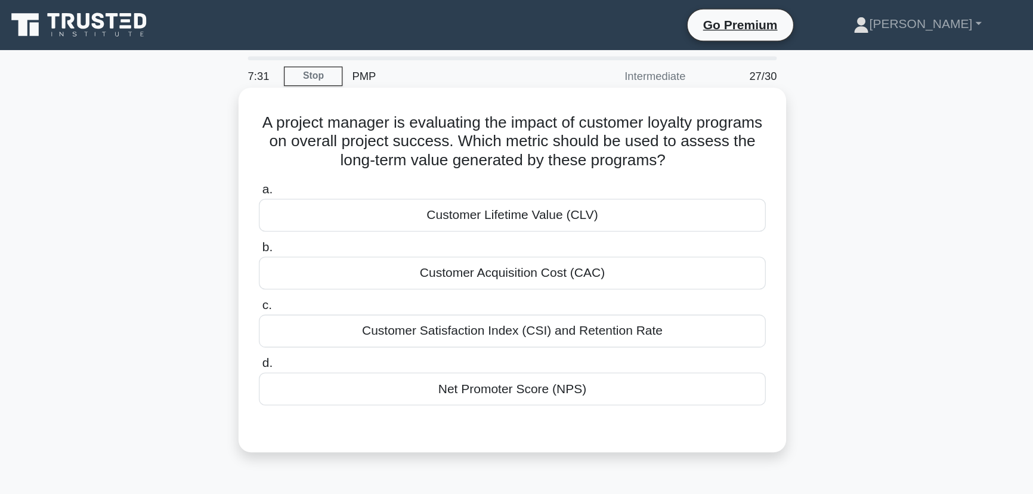
drag, startPoint x: 531, startPoint y: 107, endPoint x: 669, endPoint y: 117, distance: 137.6
click at [669, 117] on h5 "A project manager is evaluating the impact of customer loyalty programs on over…" at bounding box center [516, 108] width 389 height 44
click at [596, 255] on div "Customer Satisfaction Index (CSI) and Retention Rate" at bounding box center [516, 252] width 387 height 25
click at [323, 237] on input "c. Customer Satisfaction Index (CSI) and Retention Rate" at bounding box center [323, 233] width 0 height 8
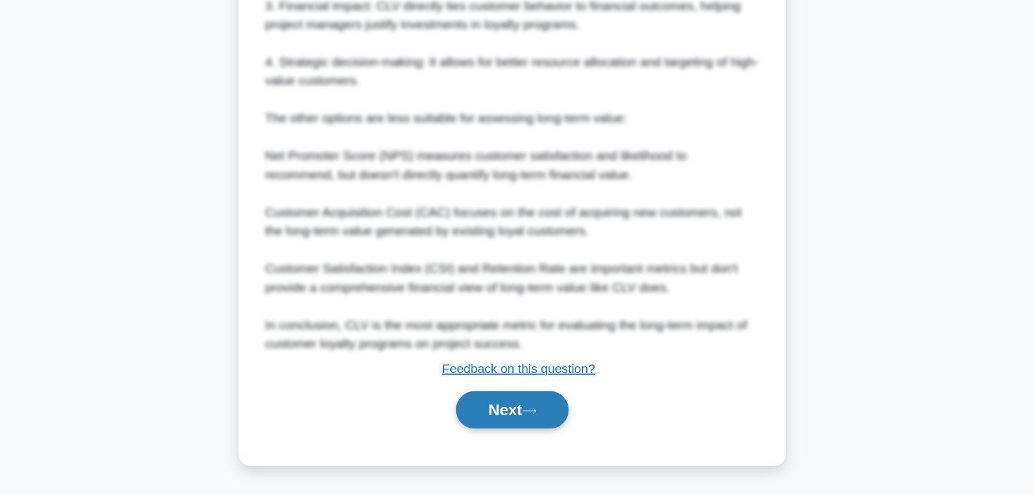
click at [541, 423] on button "Next" at bounding box center [516, 429] width 85 height 29
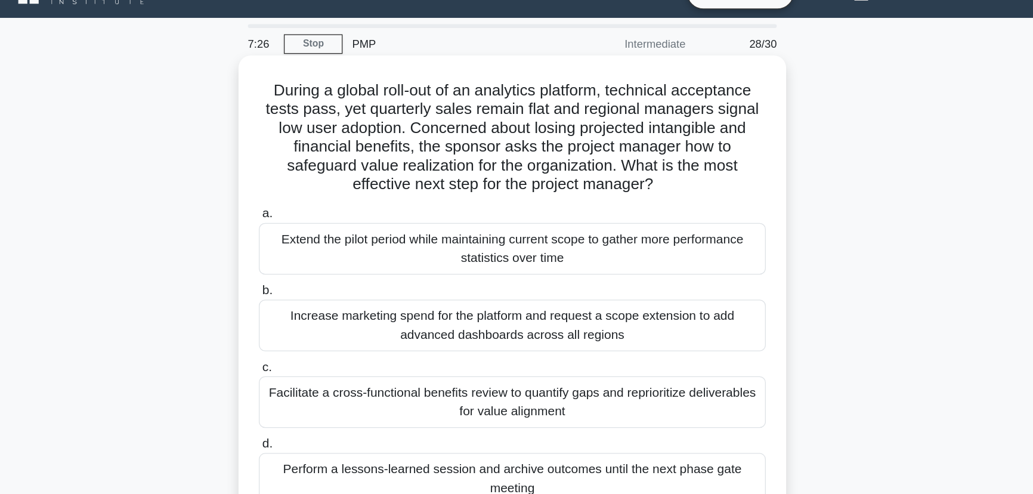
scroll to position [24, 0]
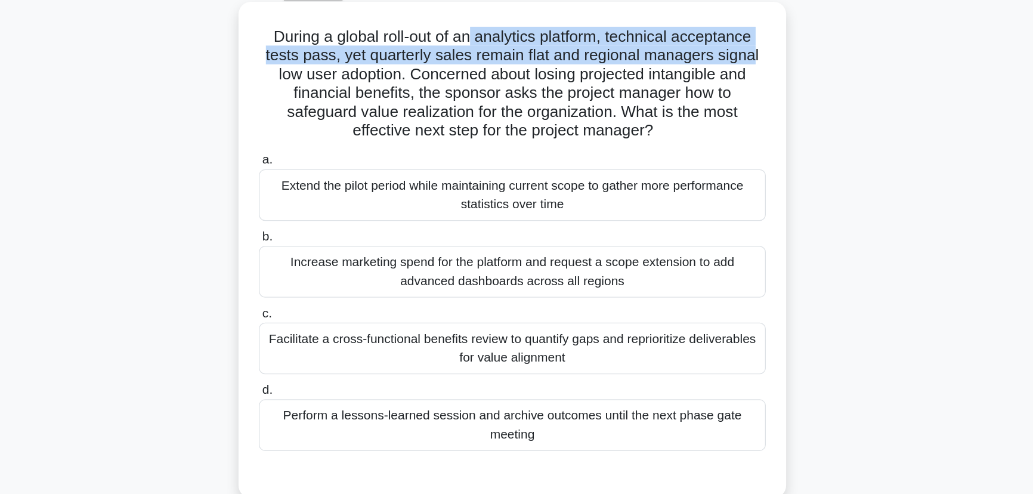
drag, startPoint x: 488, startPoint y: 72, endPoint x: 706, endPoint y: 76, distance: 217.8
click at [706, 76] on h5 "During a global roll-out of an analytics platform, technical acceptance tests p…" at bounding box center [516, 104] width 389 height 87
click at [380, 91] on h5 "During a global roll-out of an analytics platform, technical acceptance tests p…" at bounding box center [516, 104] width 389 height 87
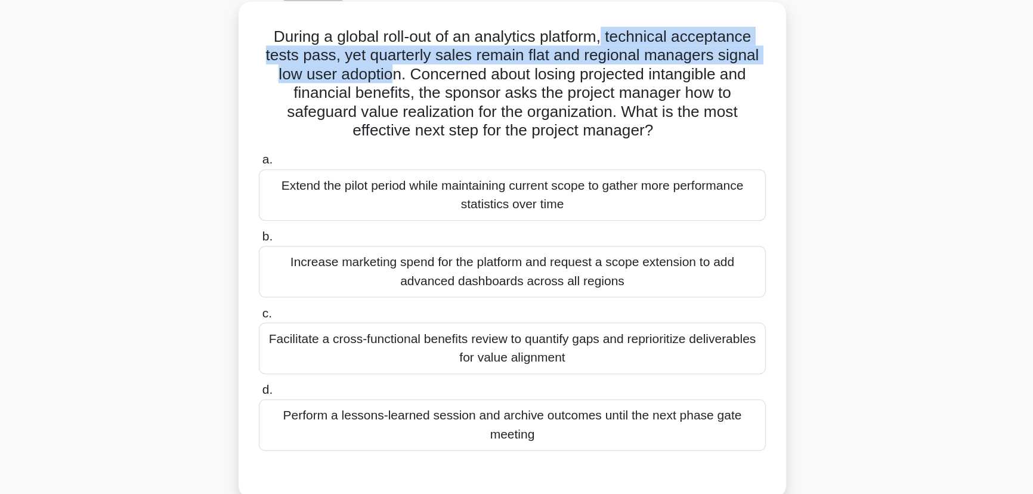
drag, startPoint x: 589, startPoint y: 69, endPoint x: 421, endPoint y: 103, distance: 171.6
click at [421, 103] on h5 "During a global roll-out of an analytics platform, technical acceptance tests p…" at bounding box center [516, 104] width 389 height 87
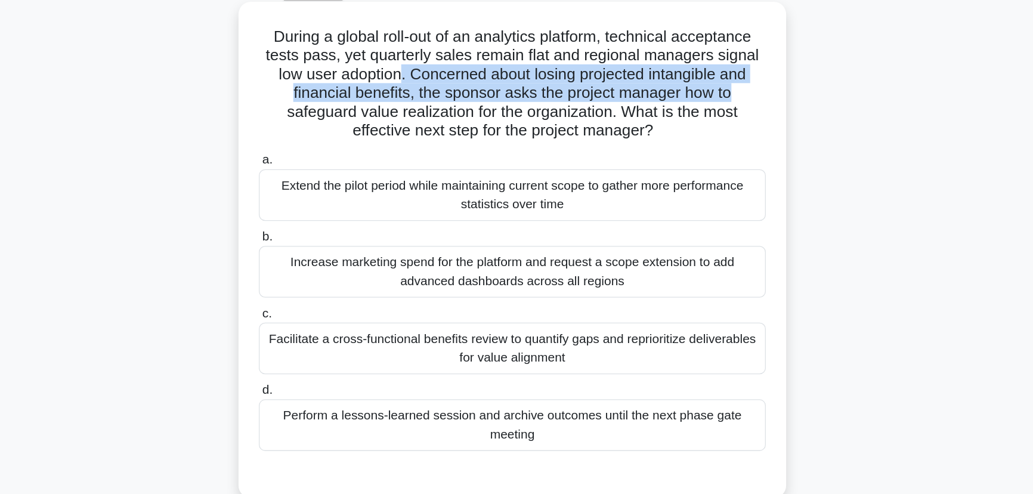
drag, startPoint x: 431, startPoint y: 99, endPoint x: 690, endPoint y: 116, distance: 259.5
click at [691, 116] on h5 "During a global roll-out of an analytics platform, technical acceptance tests p…" at bounding box center [516, 104] width 389 height 87
drag, startPoint x: 537, startPoint y: 141, endPoint x: 654, endPoint y: 141, distance: 116.3
click at [654, 141] on h5 "During a global roll-out of an analytics platform, technical acceptance tests p…" at bounding box center [516, 104] width 389 height 87
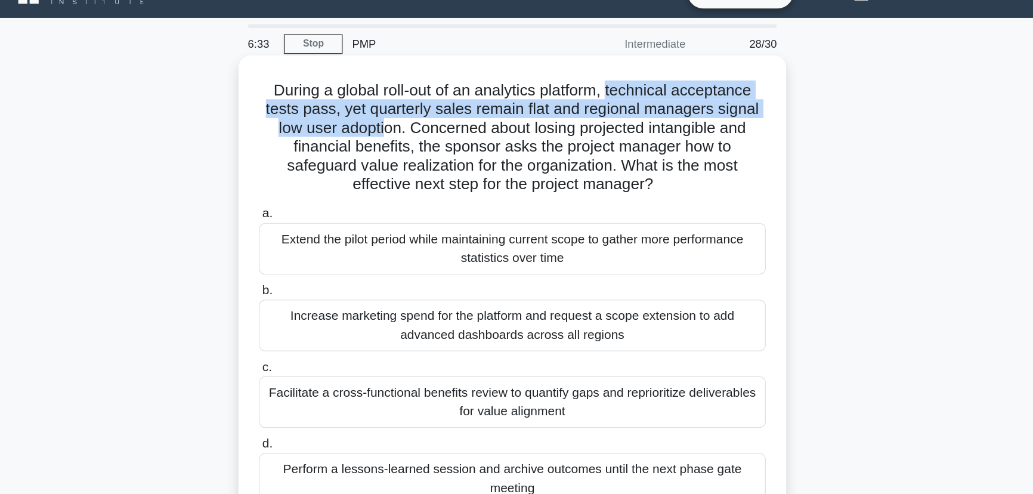
drag, startPoint x: 594, startPoint y: 69, endPoint x: 415, endPoint y: 92, distance: 180.5
click at [415, 92] on h5 "During a global roll-out of an analytics platform, technical acceptance tests p…" at bounding box center [516, 104] width 389 height 87
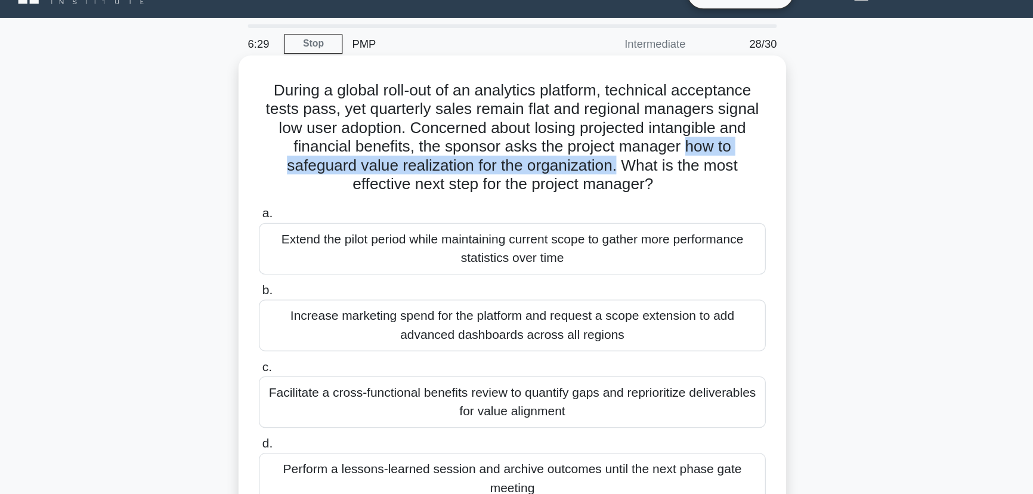
drag, startPoint x: 651, startPoint y: 111, endPoint x: 599, endPoint y: 128, distance: 54.5
click at [599, 128] on h5 "During a global roll-out of an analytics platform, technical acceptance tests p…" at bounding box center [516, 104] width 389 height 87
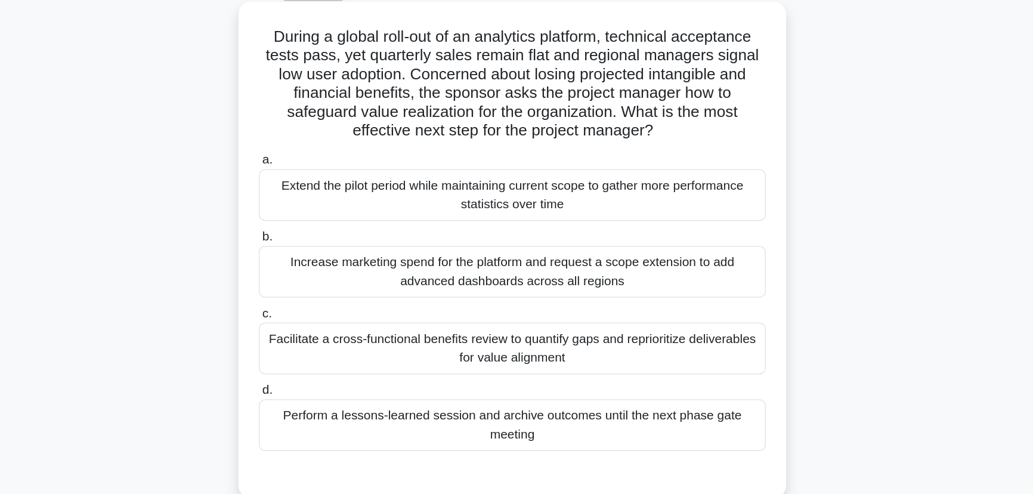
click at [628, 94] on h5 "During a global roll-out of an analytics platform, technical acceptance tests p…" at bounding box center [516, 104] width 389 height 87
click at [589, 365] on div "Perform a lessons-learned session and archive outcomes until the next phase gat…" at bounding box center [516, 364] width 387 height 39
click at [323, 342] on input "d. Perform a lessons-learned session and archive outcomes until the next phase …" at bounding box center [323, 339] width 0 height 8
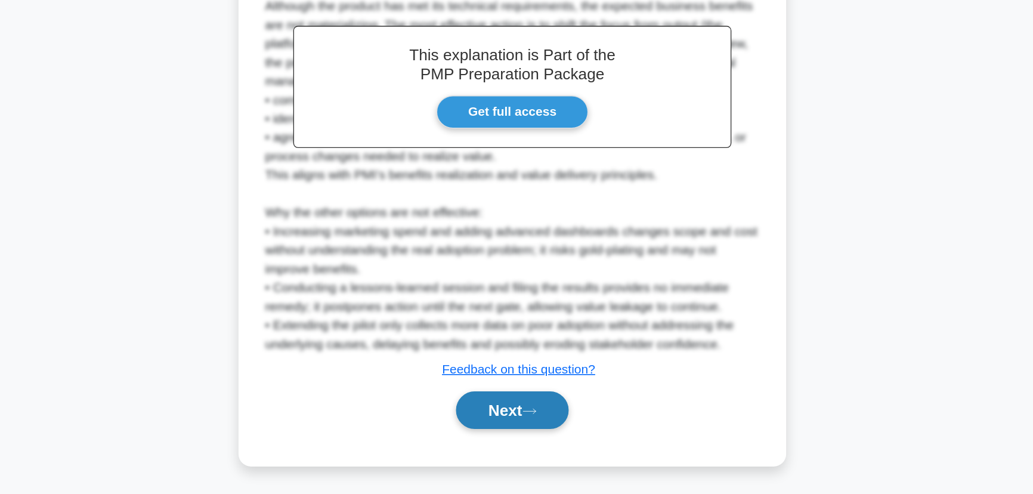
click at [531, 429] on icon at bounding box center [529, 430] width 11 height 7
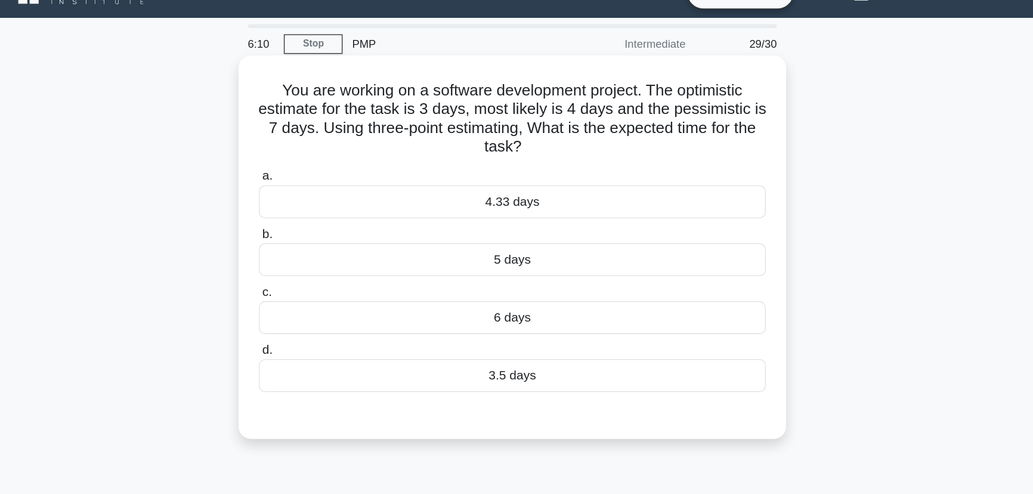
drag, startPoint x: 550, startPoint y: 95, endPoint x: 551, endPoint y: 110, distance: 15.0
click at [551, 110] on h5 "You are working on a software development project. The optimistic estimate for …" at bounding box center [516, 90] width 389 height 58
click at [512, 156] on div "4.33 days" at bounding box center [516, 153] width 387 height 25
click at [323, 138] on input "a. 4.33 days" at bounding box center [323, 135] width 0 height 8
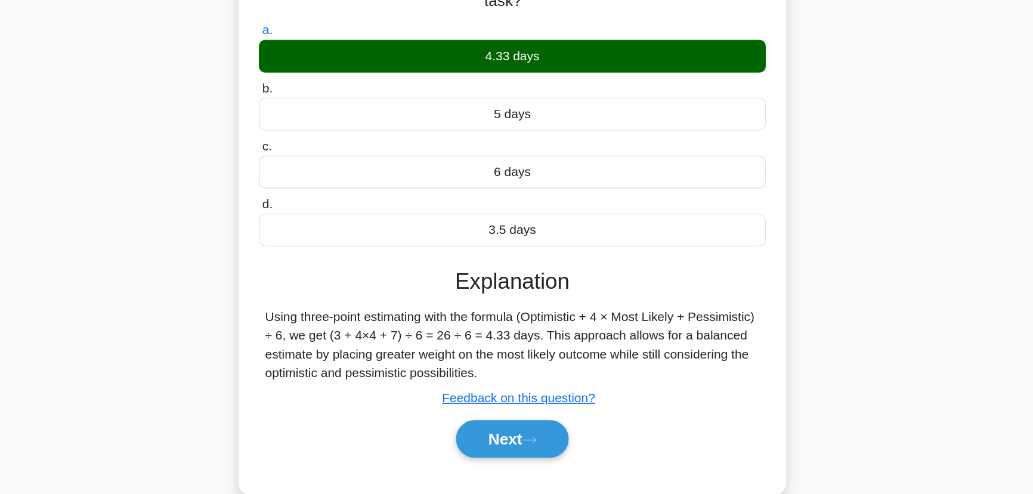
scroll to position [25, 0]
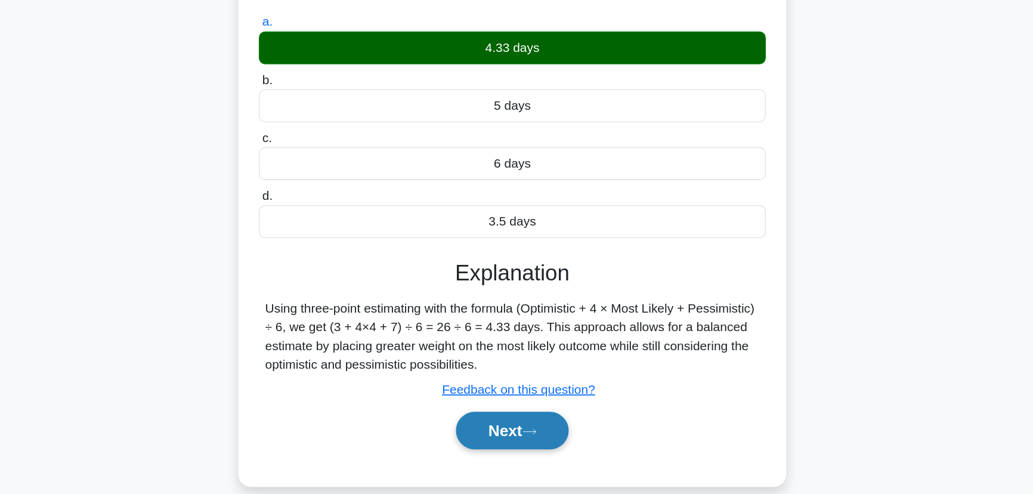
click at [522, 449] on button "Next" at bounding box center [516, 445] width 85 height 29
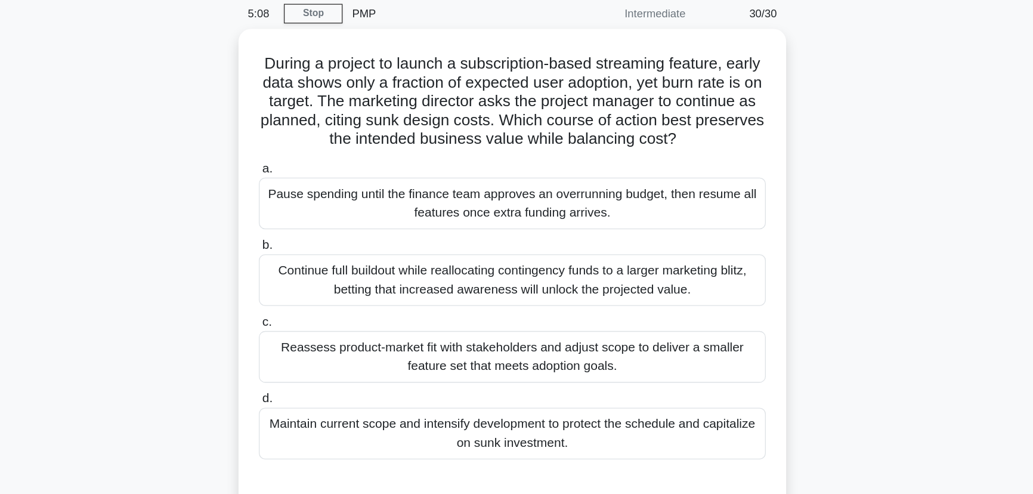
scroll to position [24, 0]
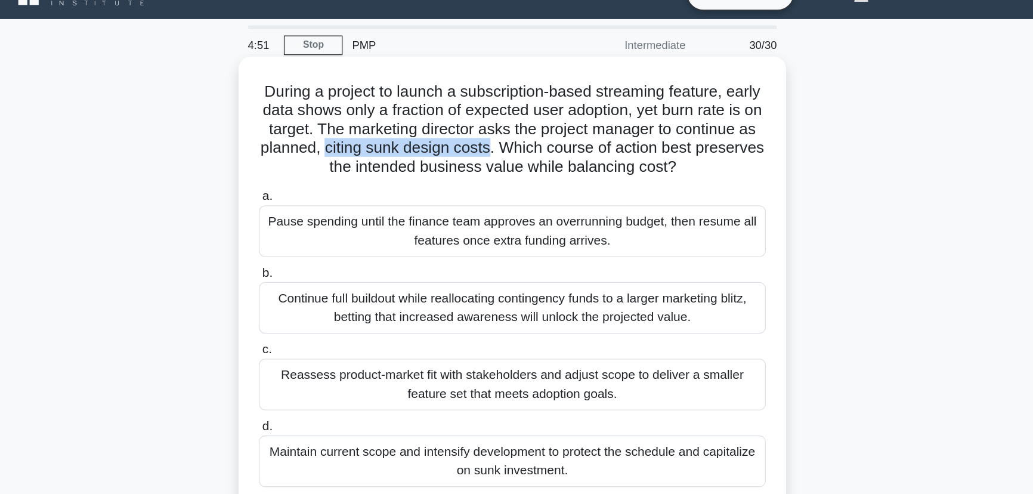
drag, startPoint x: 446, startPoint y: 112, endPoint x: 574, endPoint y: 113, distance: 127.7
click at [574, 113] on h5 "During a project to launch a subscription-based streaming feature, early data s…" at bounding box center [516, 98] width 389 height 73
click at [575, 302] on div "Reassess product-market fit with stakeholders and adjust scope to deliver a sma…" at bounding box center [516, 292] width 387 height 39
click at [323, 270] on input "c. Reassess product-market fit with stakeholders and adjust scope to deliver a …" at bounding box center [323, 266] width 0 height 8
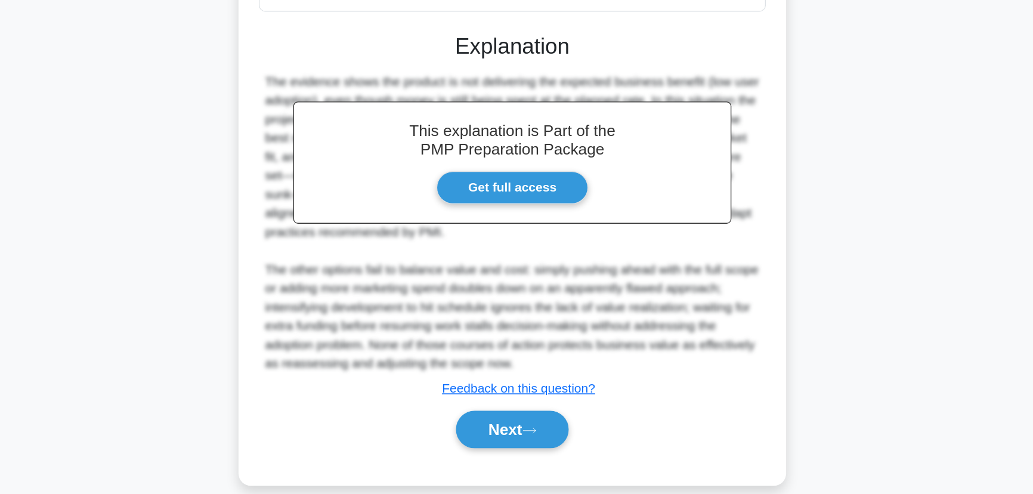
scroll to position [285, 0]
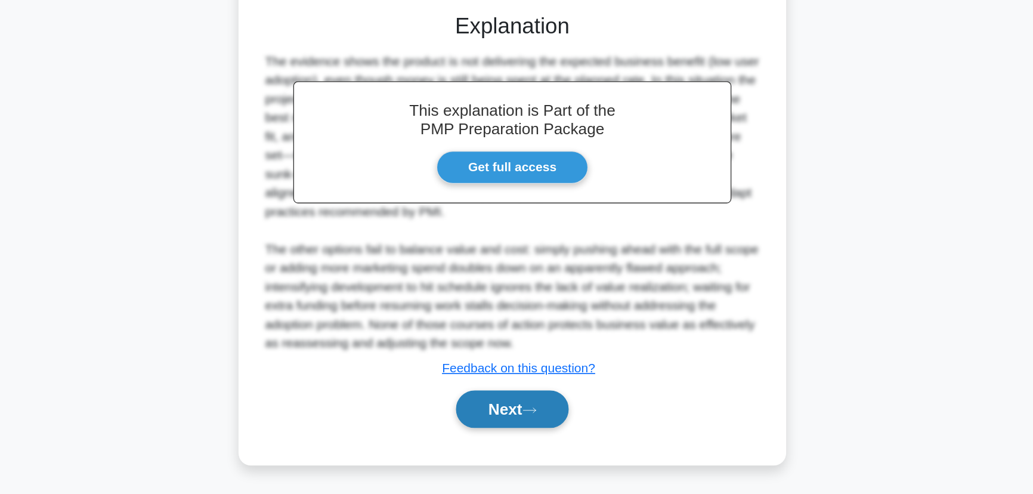
click at [506, 443] on button "Next" at bounding box center [516, 429] width 85 height 29
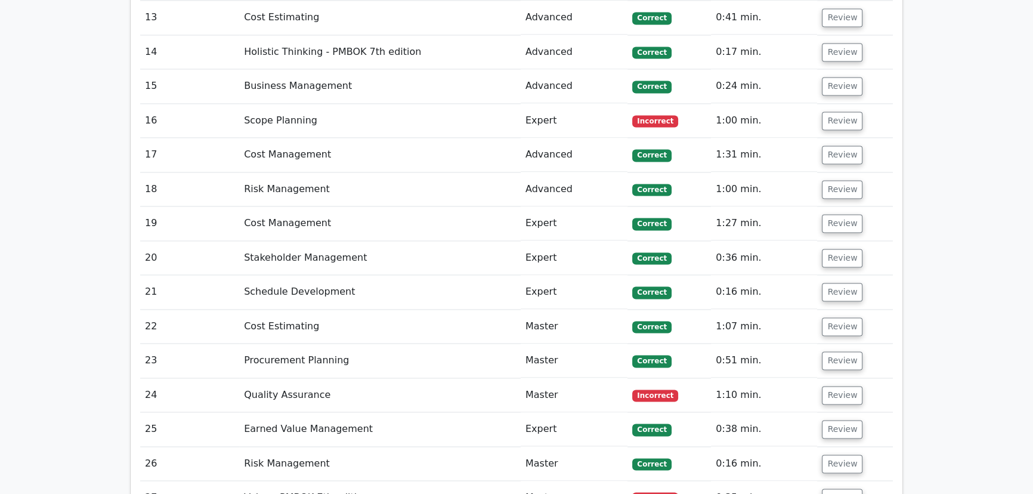
scroll to position [2332, 0]
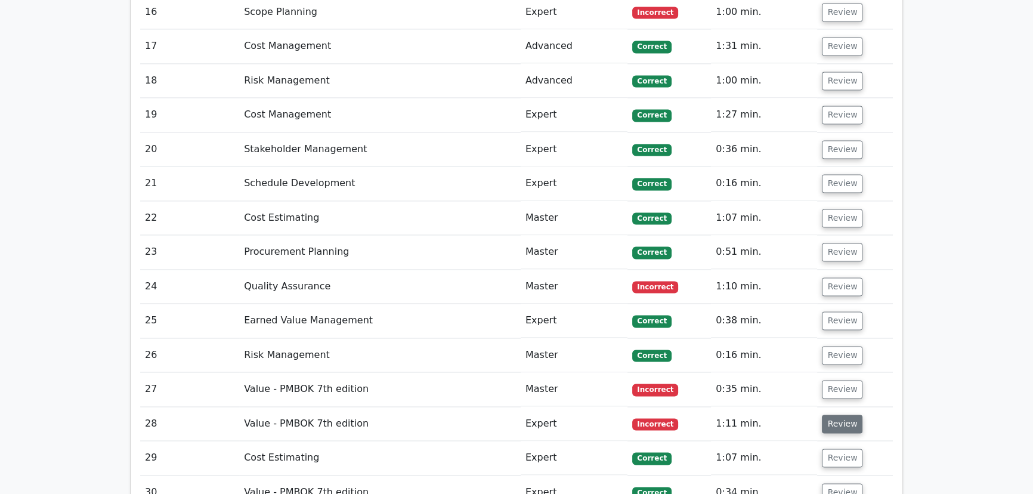
click at [853, 415] on button "Review" at bounding box center [842, 424] width 41 height 18
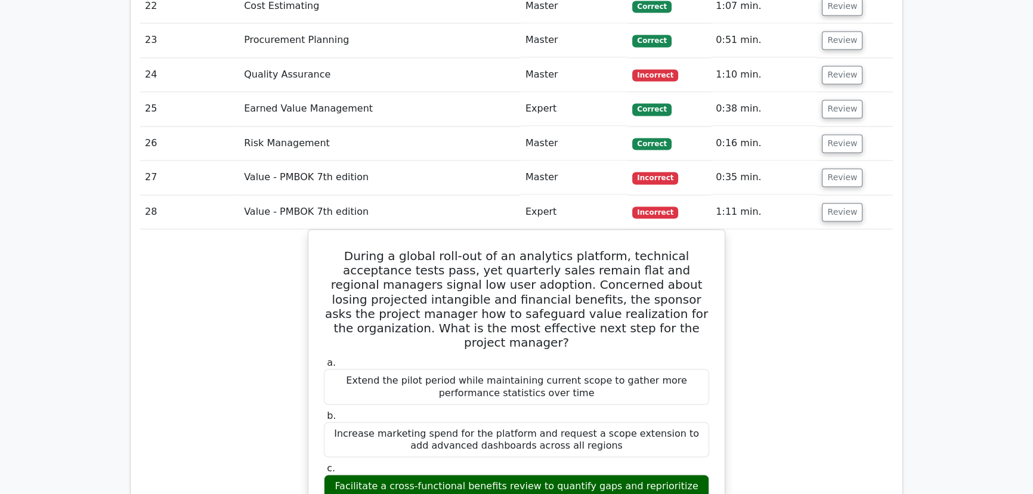
scroll to position [2548, 0]
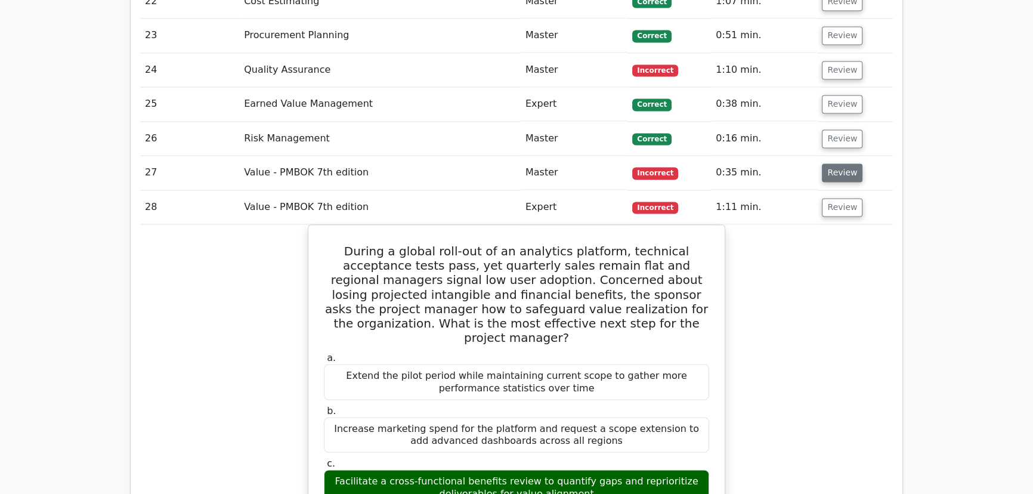
click at [854, 163] on button "Review" at bounding box center [842, 172] width 41 height 18
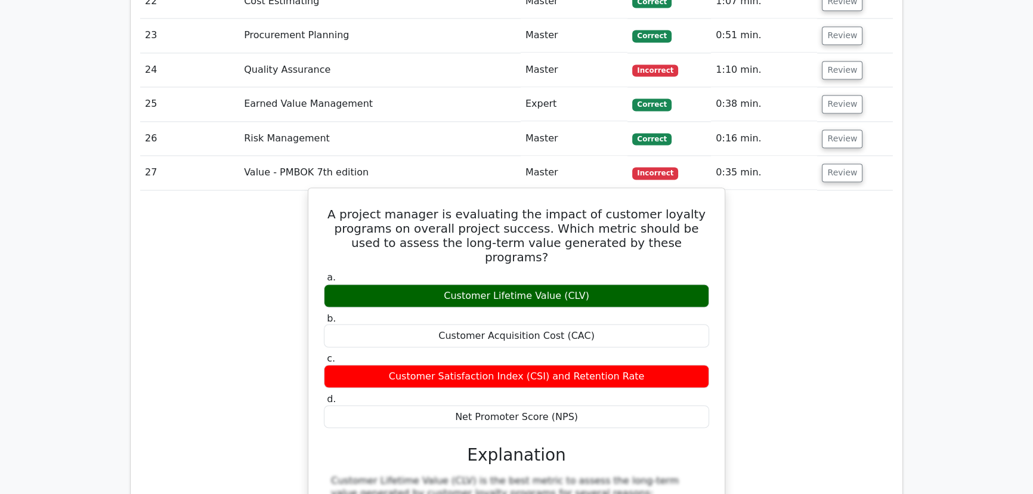
drag, startPoint x: 335, startPoint y: 147, endPoint x: 574, endPoint y: 340, distance: 307.1
copy div "A project manager is evaluating the impact of customer loyalty programs on over…"
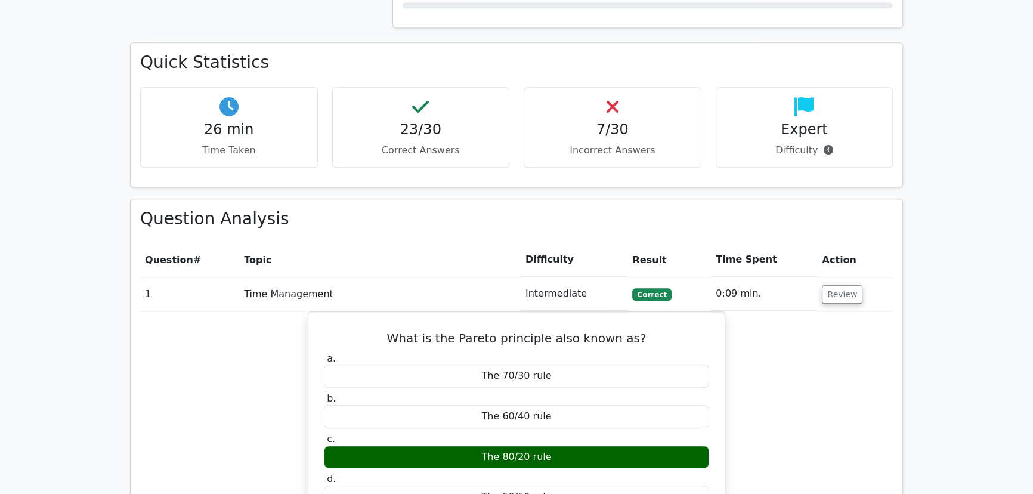
scroll to position [1464, 0]
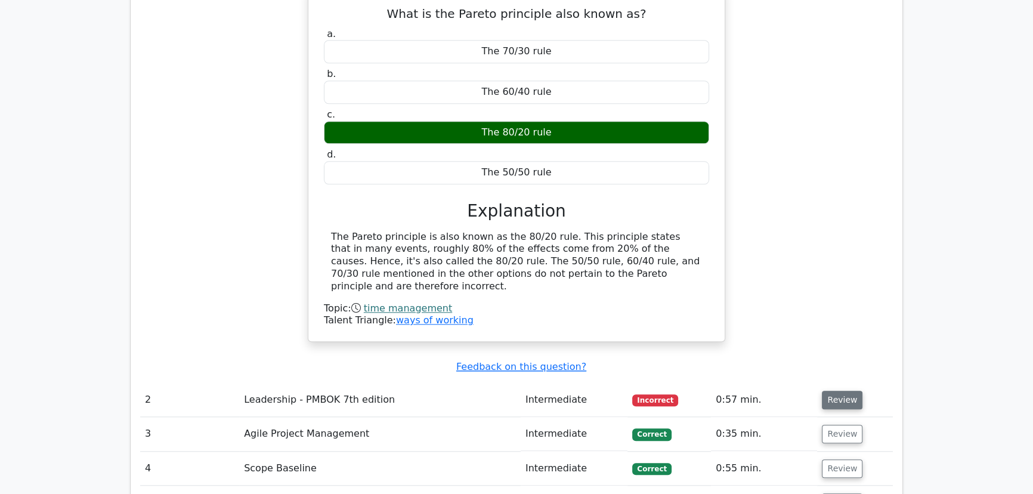
click at [846, 391] on button "Review" at bounding box center [842, 400] width 41 height 18
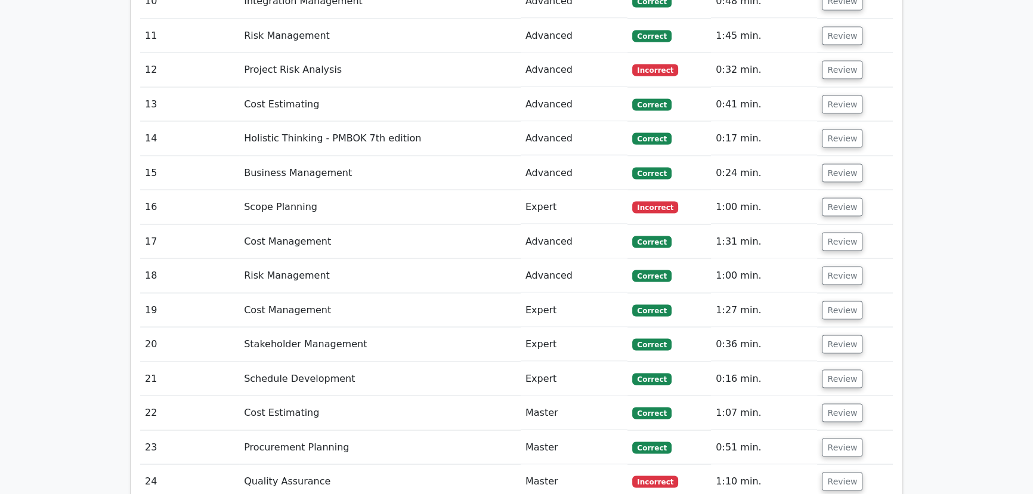
scroll to position [2928, 0]
